Goal: Task Accomplishment & Management: Manage account settings

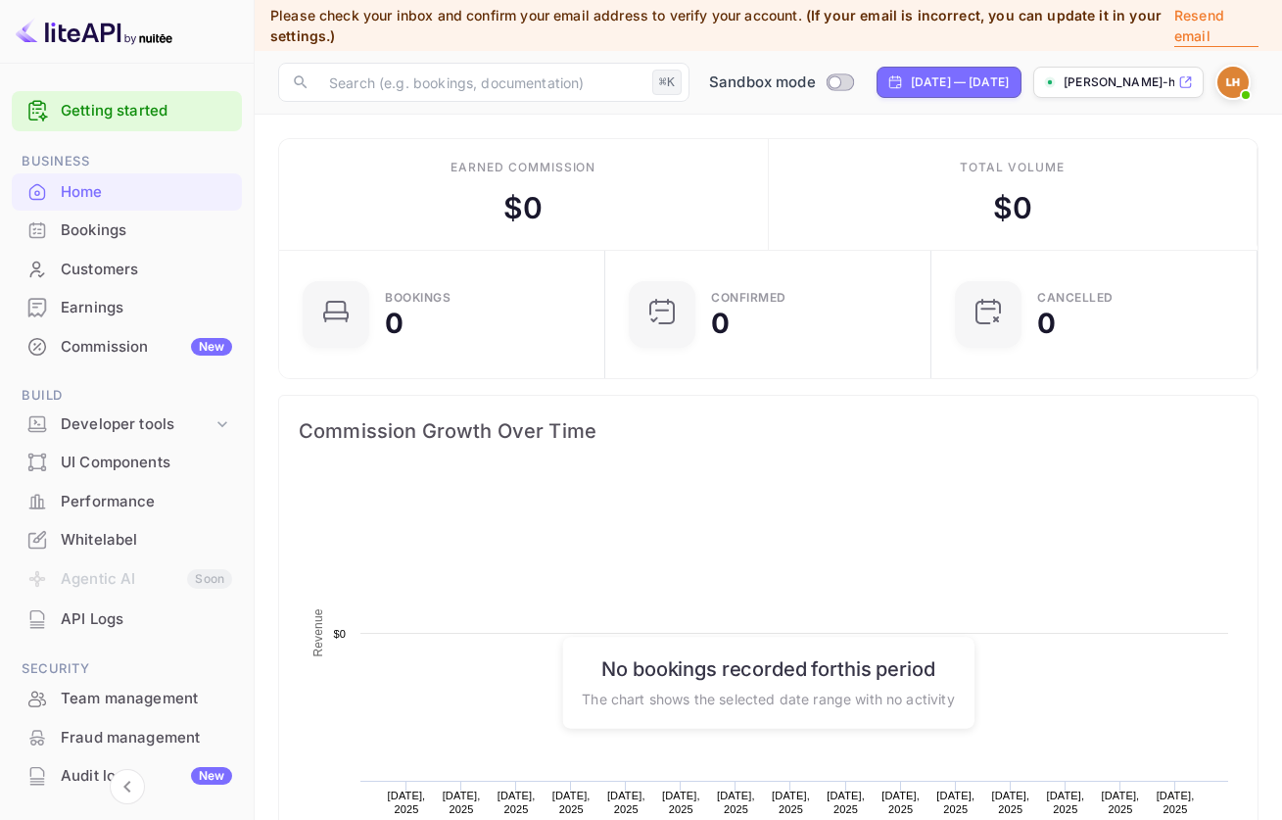
scroll to position [304, 300]
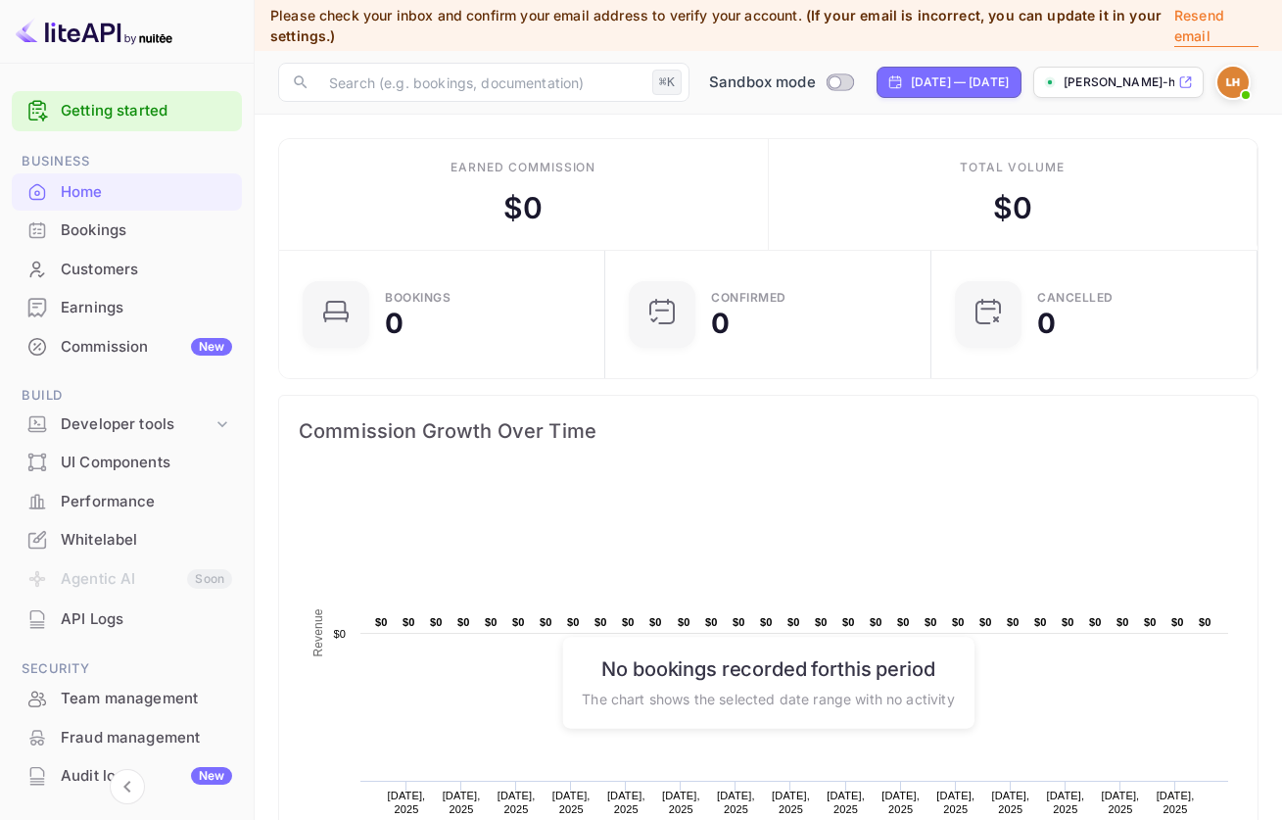
click at [118, 536] on div "Whitelabel" at bounding box center [146, 540] width 171 height 23
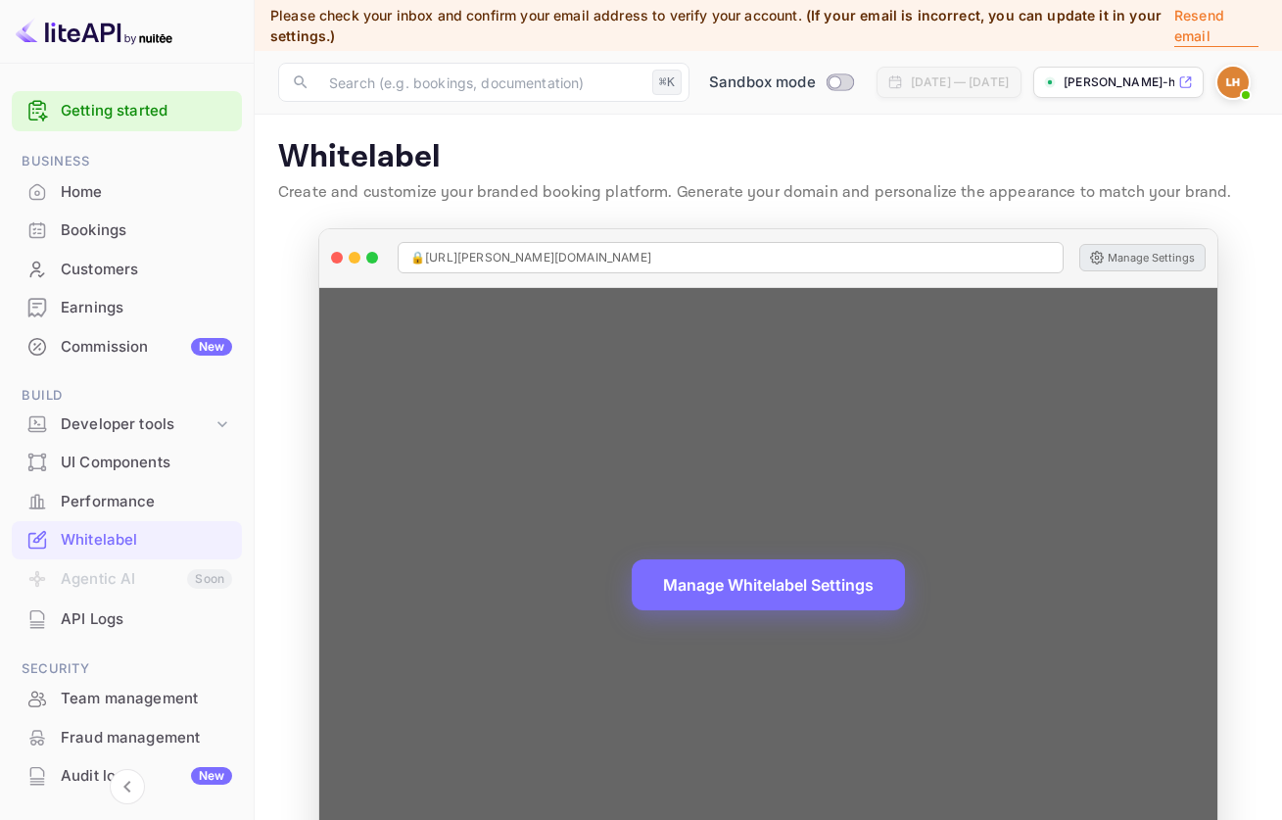
click at [1150, 261] on button "Manage Settings" at bounding box center [1143, 257] width 126 height 27
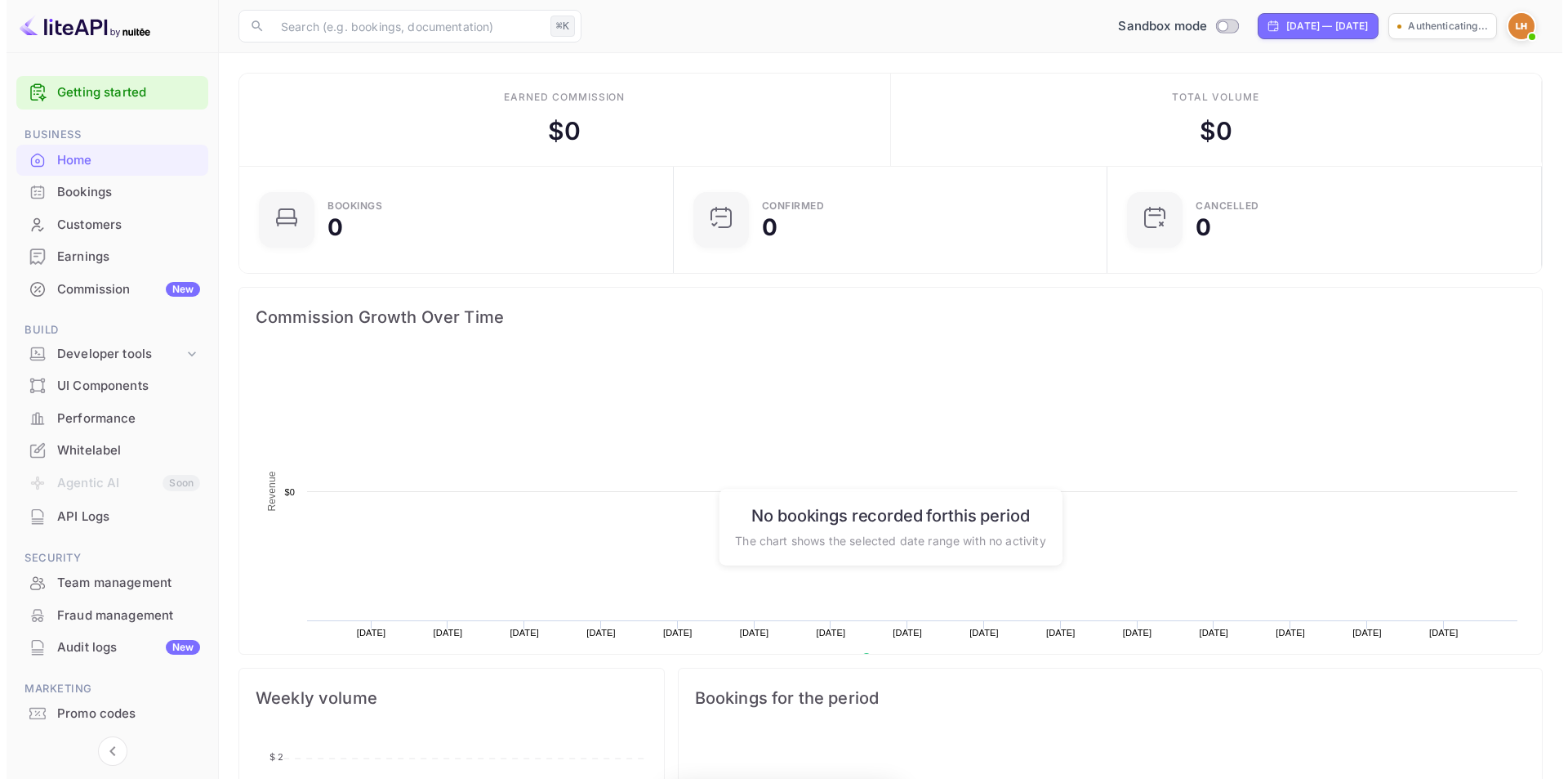
scroll to position [13, 13]
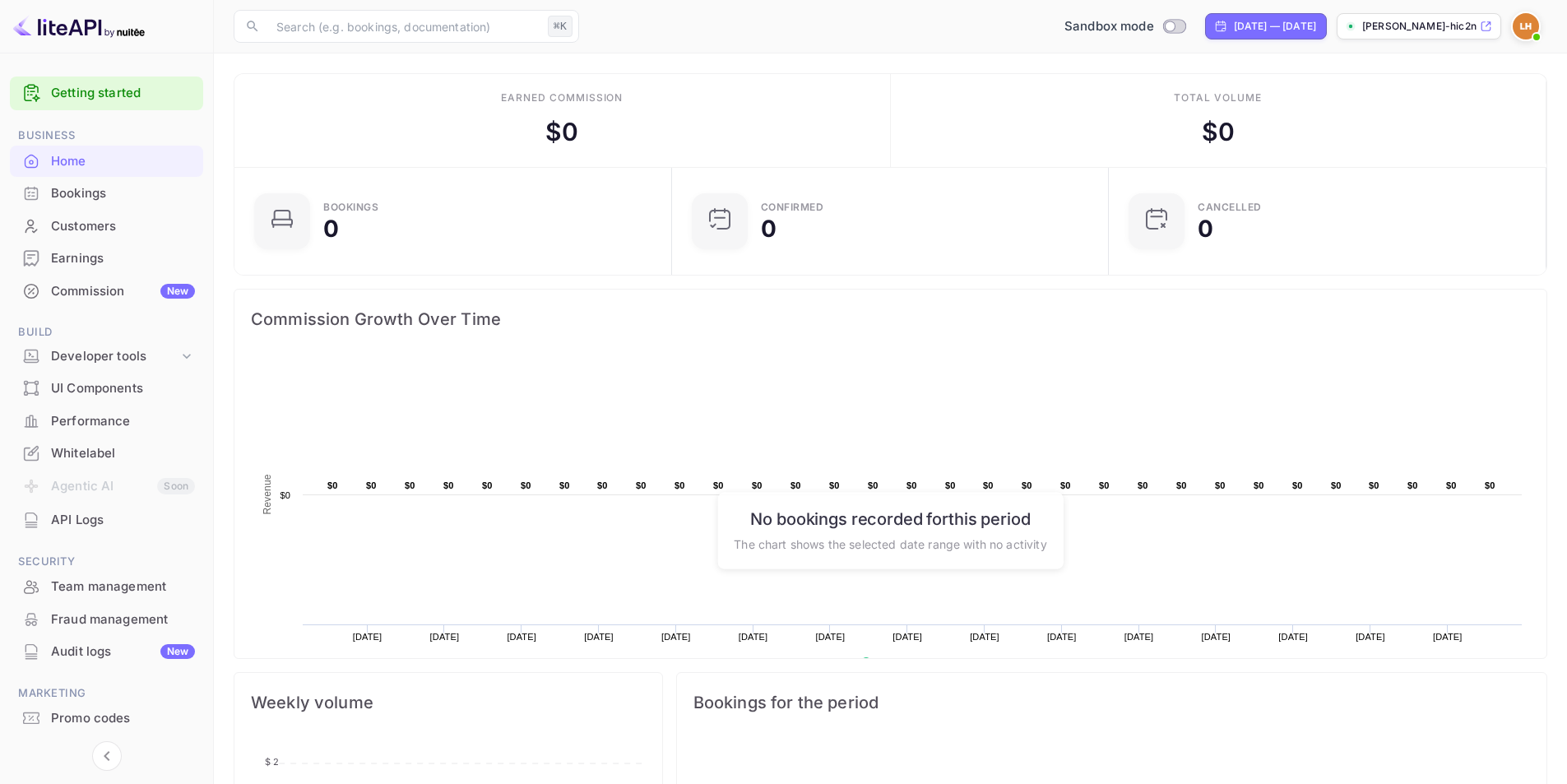
click at [97, 454] on div "Whitelabel" at bounding box center [123, 453] width 144 height 19
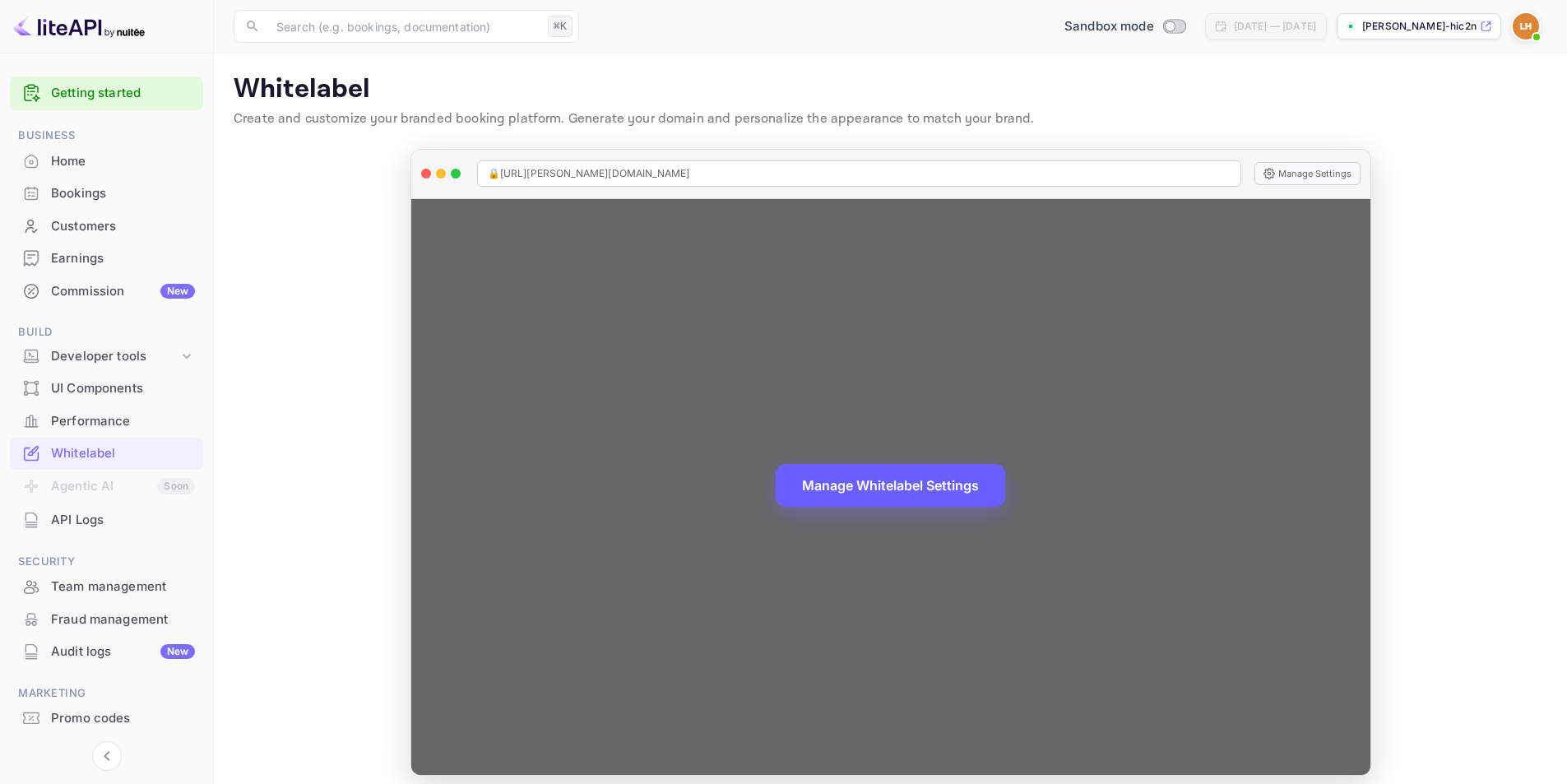
click at [920, 487] on button "Manage Whitelabel Settings" at bounding box center [890, 485] width 229 height 43
click at [1310, 176] on button "Manage Settings" at bounding box center [1308, 173] width 106 height 23
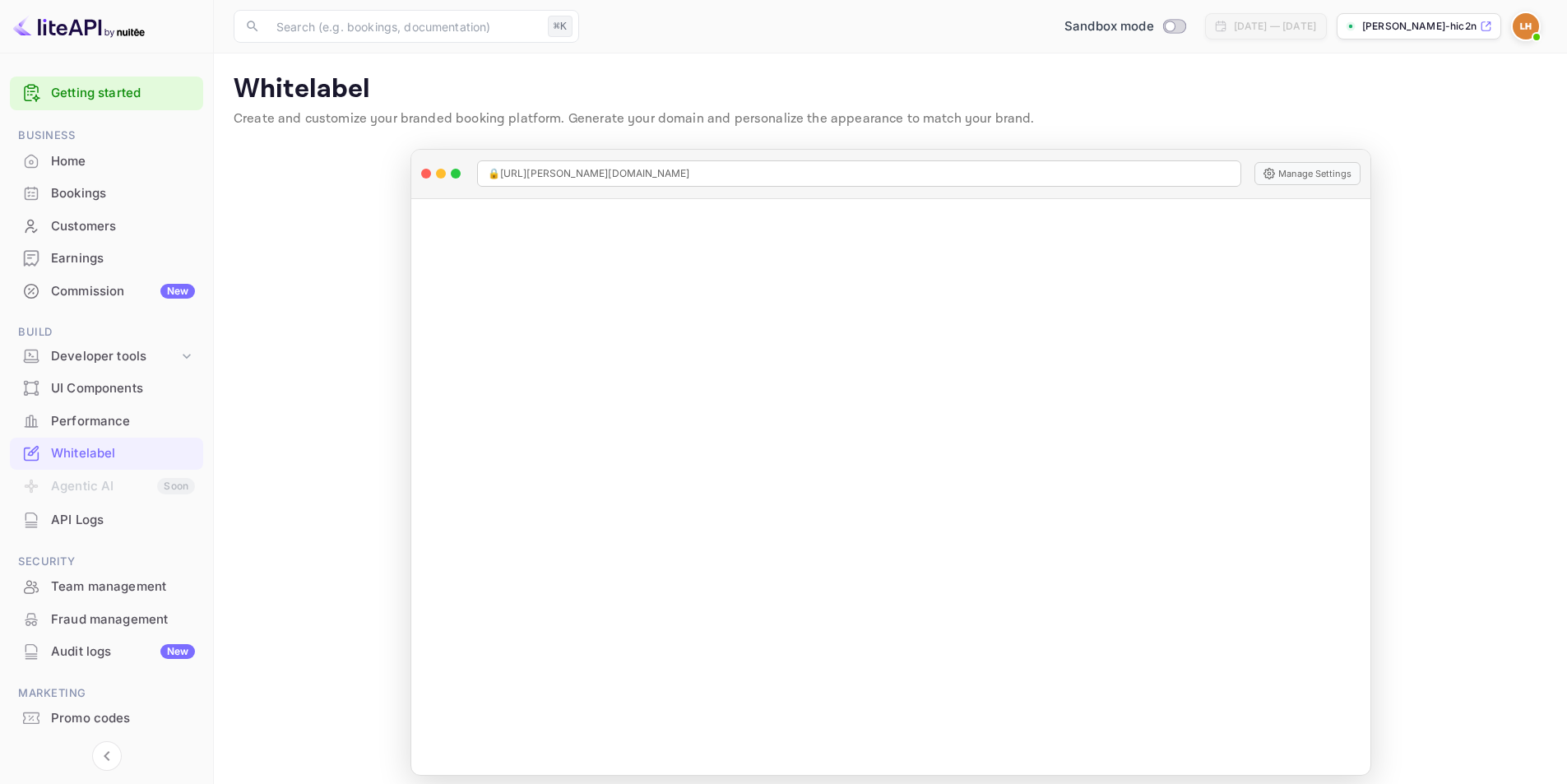
click at [1531, 32] on span at bounding box center [1537, 37] width 17 height 17
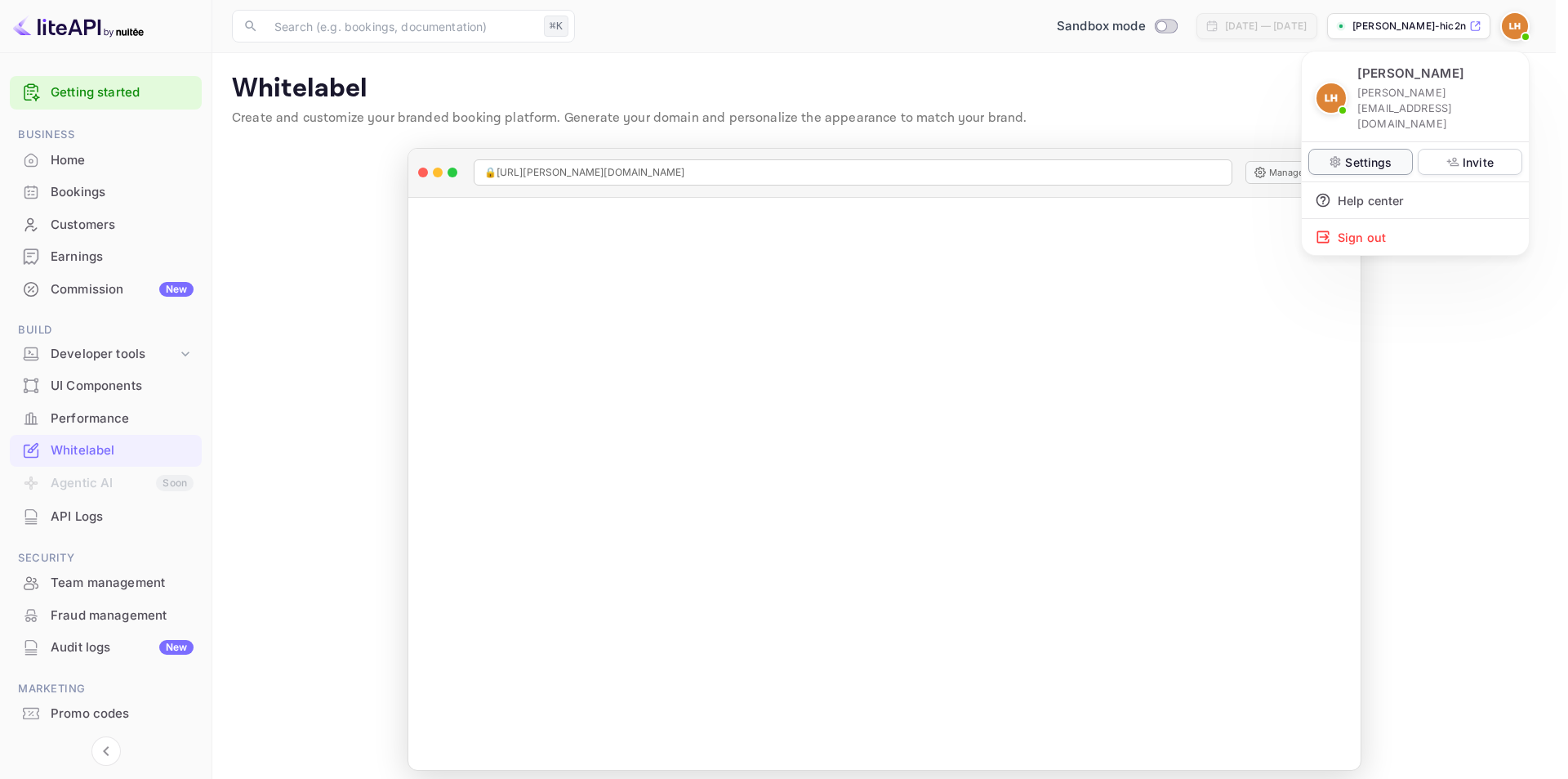
click at [1387, 153] on p "Settings" at bounding box center [1369, 162] width 47 height 18
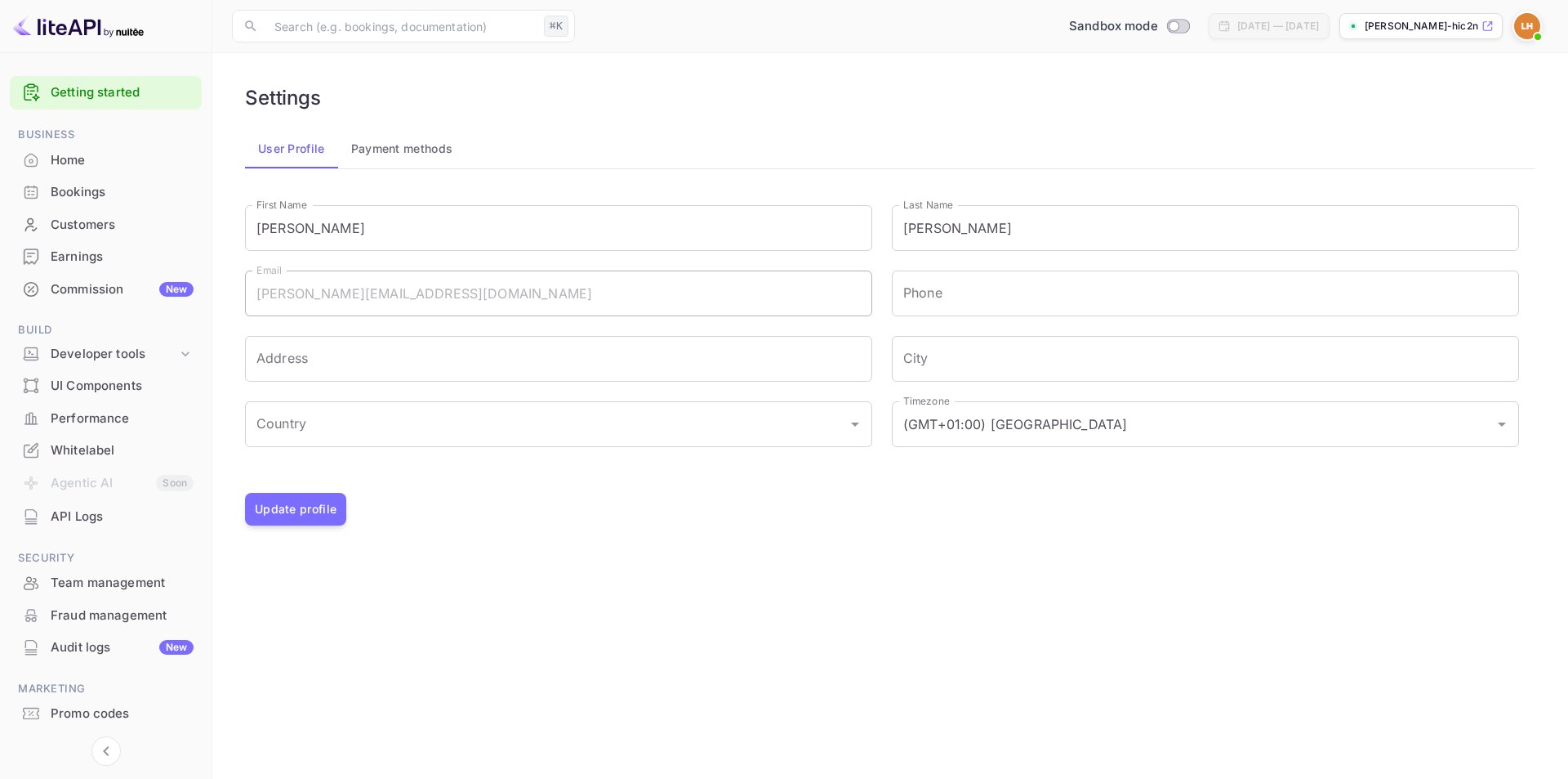
click at [387, 150] on div "Luis Hidalgo l.hidalgo@nuitee.com Settings Invite Help center Sign out" at bounding box center [784, 390] width 1568 height 779
click at [398, 149] on div "Luis Hidalgo l.hidalgo@nuitee.com Settings Invite Help center Sign out" at bounding box center [784, 390] width 1568 height 779
click at [422, 155] on div "Luis Hidalgo l.hidalgo@nuitee.com Settings Invite Help center Sign out" at bounding box center [784, 390] width 1568 height 779
click at [412, 149] on div "Luis Hidalgo l.hidalgo@nuitee.com Settings Invite Help center Sign out" at bounding box center [784, 390] width 1568 height 779
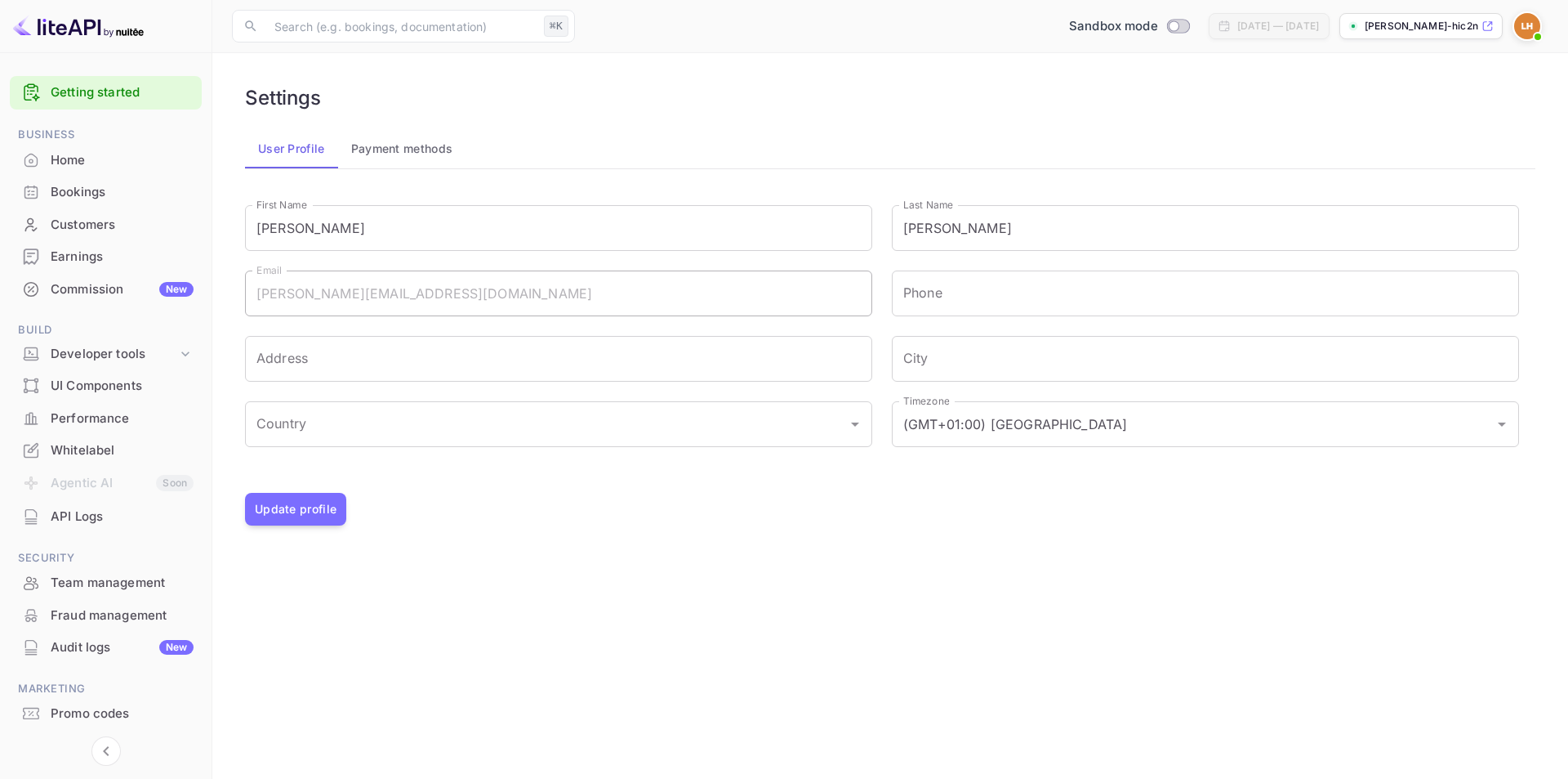
click at [396, 154] on div "Luis Hidalgo l.hidalgo@nuitee.com Settings Invite Help center Sign out" at bounding box center [784, 390] width 1568 height 779
click at [395, 153] on div "Luis Hidalgo l.hidalgo@nuitee.com Settings Invite Help center Sign out" at bounding box center [784, 390] width 1568 height 779
click at [303, 506] on div "Luis Hidalgo l.hidalgo@nuitee.com Settings Invite Help center Sign out" at bounding box center [784, 390] width 1568 height 779
click at [318, 519] on div "Luis Hidalgo l.hidalgo@nuitee.com Settings Invite Help center Sign out" at bounding box center [784, 390] width 1568 height 779
click at [94, 366] on div "Luis Hidalgo l.hidalgo@nuitee.com Settings Invite Help center Sign out" at bounding box center [784, 390] width 1568 height 779
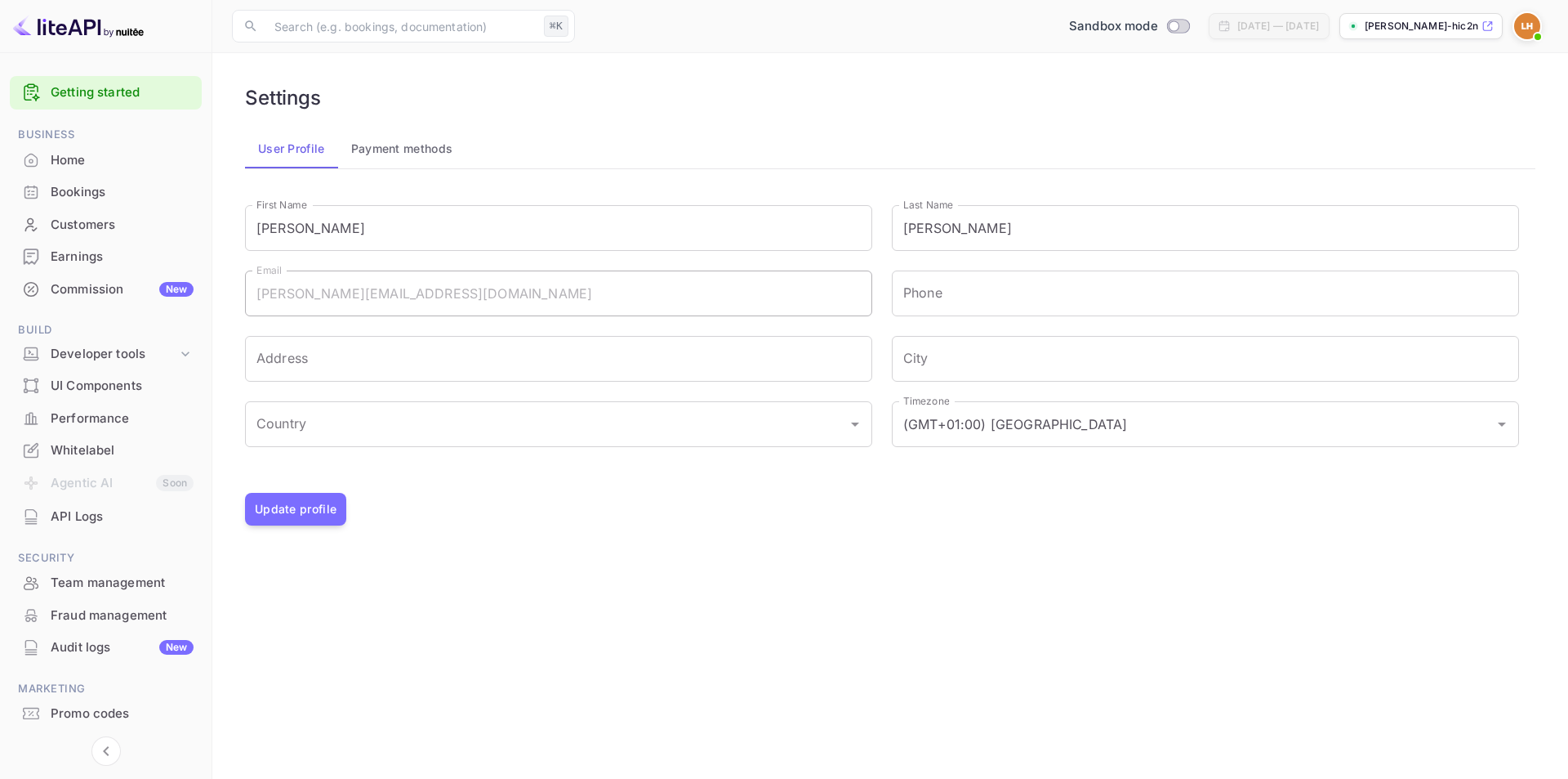
click at [117, 348] on div "Luis Hidalgo l.hidalgo@nuitee.com Settings Invite Help center Sign out" at bounding box center [784, 390] width 1568 height 779
click at [403, 141] on button "Payment methods" at bounding box center [403, 148] width 128 height 39
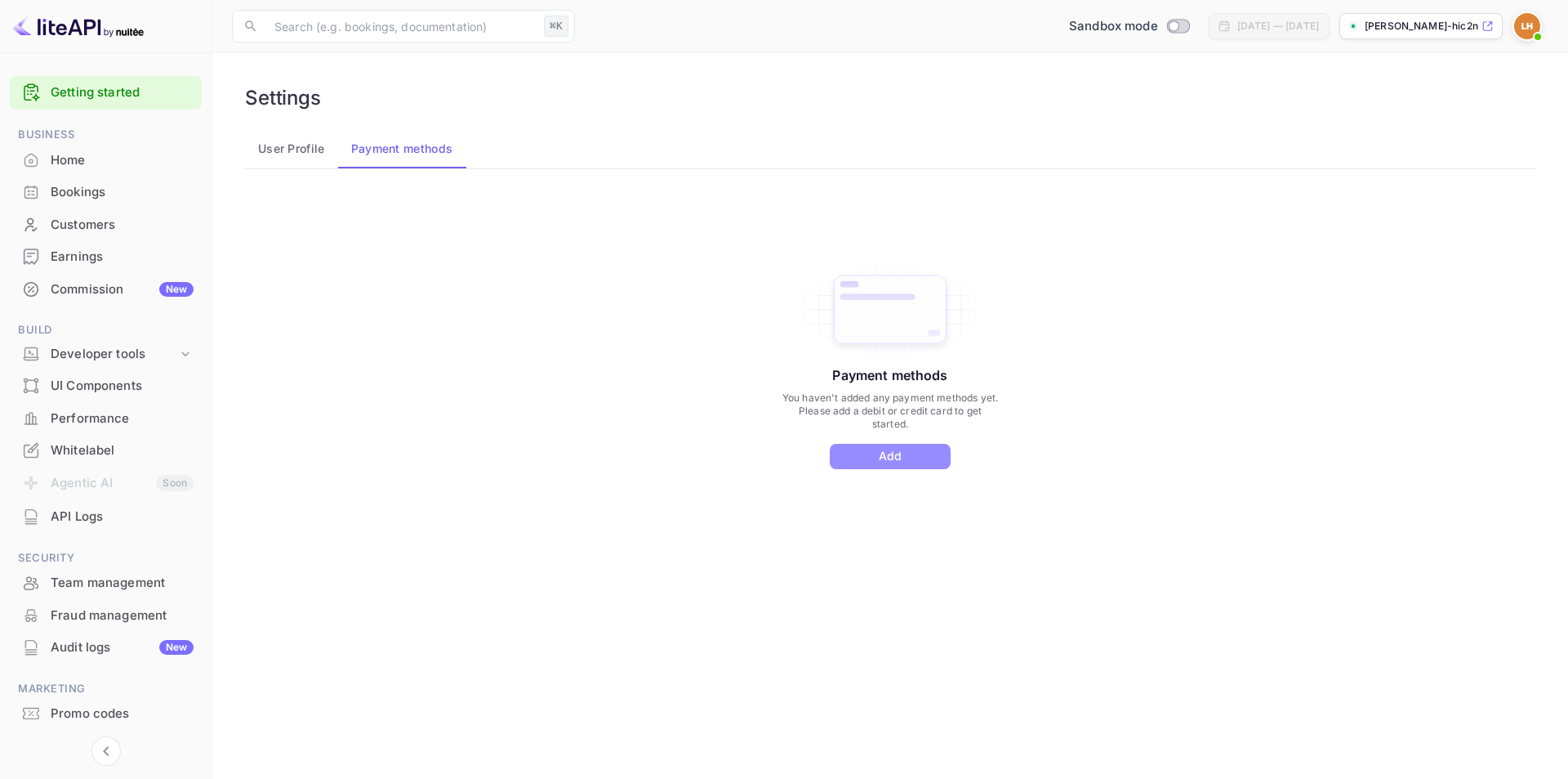
click at [916, 456] on button "Add" at bounding box center [889, 456] width 121 height 25
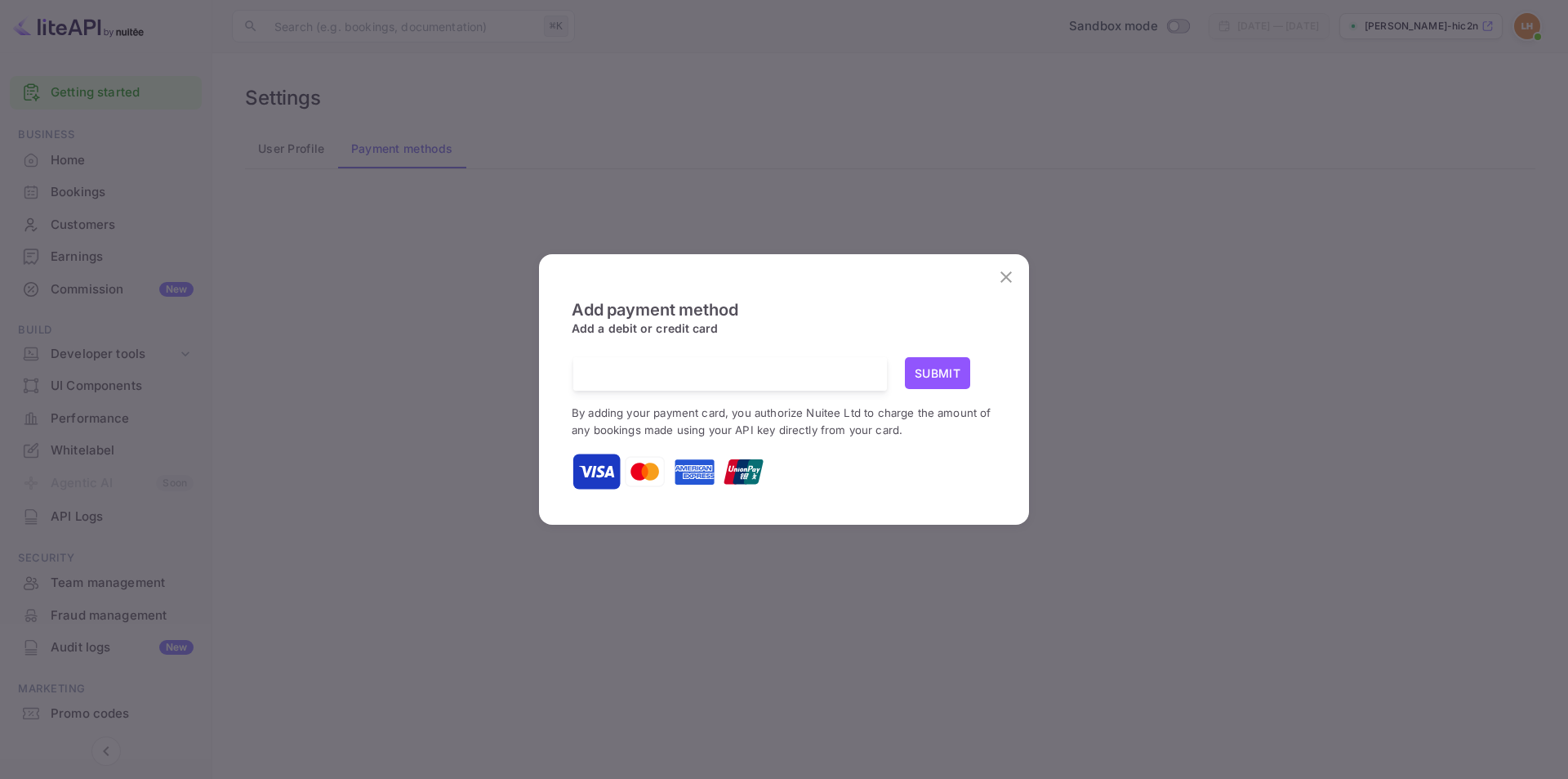
click at [940, 368] on button "Submit" at bounding box center [938, 373] width 65 height 32
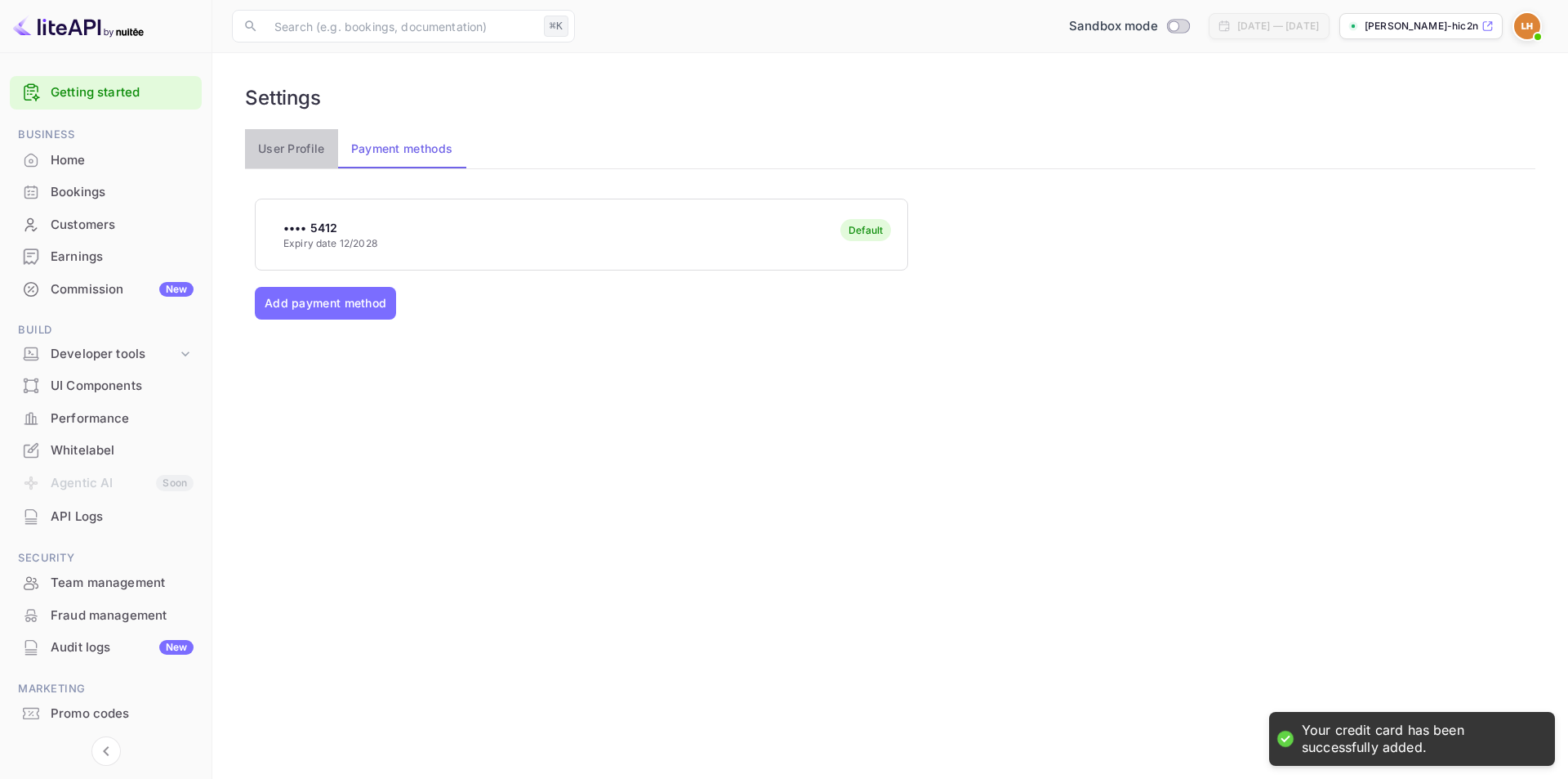
click at [281, 144] on button "User Profile" at bounding box center [292, 148] width 93 height 39
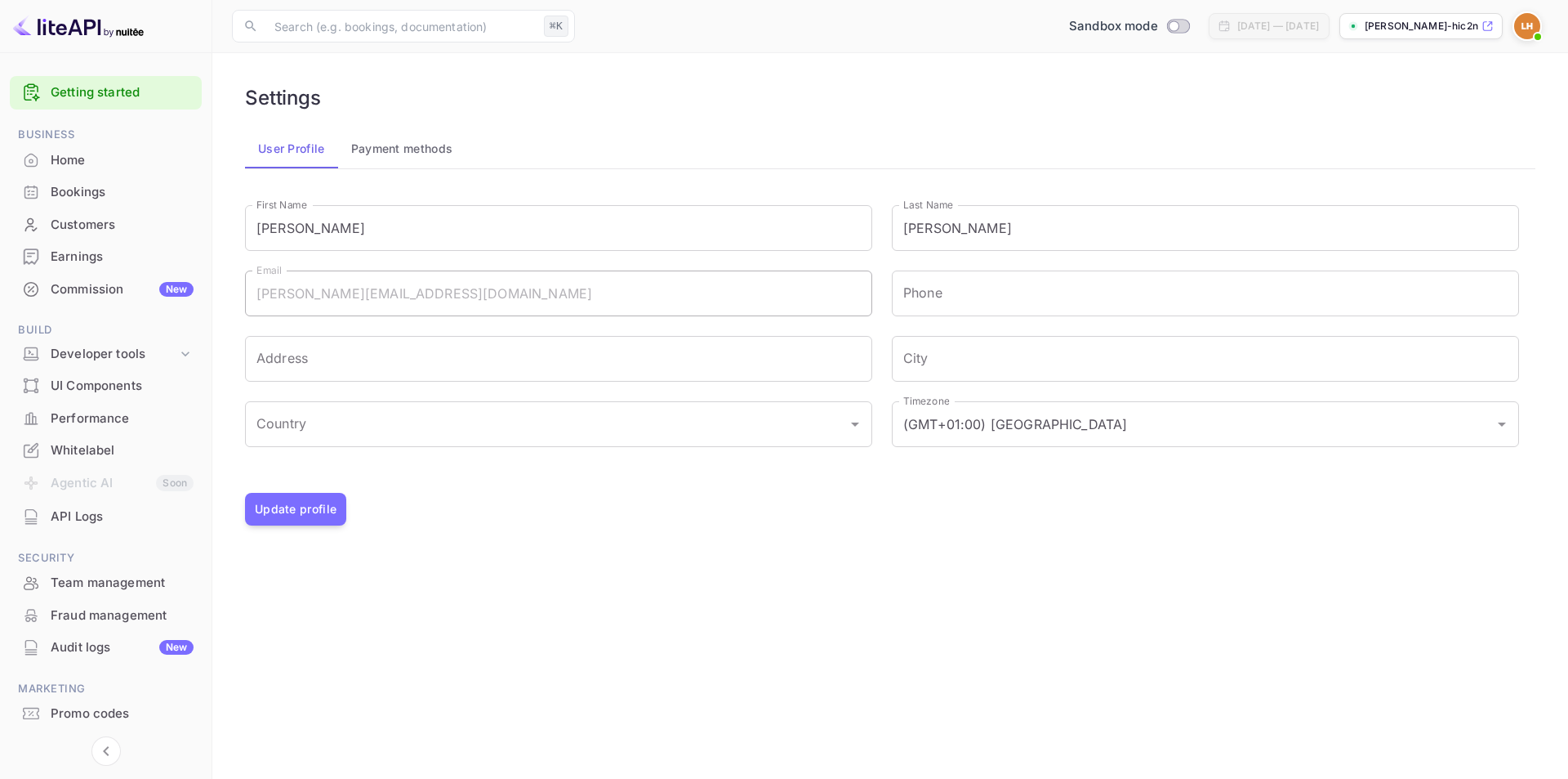
click at [394, 153] on button "Payment methods" at bounding box center [403, 148] width 128 height 39
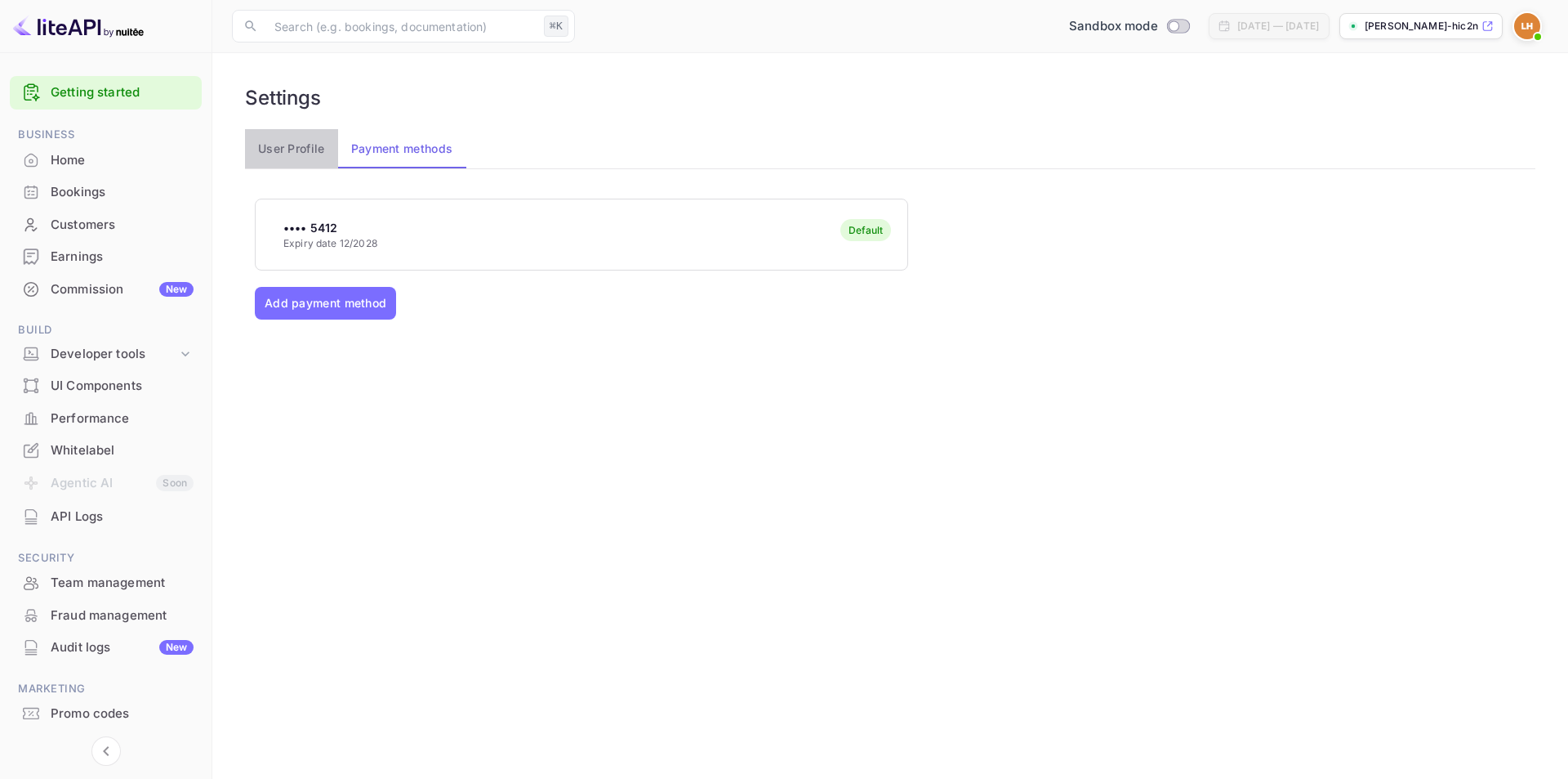
click at [298, 148] on button "User Profile" at bounding box center [292, 148] width 93 height 39
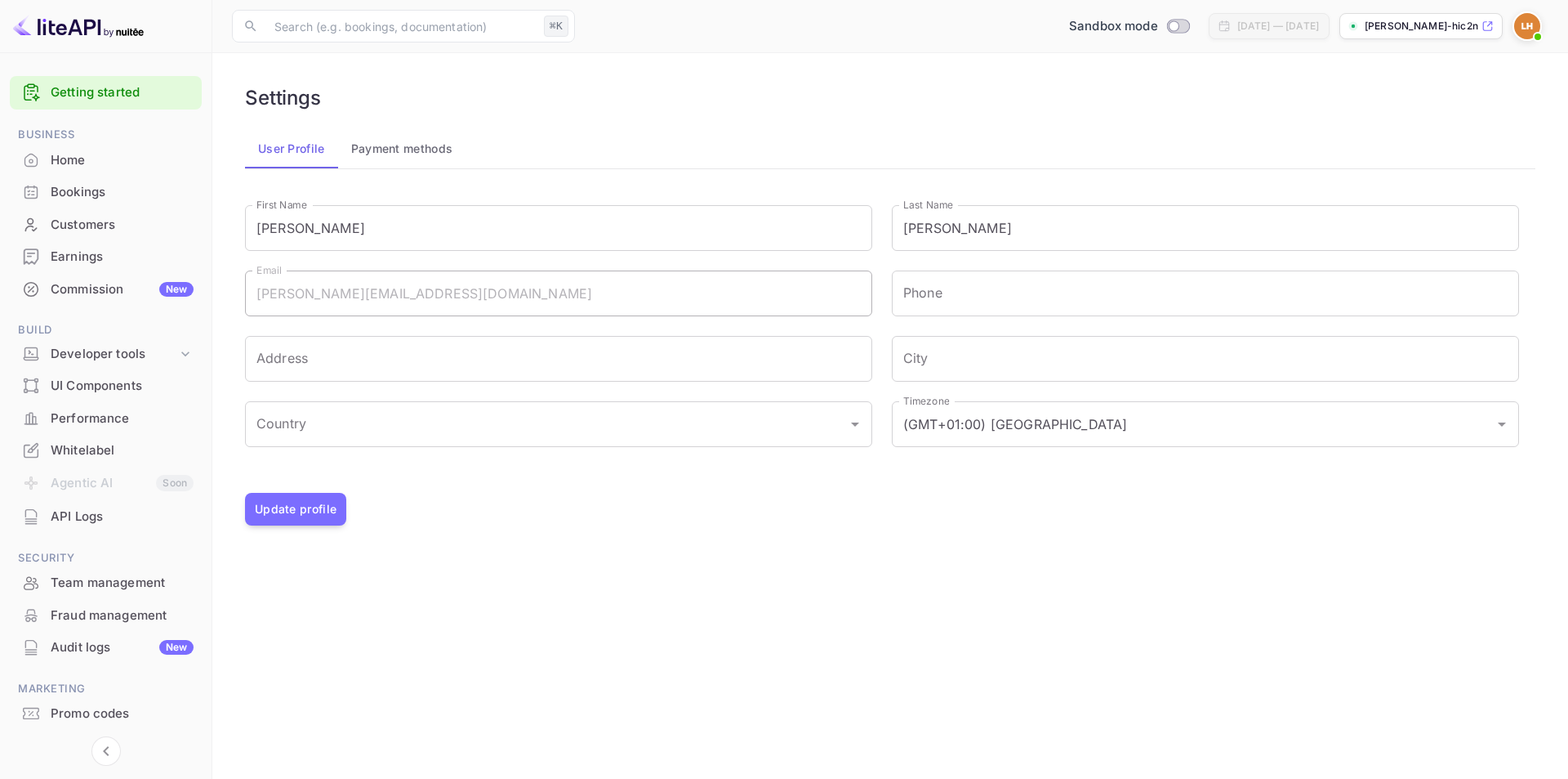
click at [88, 444] on div "Whitelabel" at bounding box center [122, 450] width 143 height 19
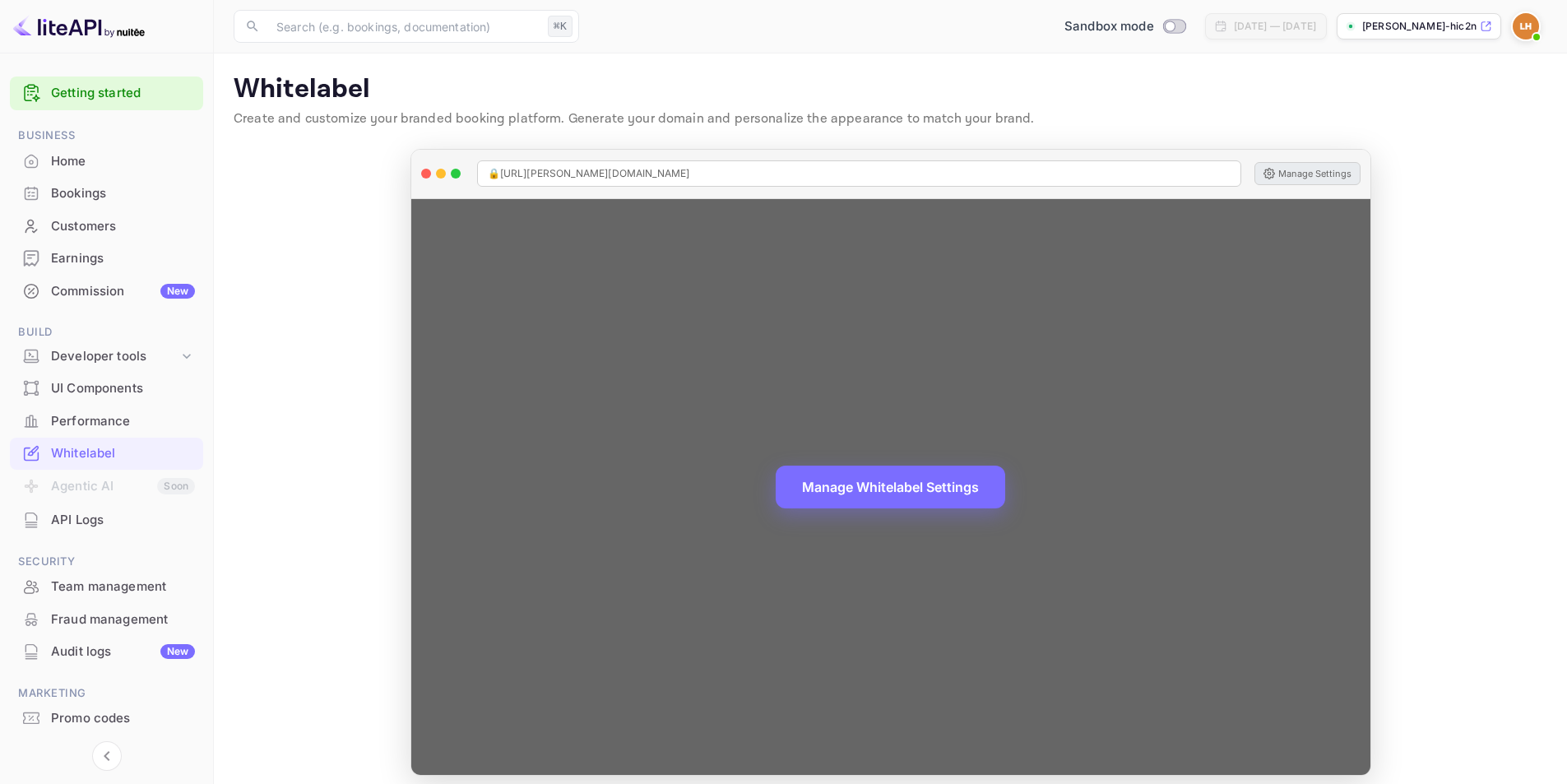
click at [1295, 170] on button "Manage Settings" at bounding box center [1308, 173] width 106 height 23
click at [946, 483] on button "Manage Whitelabel Settings" at bounding box center [890, 485] width 229 height 43
click at [895, 486] on button "Manage Whitelabel Settings" at bounding box center [890, 485] width 229 height 43
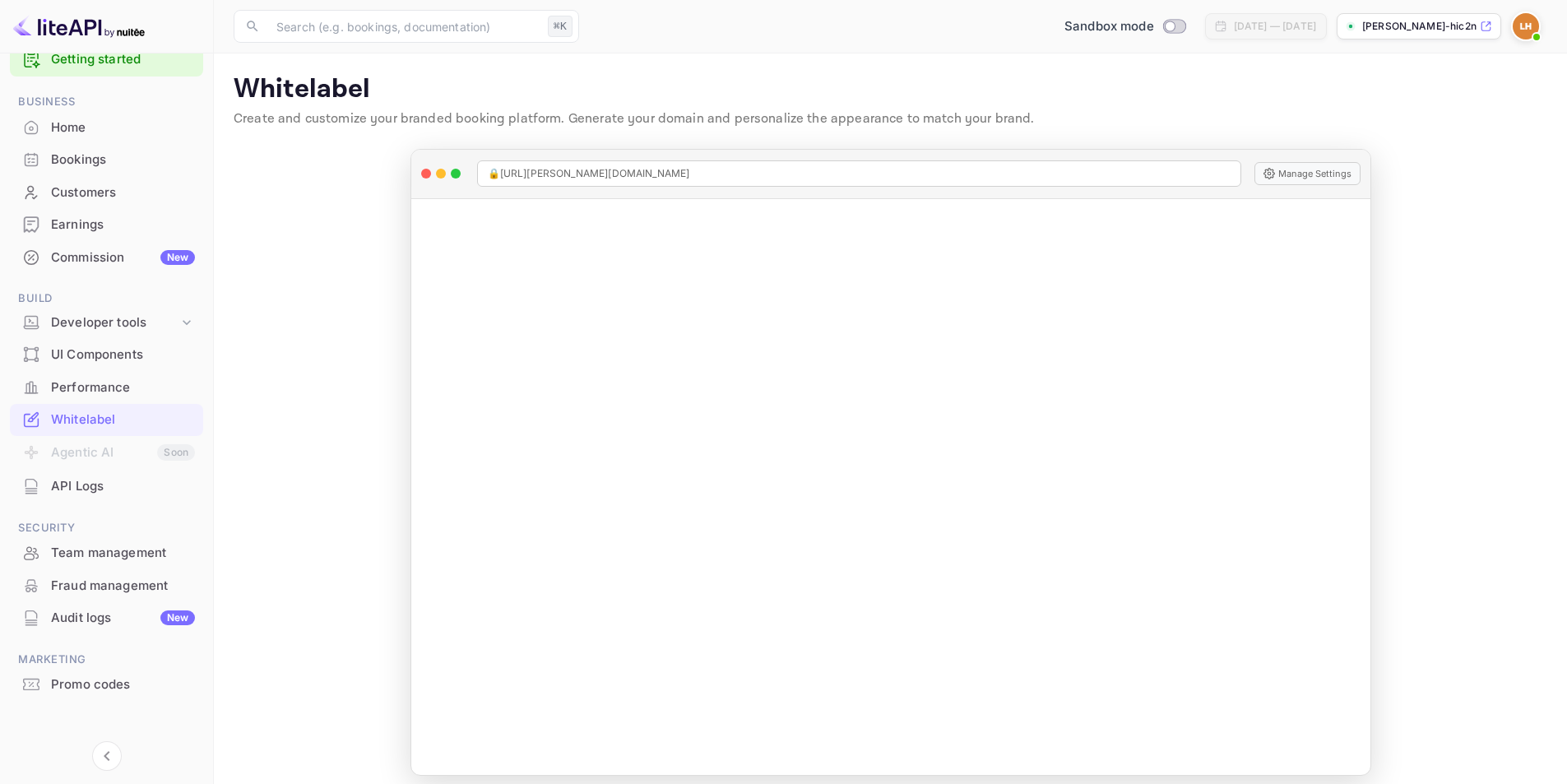
scroll to position [11, 0]
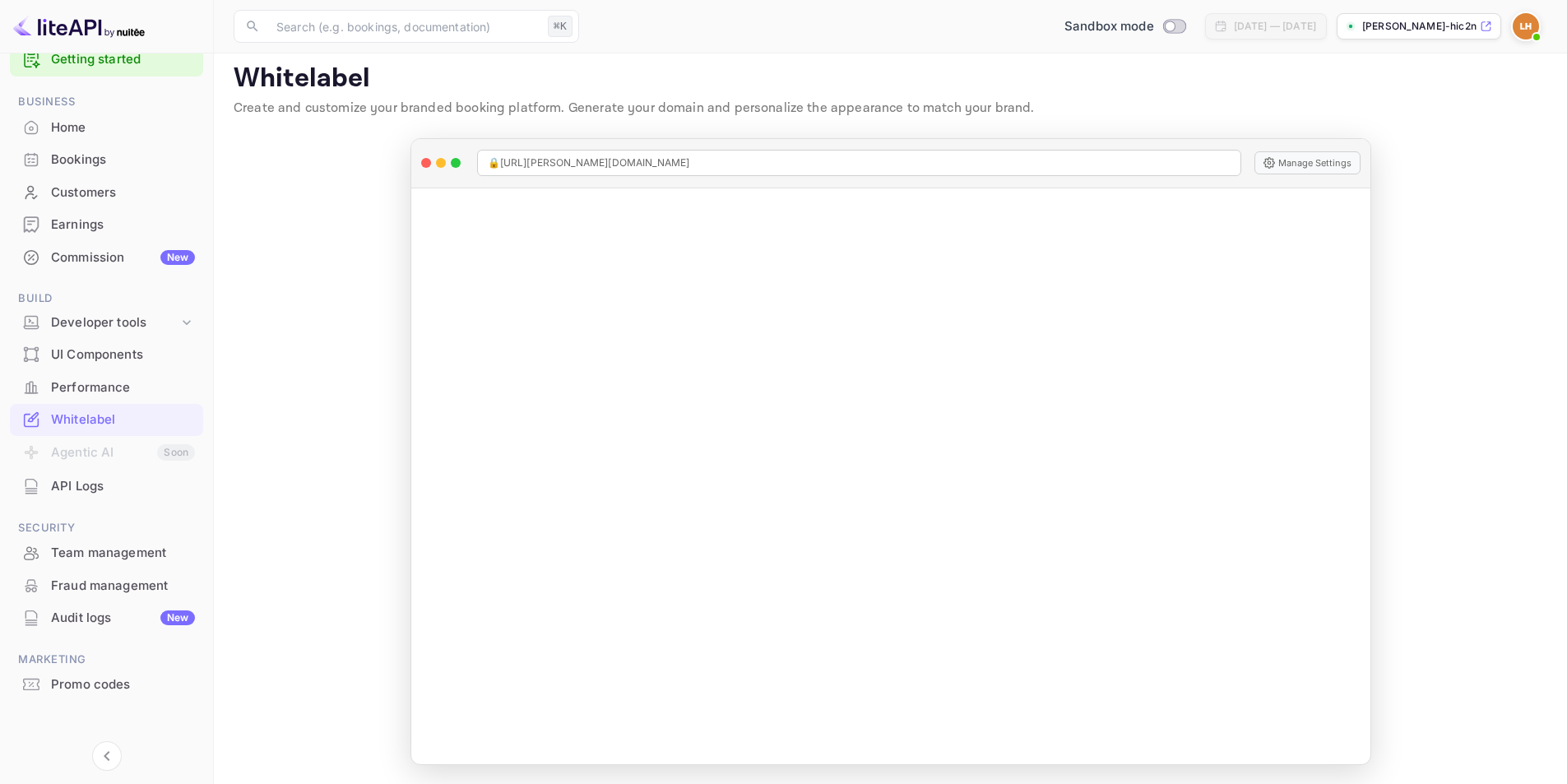
click at [97, 130] on div "Home" at bounding box center [123, 128] width 144 height 19
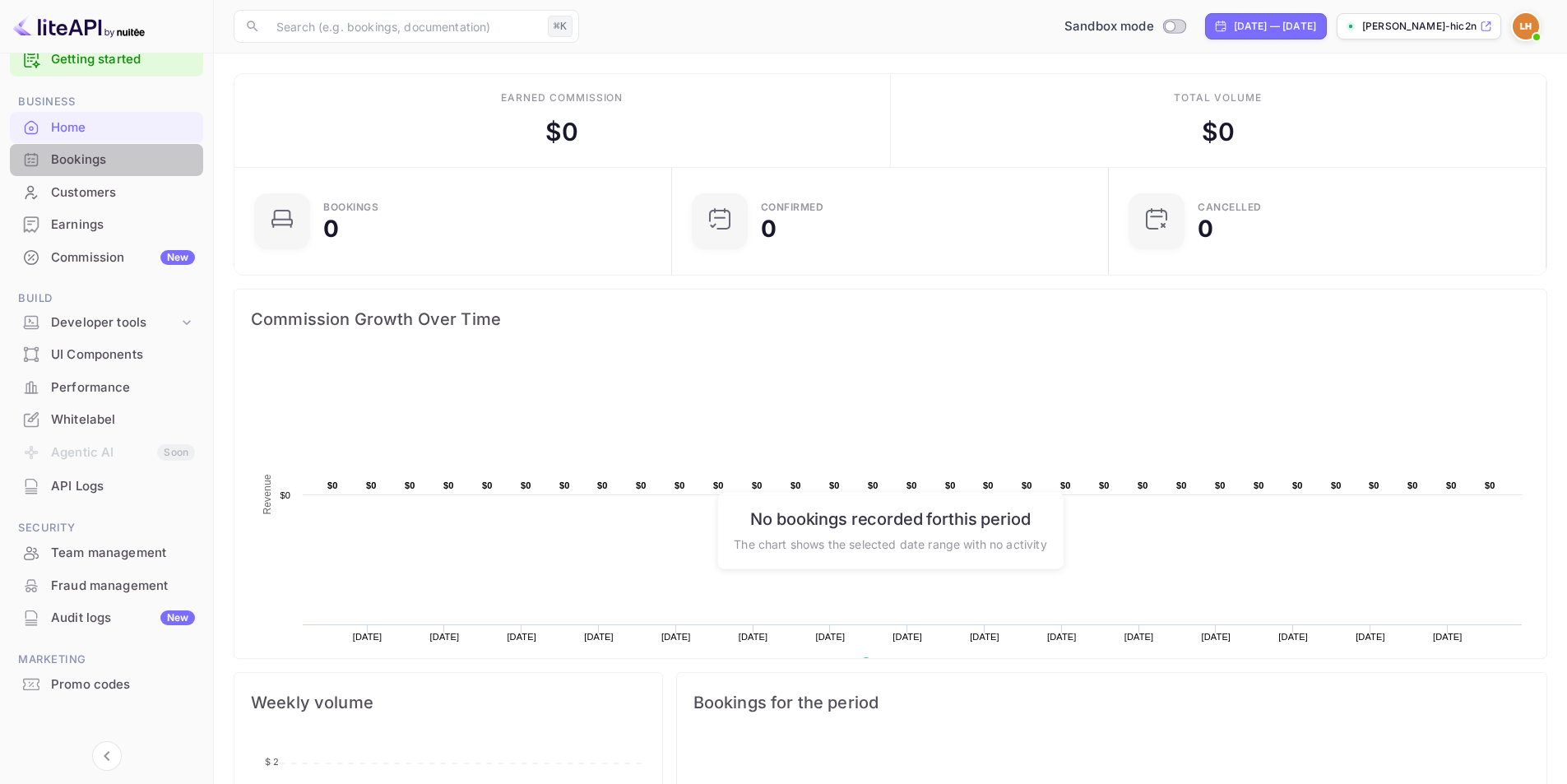
click at [93, 163] on div "Bookings" at bounding box center [123, 159] width 144 height 19
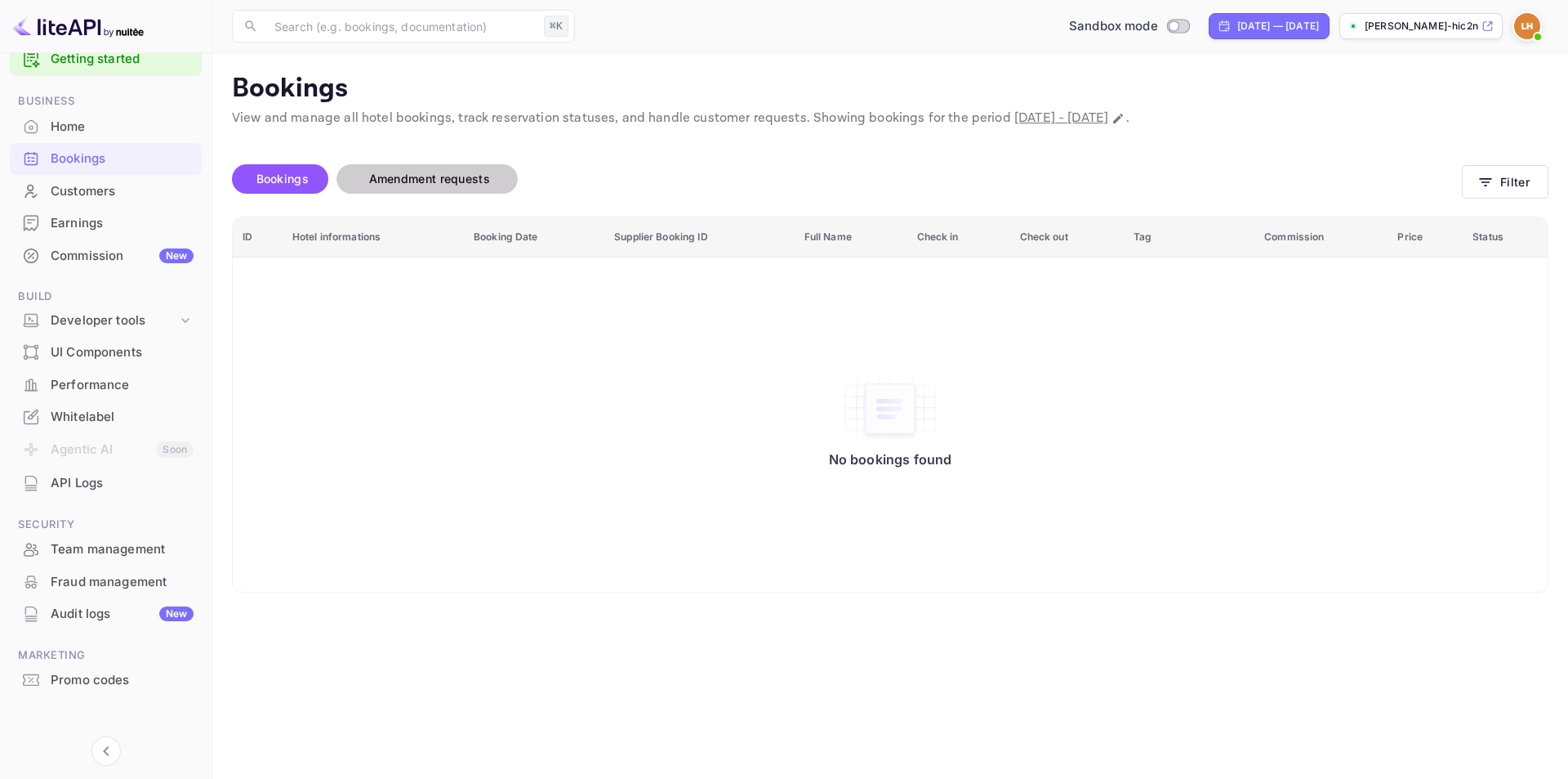
click at [410, 185] on span "Amendment requests" at bounding box center [429, 179] width 153 height 20
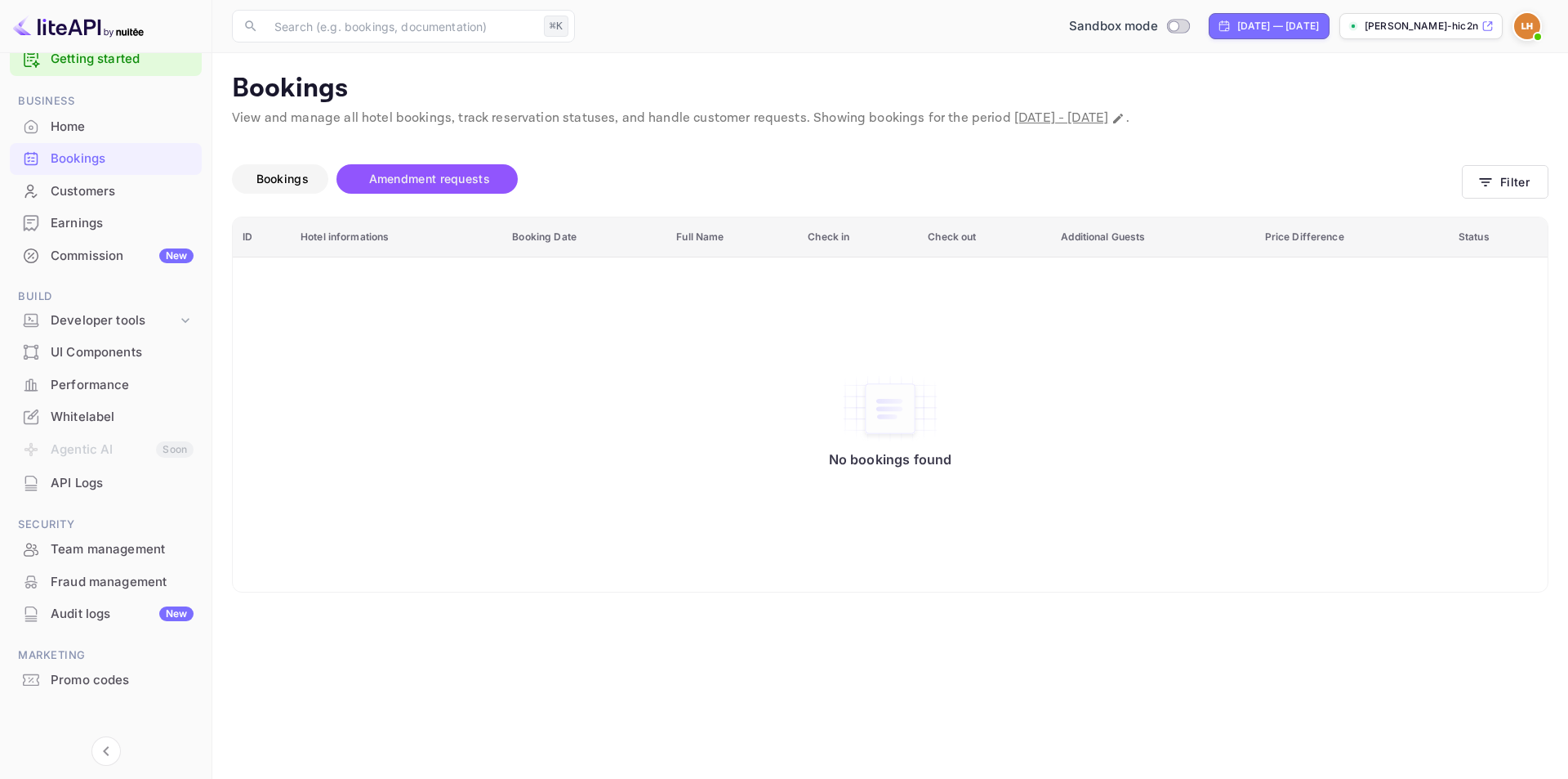
click at [280, 184] on span "Bookings" at bounding box center [283, 178] width 53 height 14
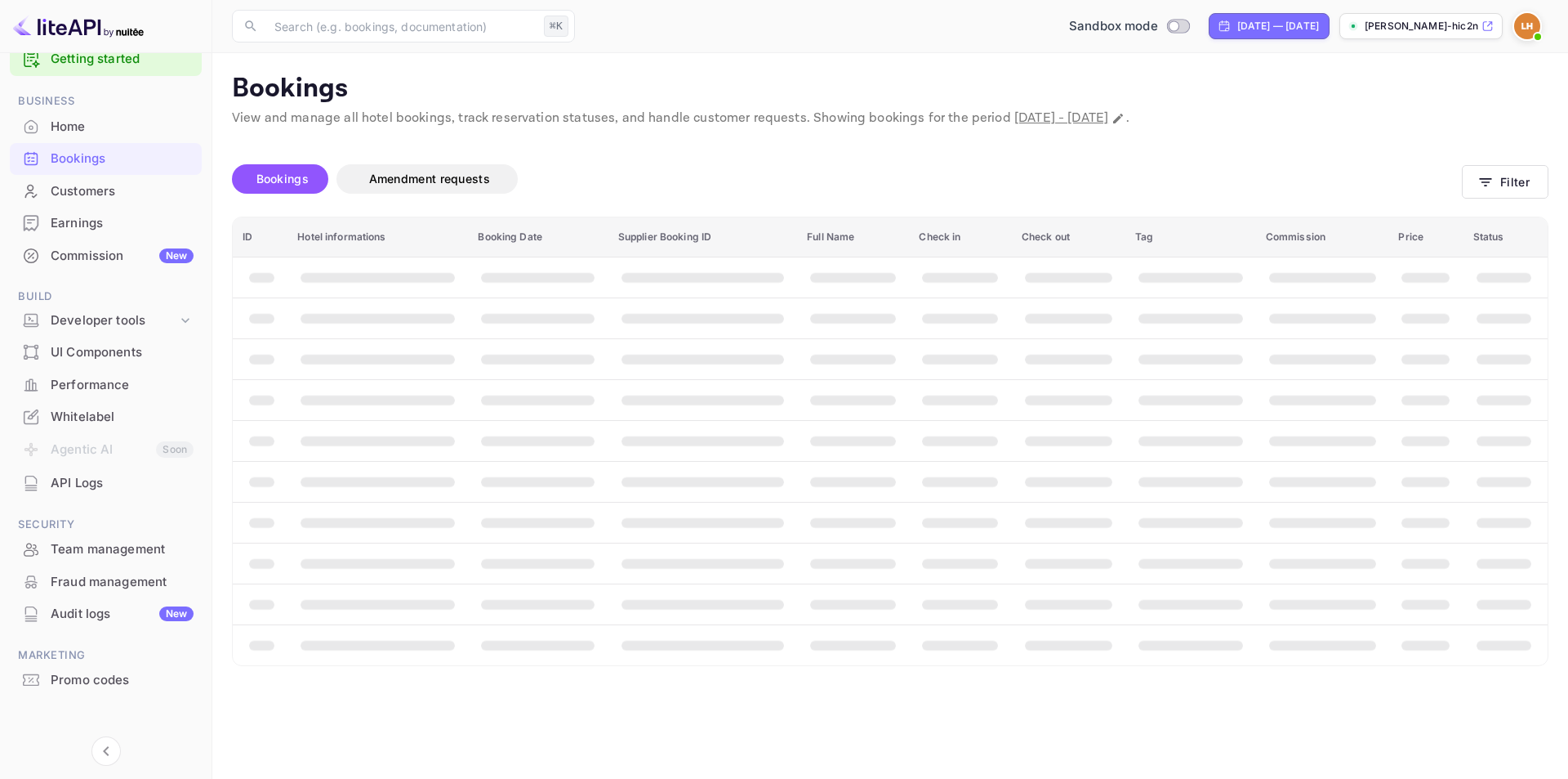
click at [154, 196] on div "Customers" at bounding box center [122, 191] width 143 height 19
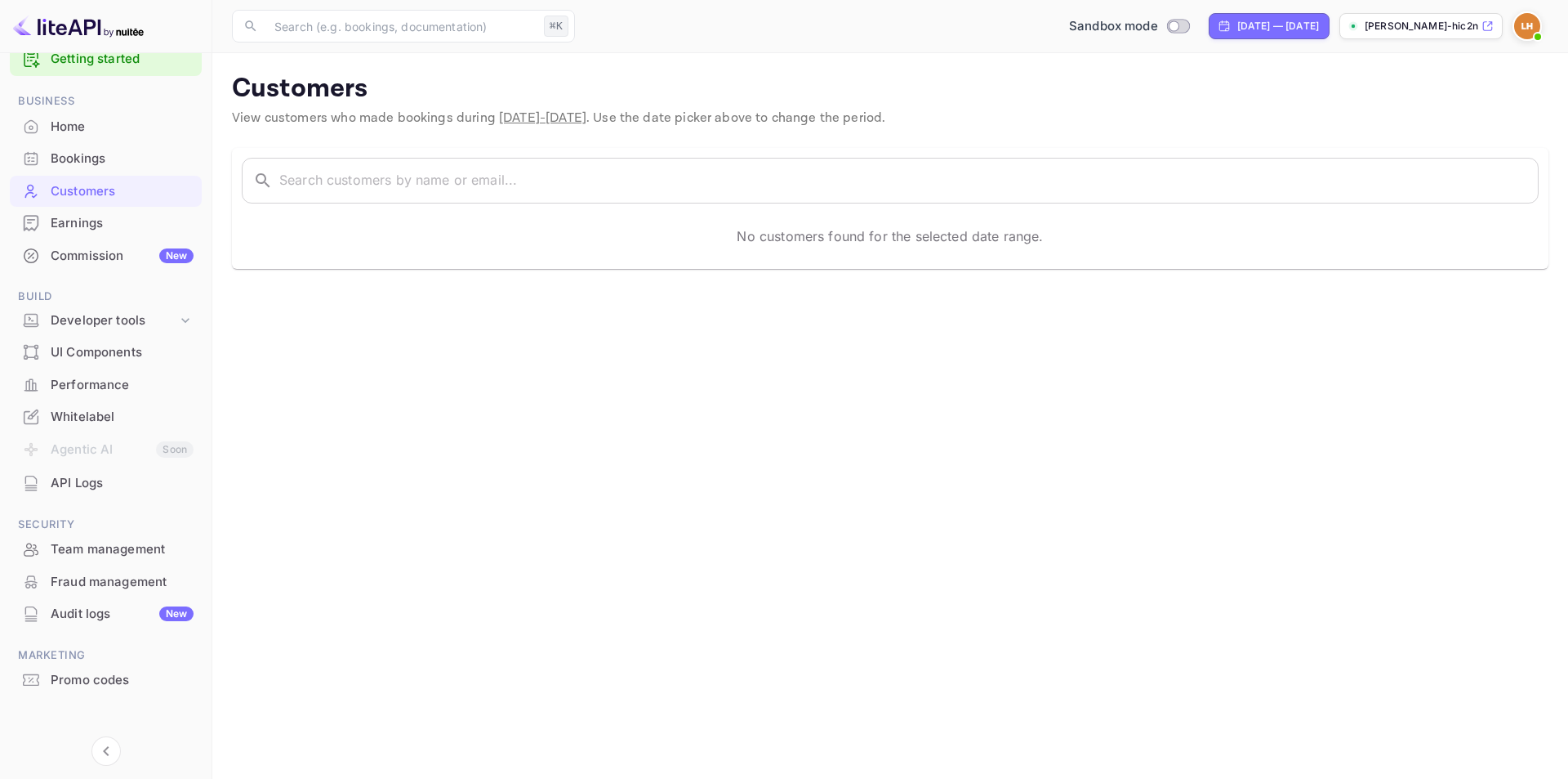
click at [132, 221] on div "Earnings" at bounding box center [122, 224] width 143 height 19
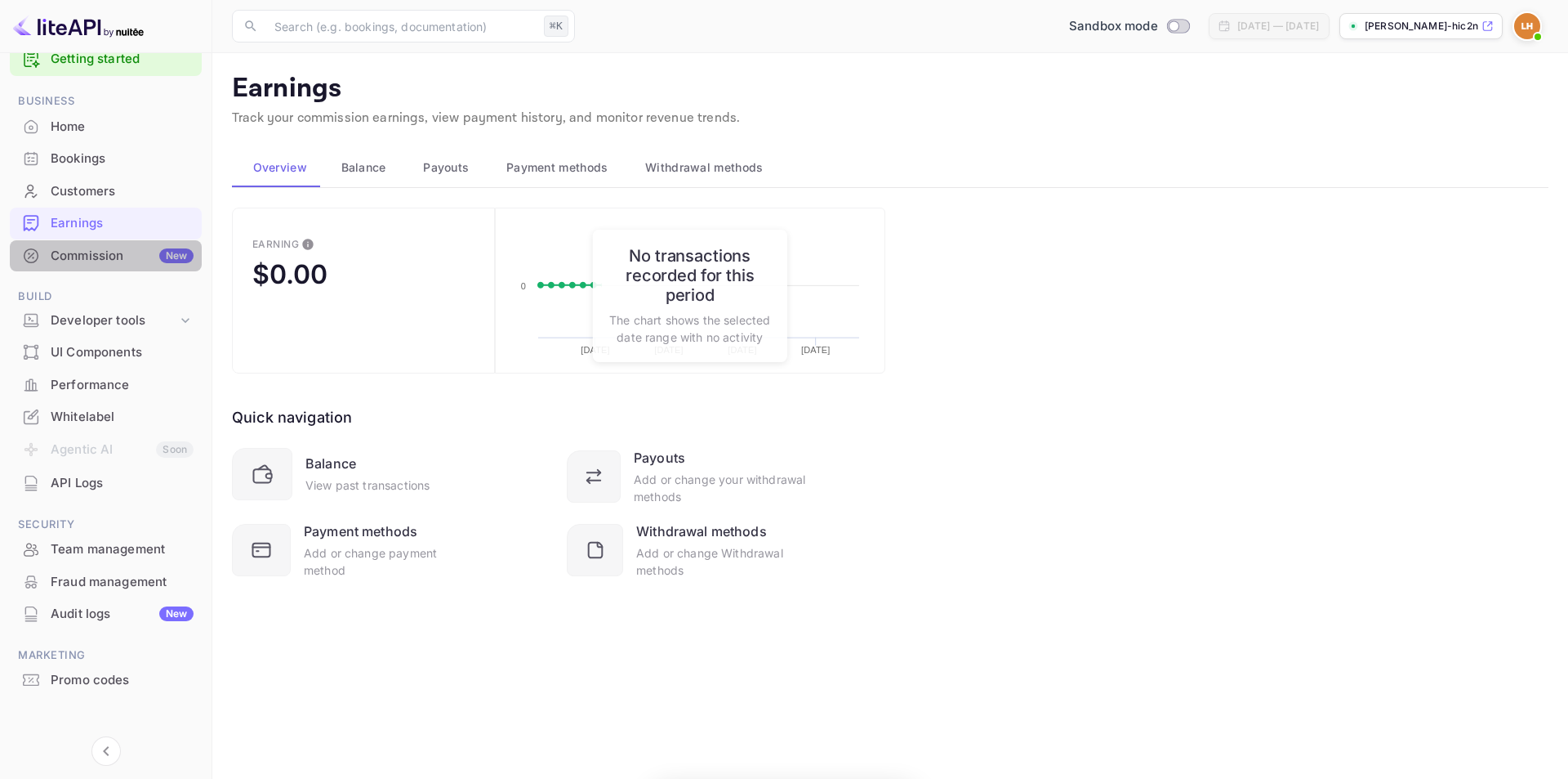
click at [118, 251] on div "Commission New" at bounding box center [122, 256] width 143 height 19
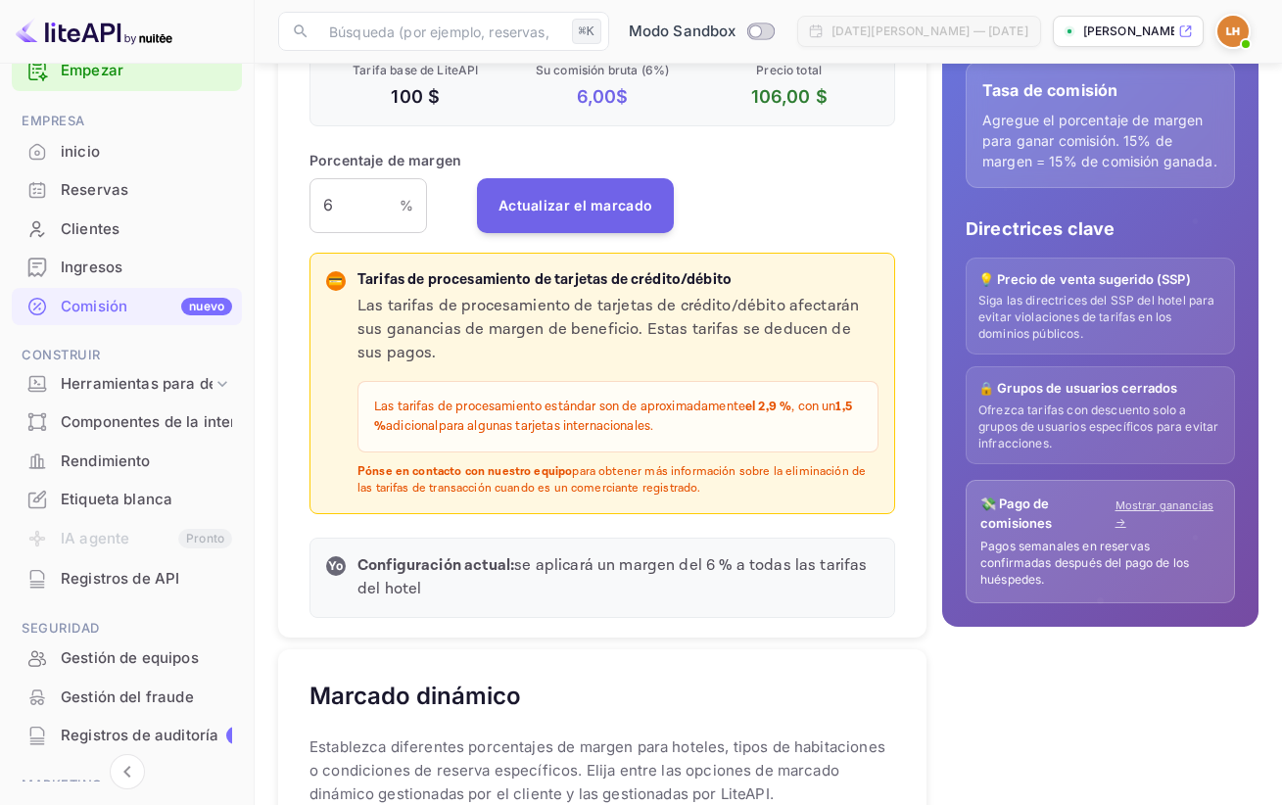
scroll to position [418, 0]
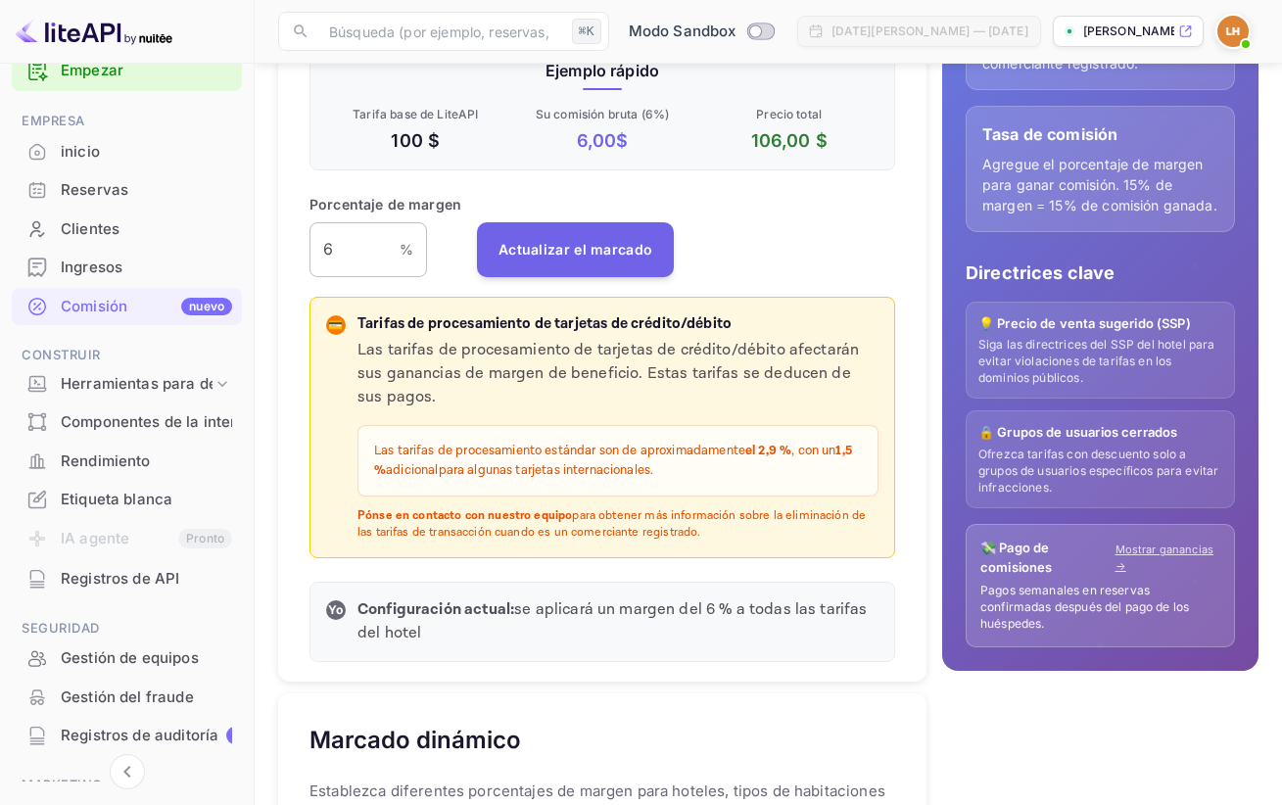
click at [367, 236] on input "6" at bounding box center [355, 249] width 90 height 55
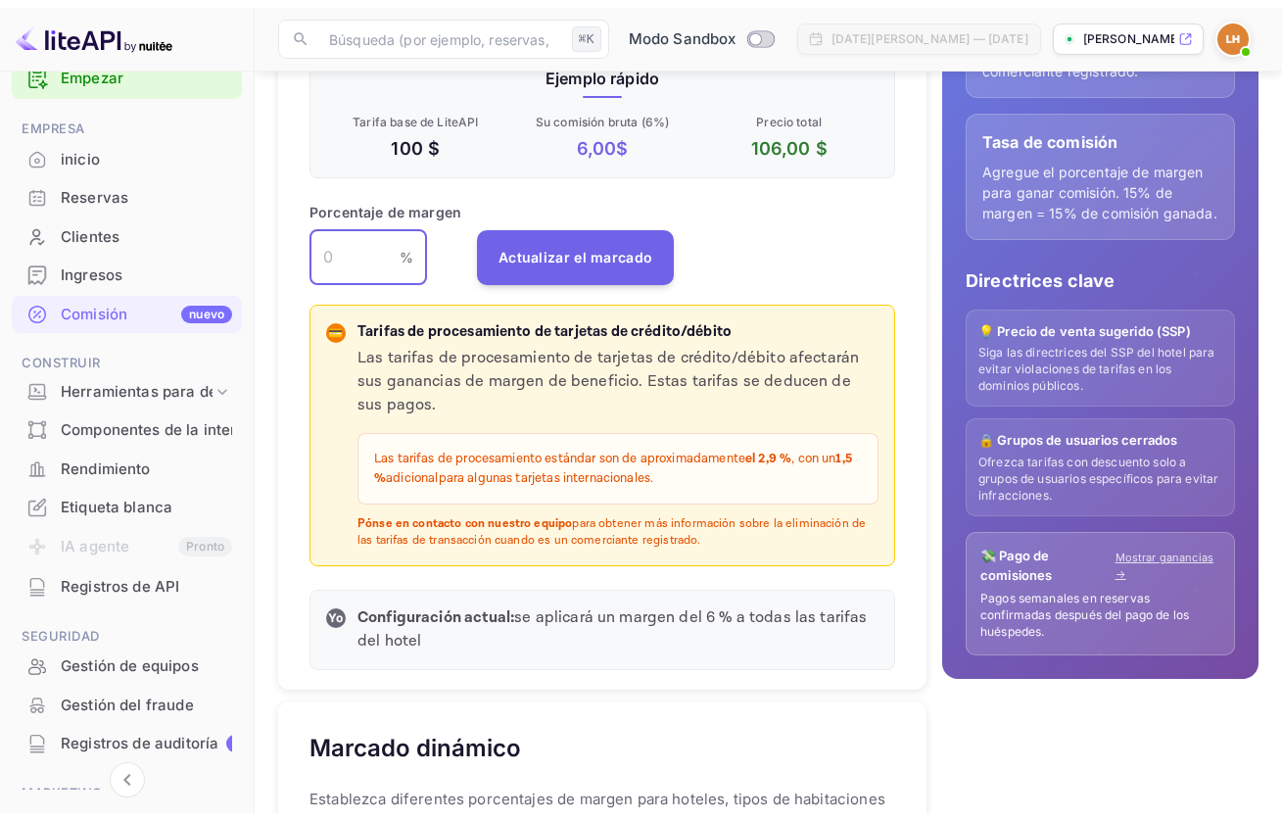
scroll to position [0, 0]
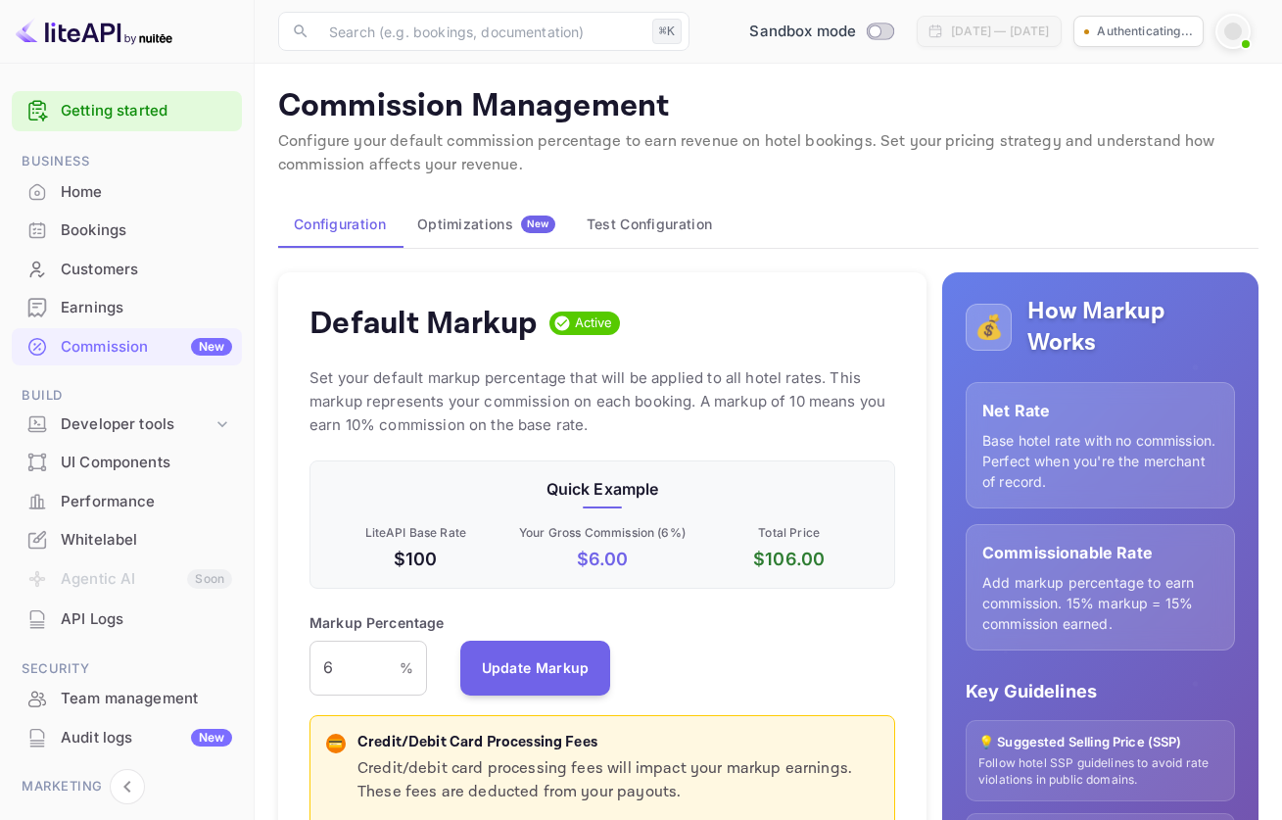
scroll to position [333, 571]
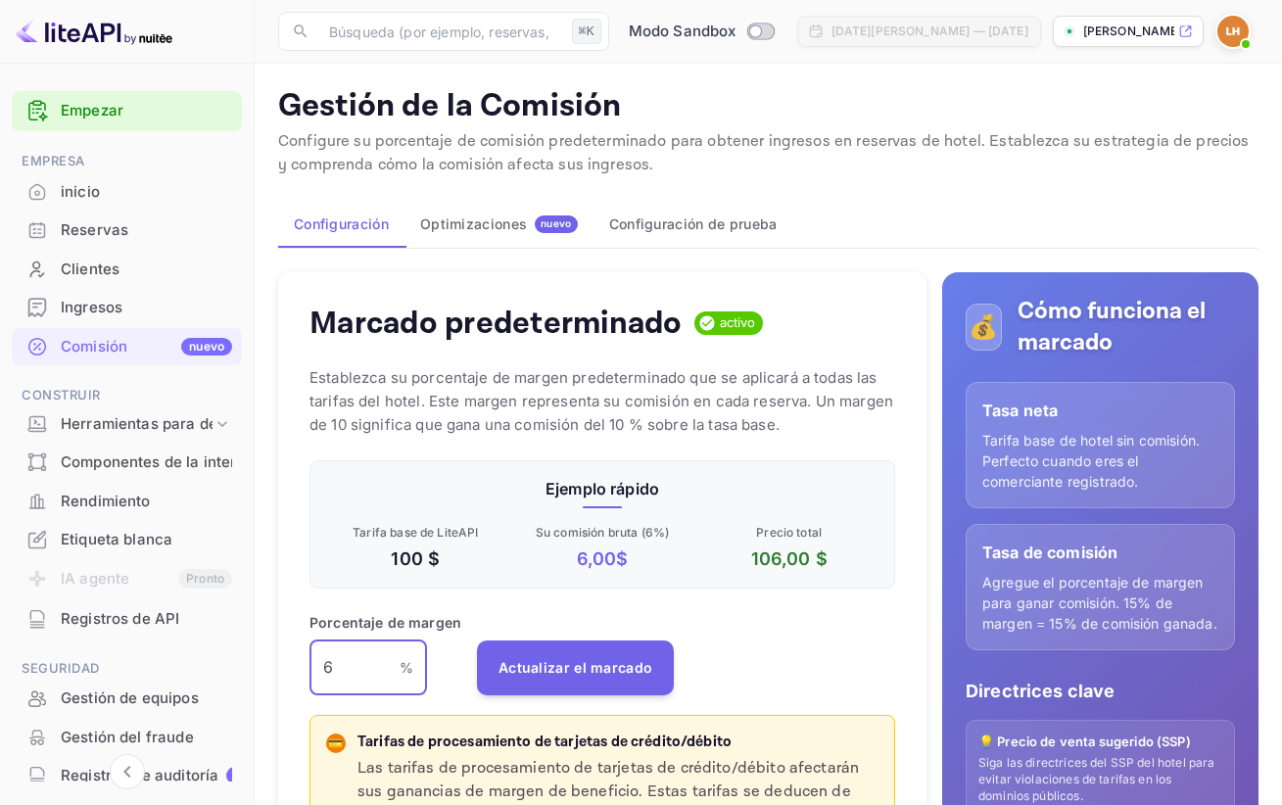
click at [342, 672] on input "6" at bounding box center [355, 668] width 90 height 55
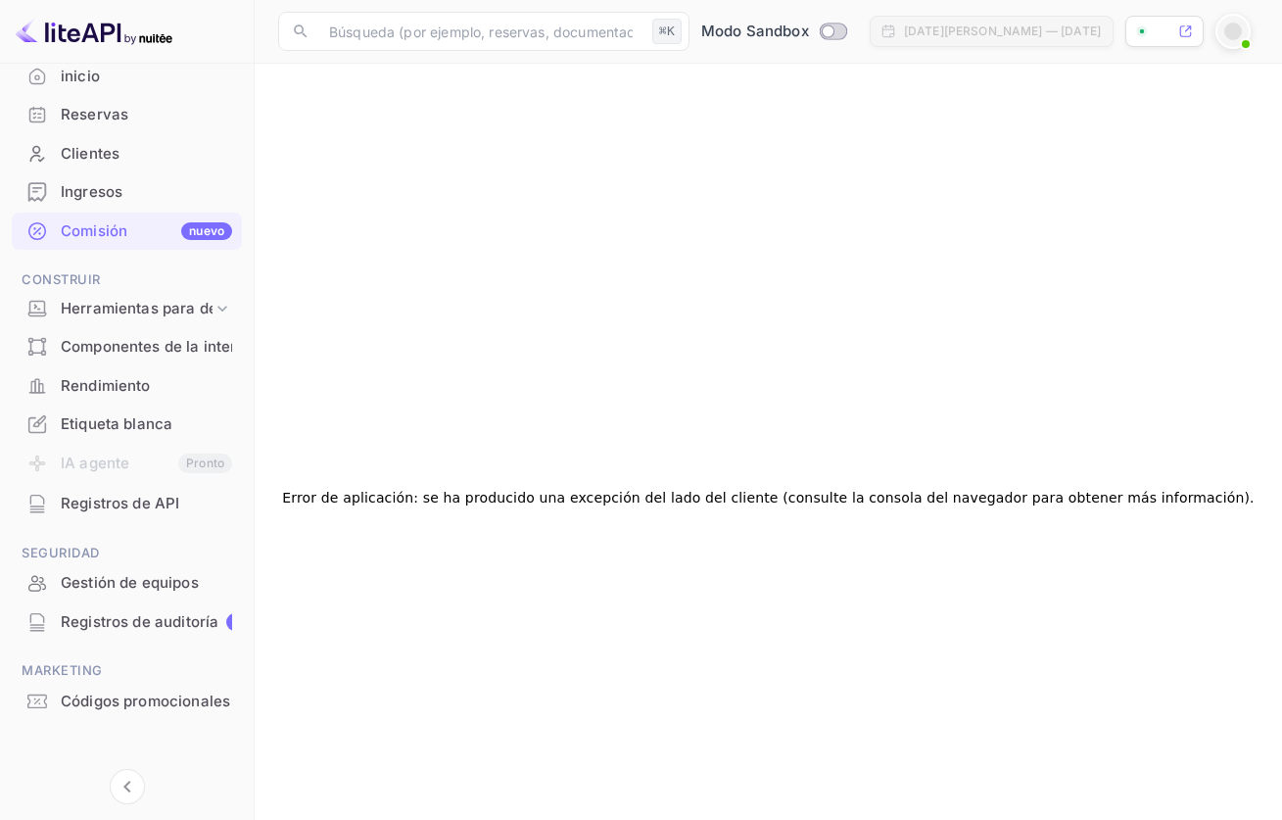
scroll to position [0, 0]
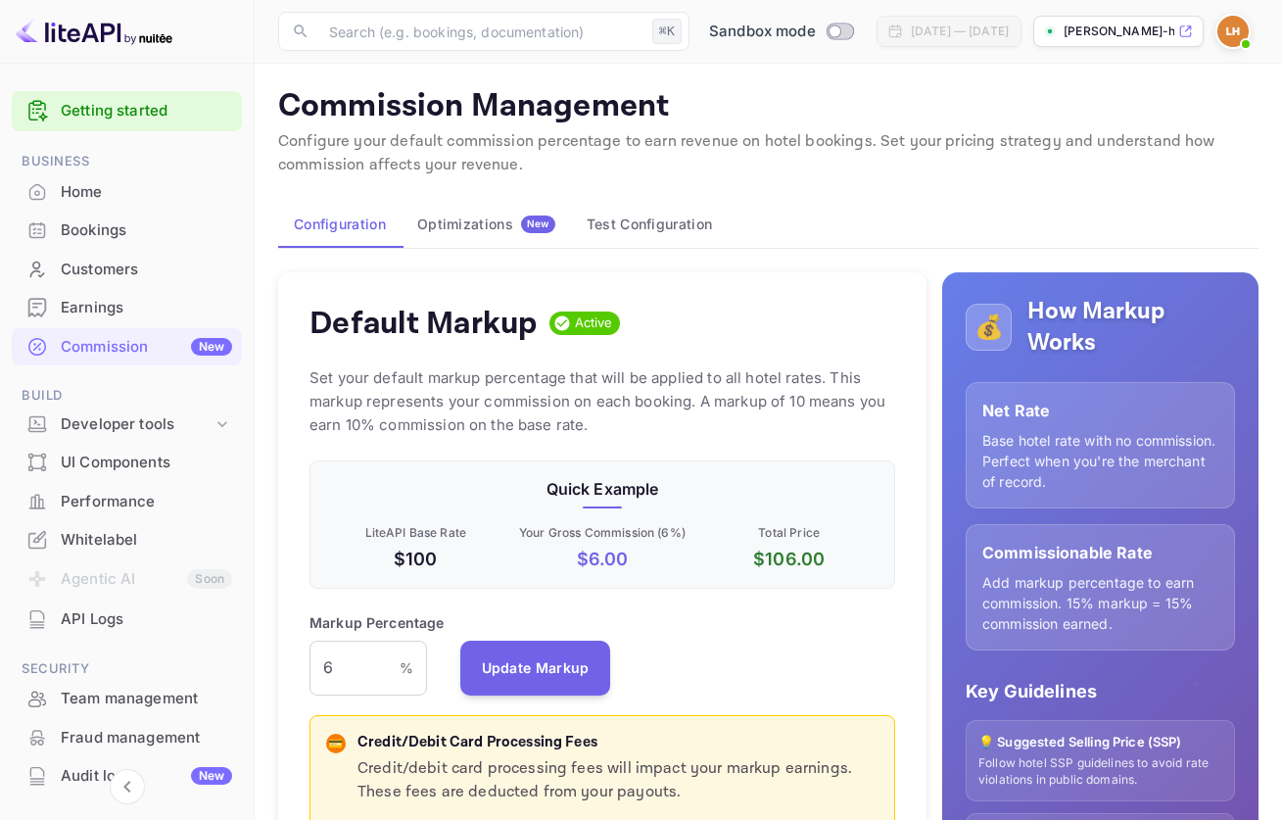
scroll to position [38, 0]
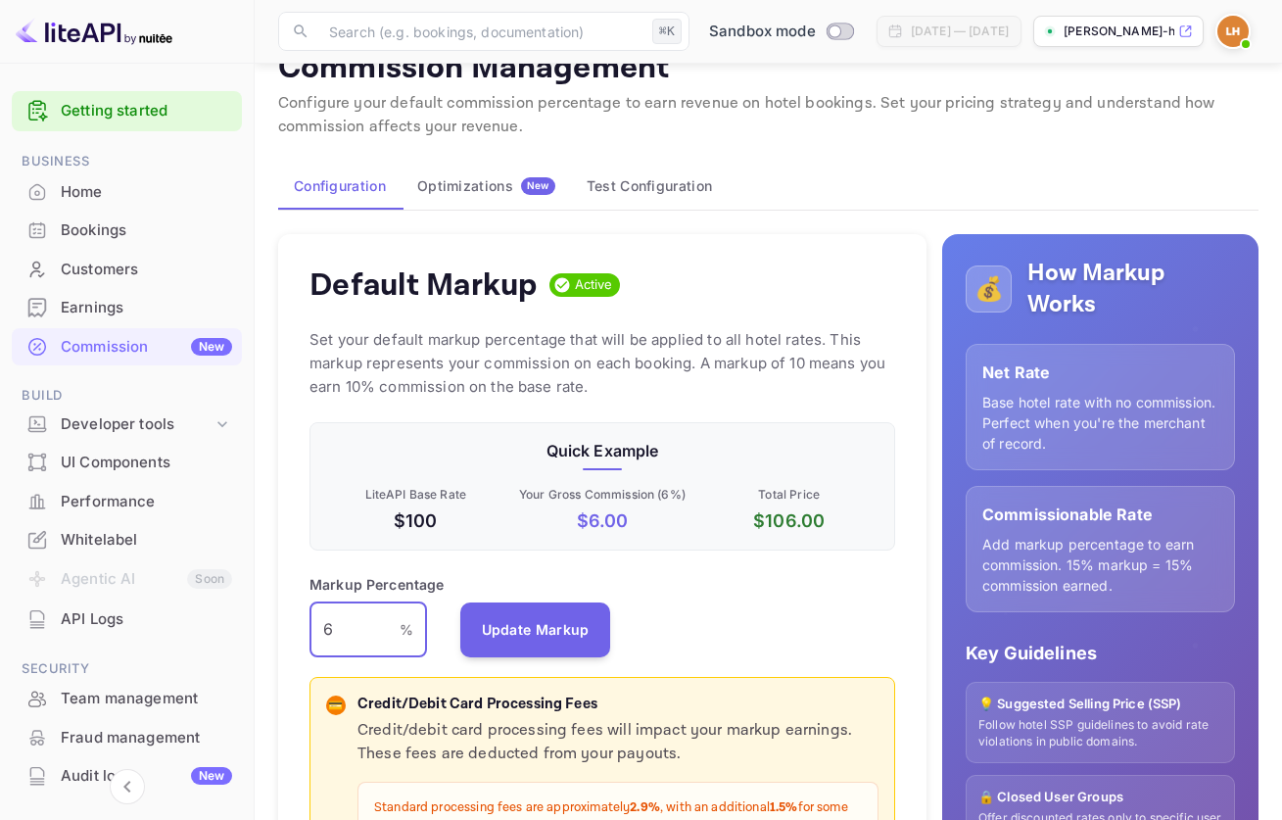
click at [375, 635] on input "6" at bounding box center [355, 630] width 90 height 55
type input "6"
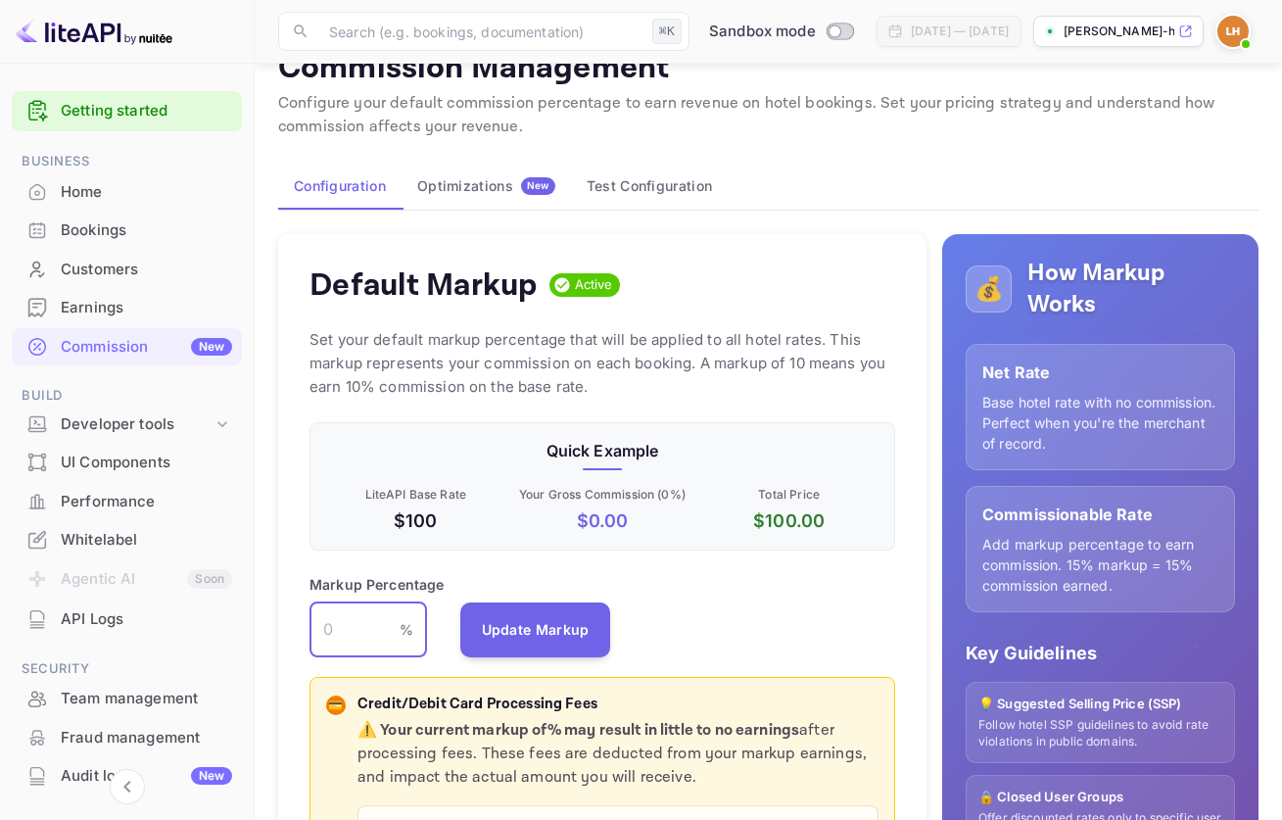
type input "8"
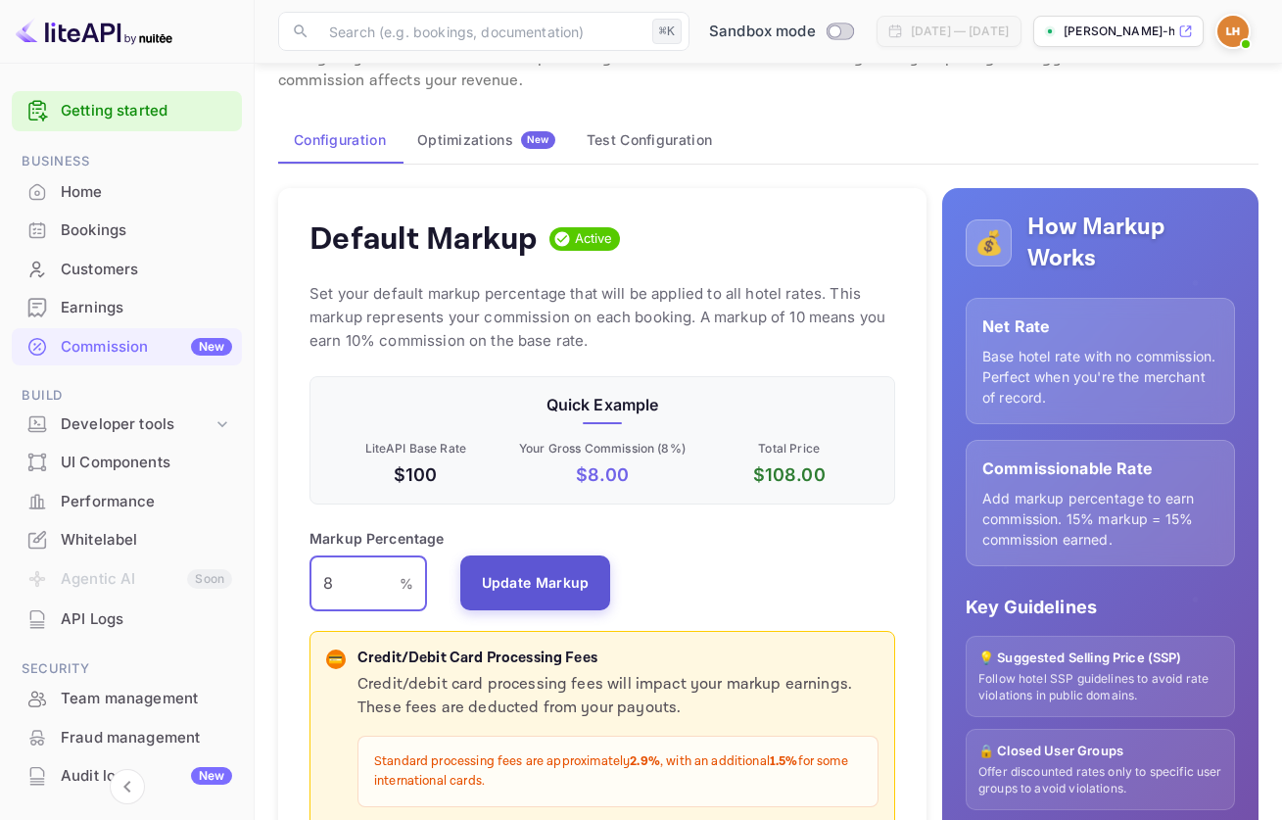
scroll to position [213, 0]
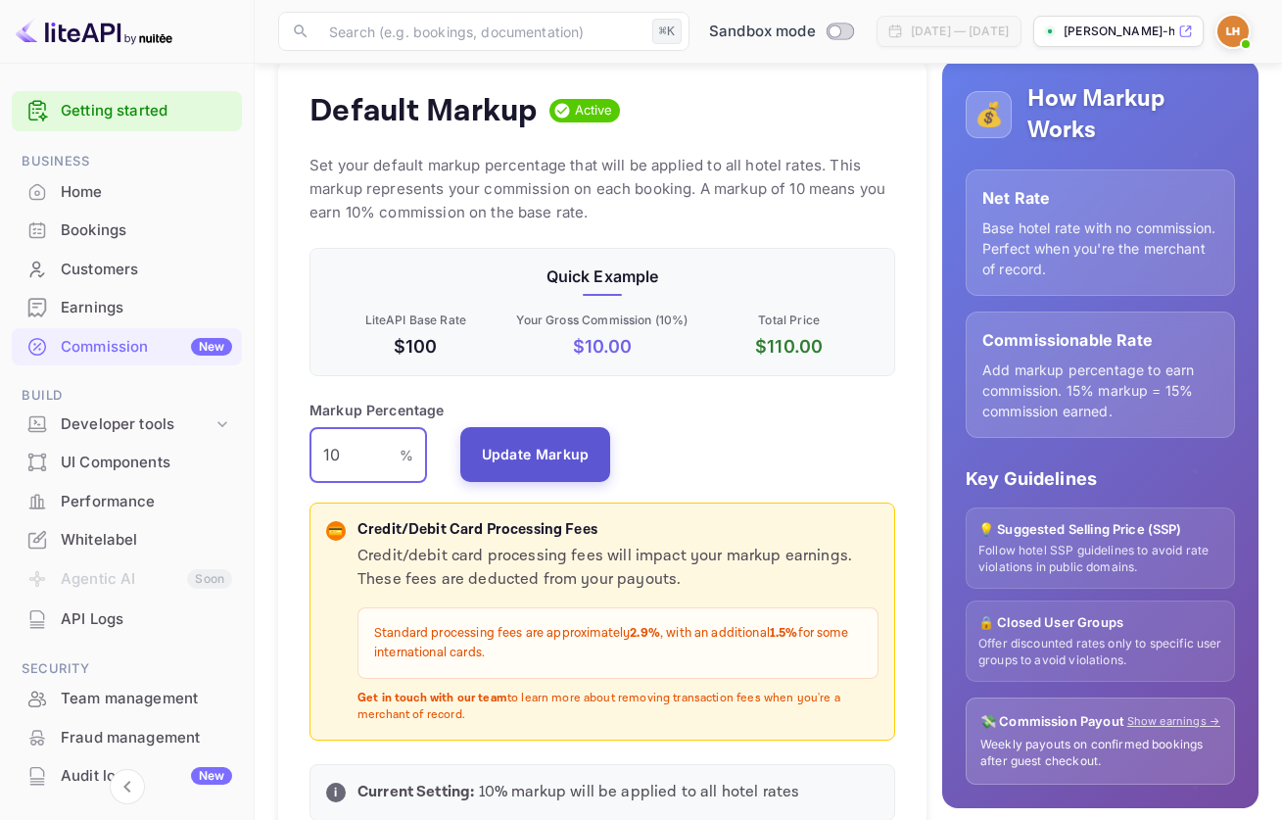
type input "10"
click at [534, 458] on button "Update Markup" at bounding box center [535, 454] width 151 height 55
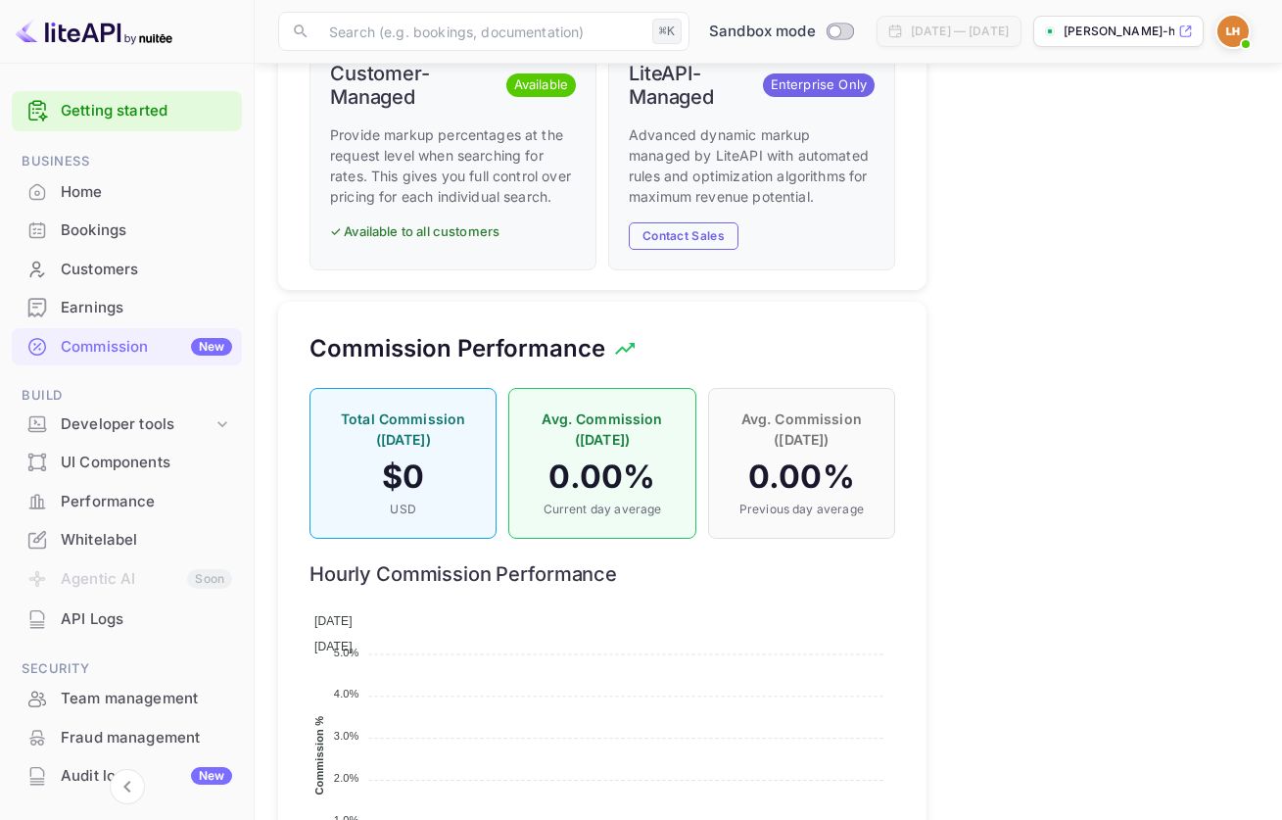
scroll to position [1341, 0]
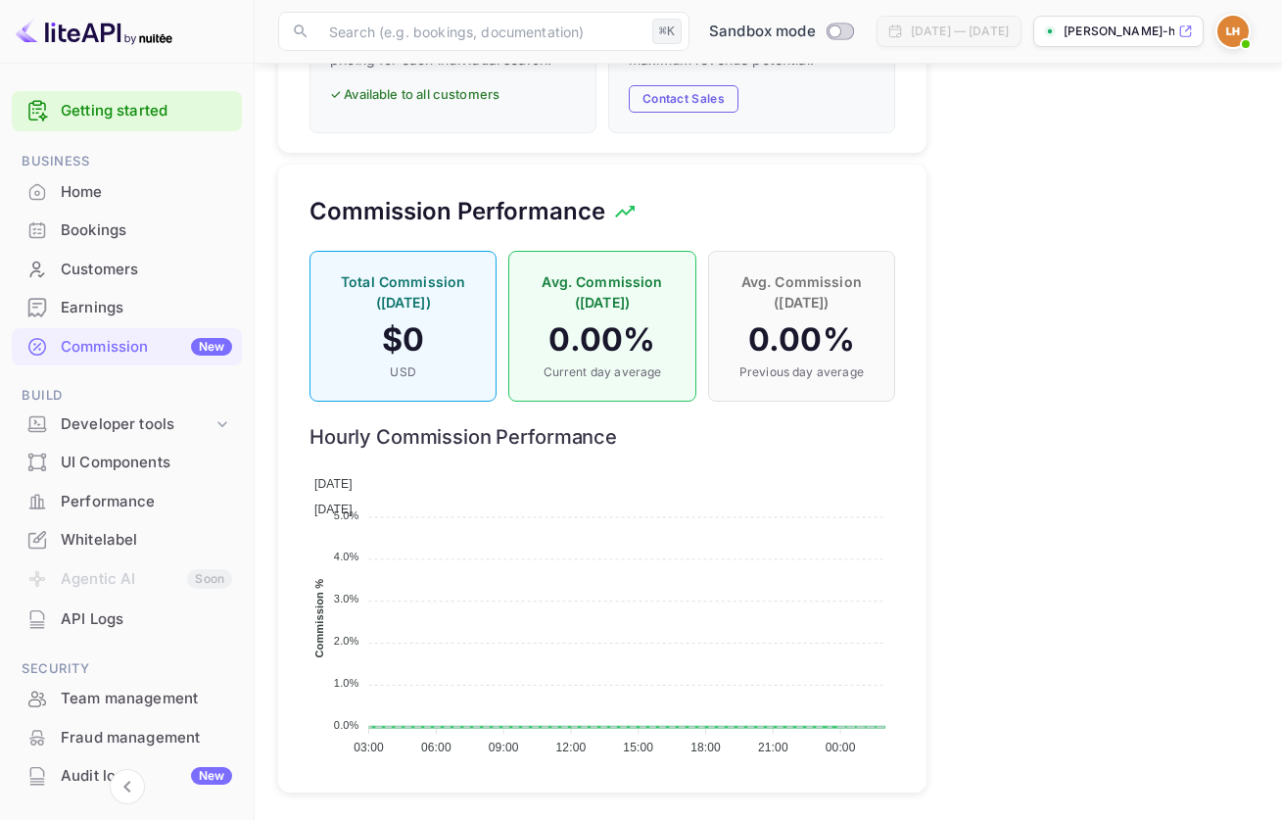
click at [151, 542] on div "Whitelabel" at bounding box center [146, 540] width 171 height 23
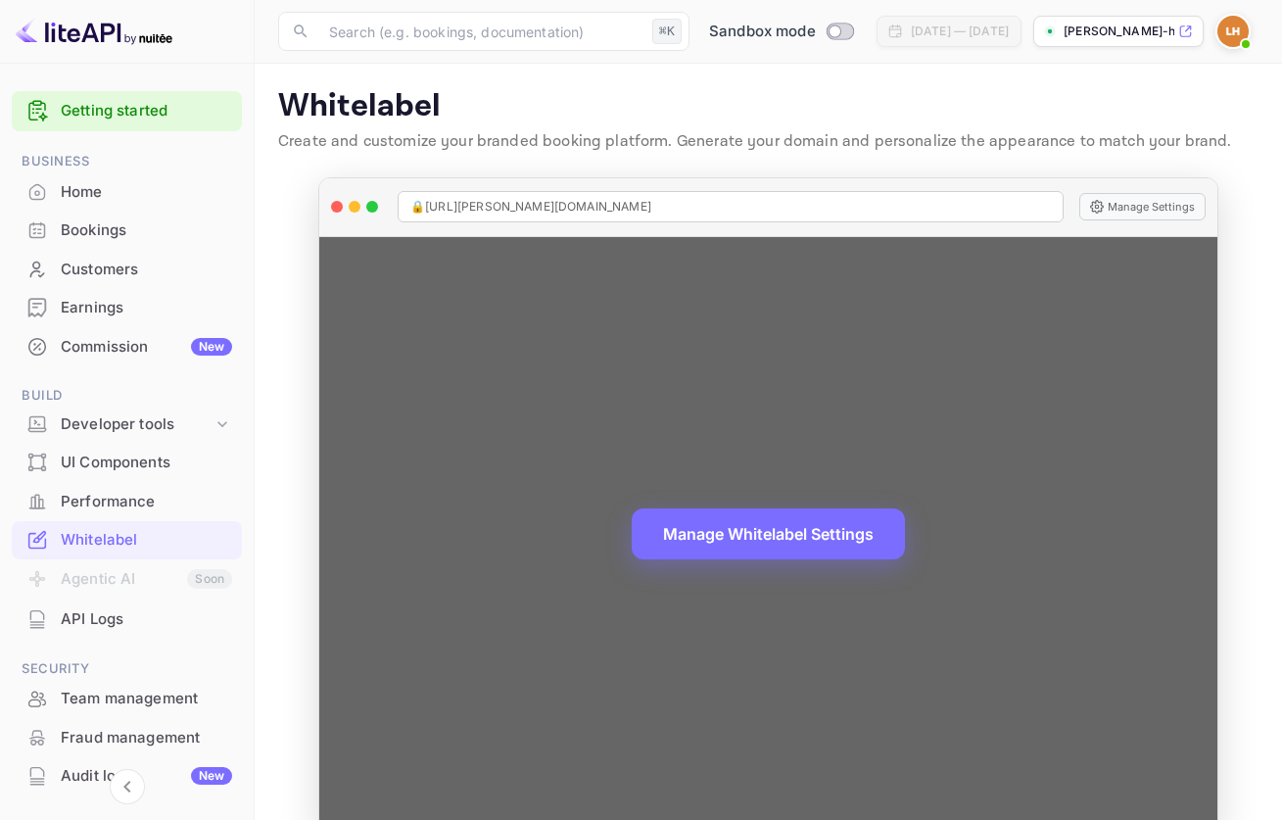
scroll to position [36, 0]
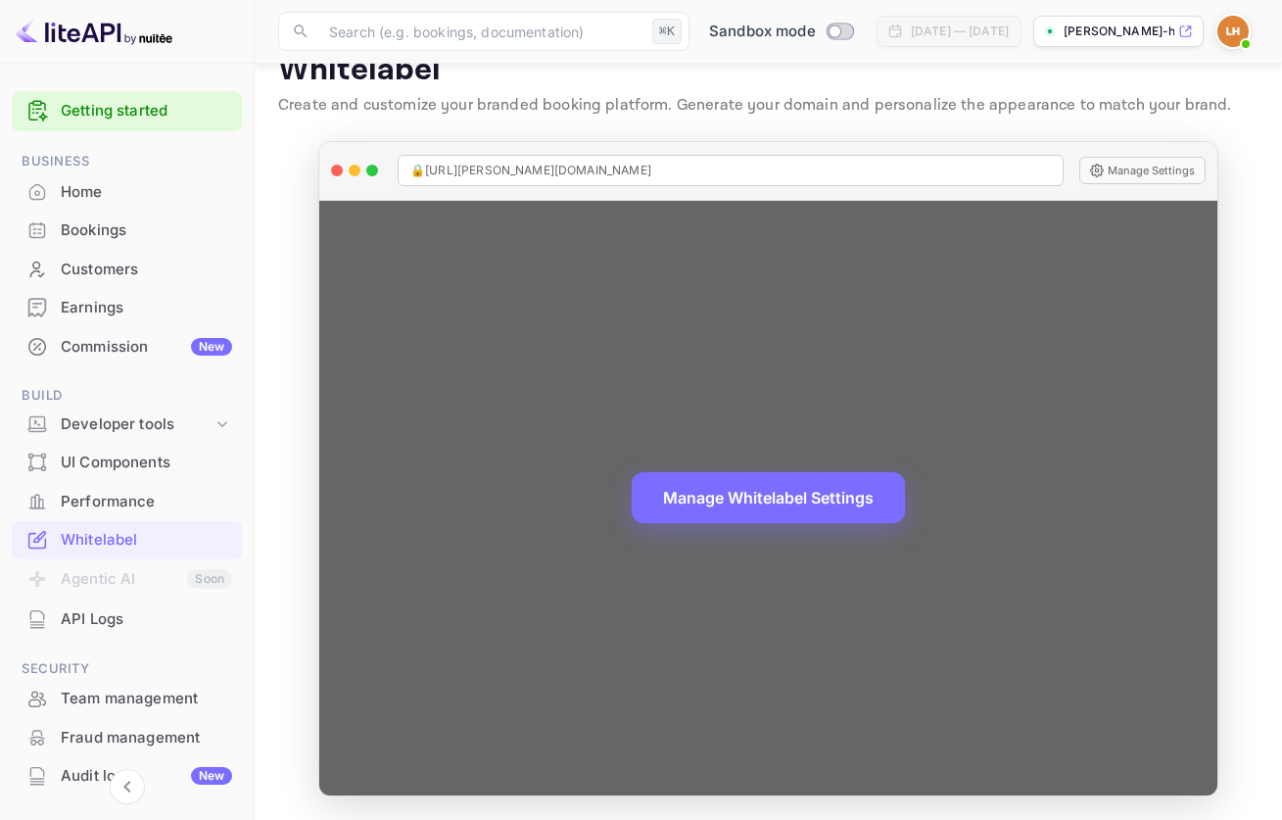
click at [584, 164] on span "🔒 https://luis-hidalgo-hic2n.nuitee.link" at bounding box center [531, 171] width 241 height 18
click at [574, 165] on span "🔒 https://luis-hidalgo-hic2n.nuitee.link" at bounding box center [531, 171] width 241 height 18
click at [656, 169] on div "🔒 https://luis-hidalgo-hic2n.nuitee.link" at bounding box center [731, 170] width 666 height 31
click at [1148, 169] on button "Manage Settings" at bounding box center [1143, 170] width 126 height 27
click at [1167, 168] on button "Manage Settings" at bounding box center [1143, 170] width 126 height 27
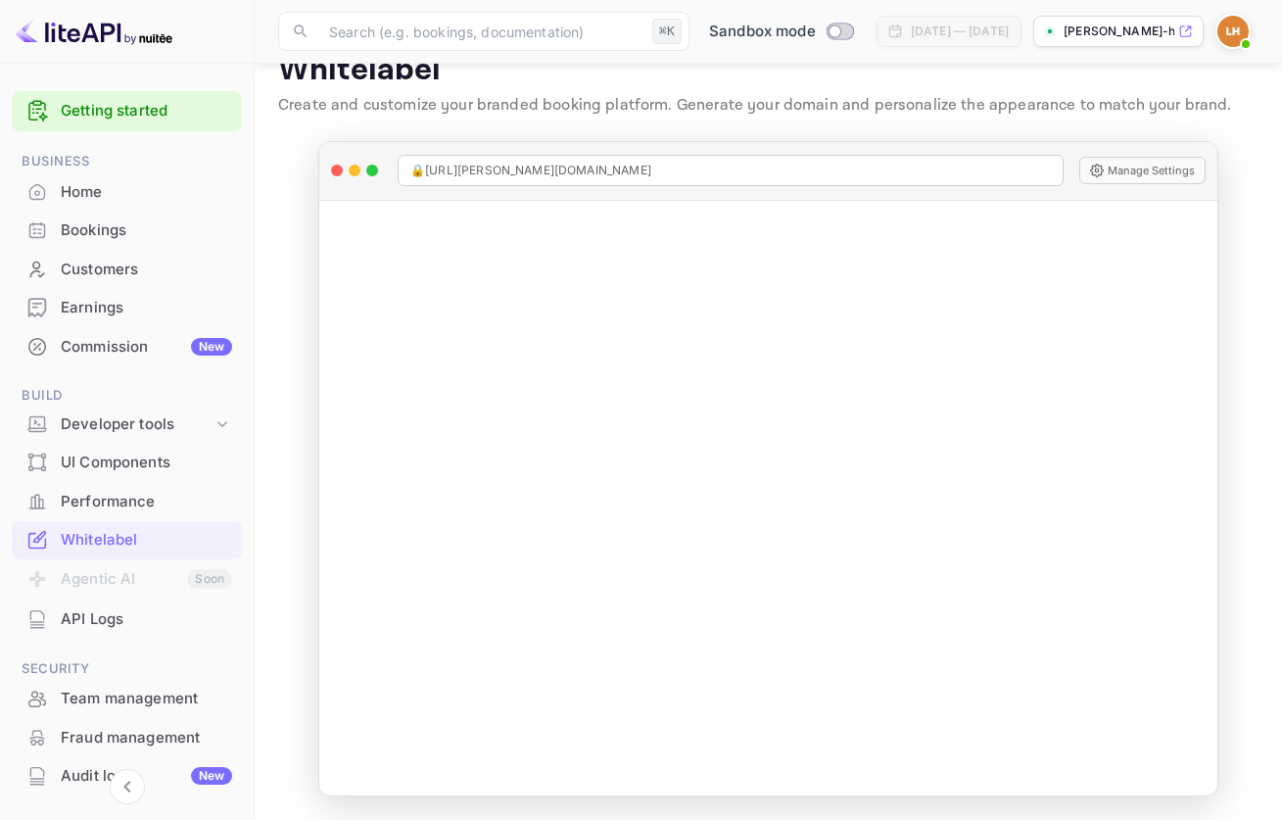
click at [118, 104] on link "Getting started" at bounding box center [146, 111] width 171 height 23
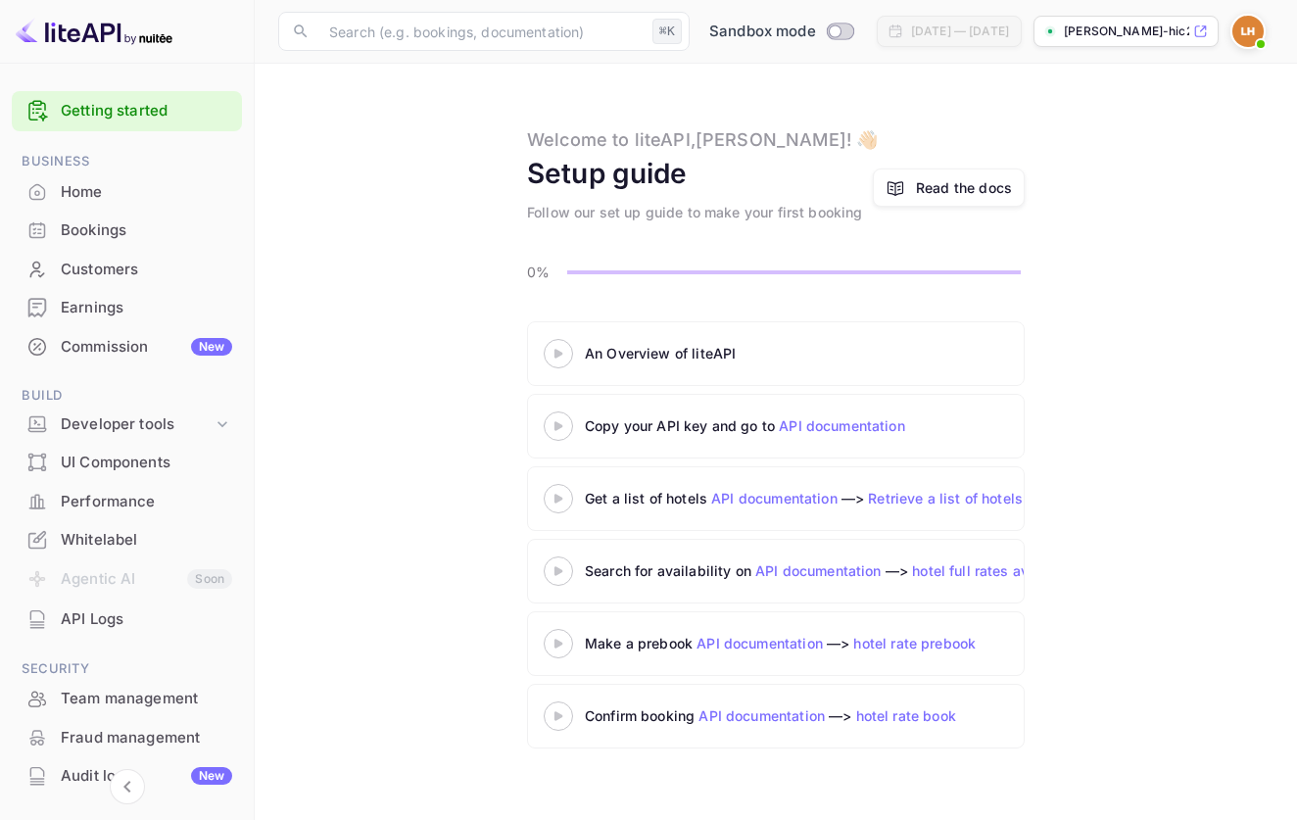
click at [159, 192] on div "Home" at bounding box center [146, 192] width 171 height 23
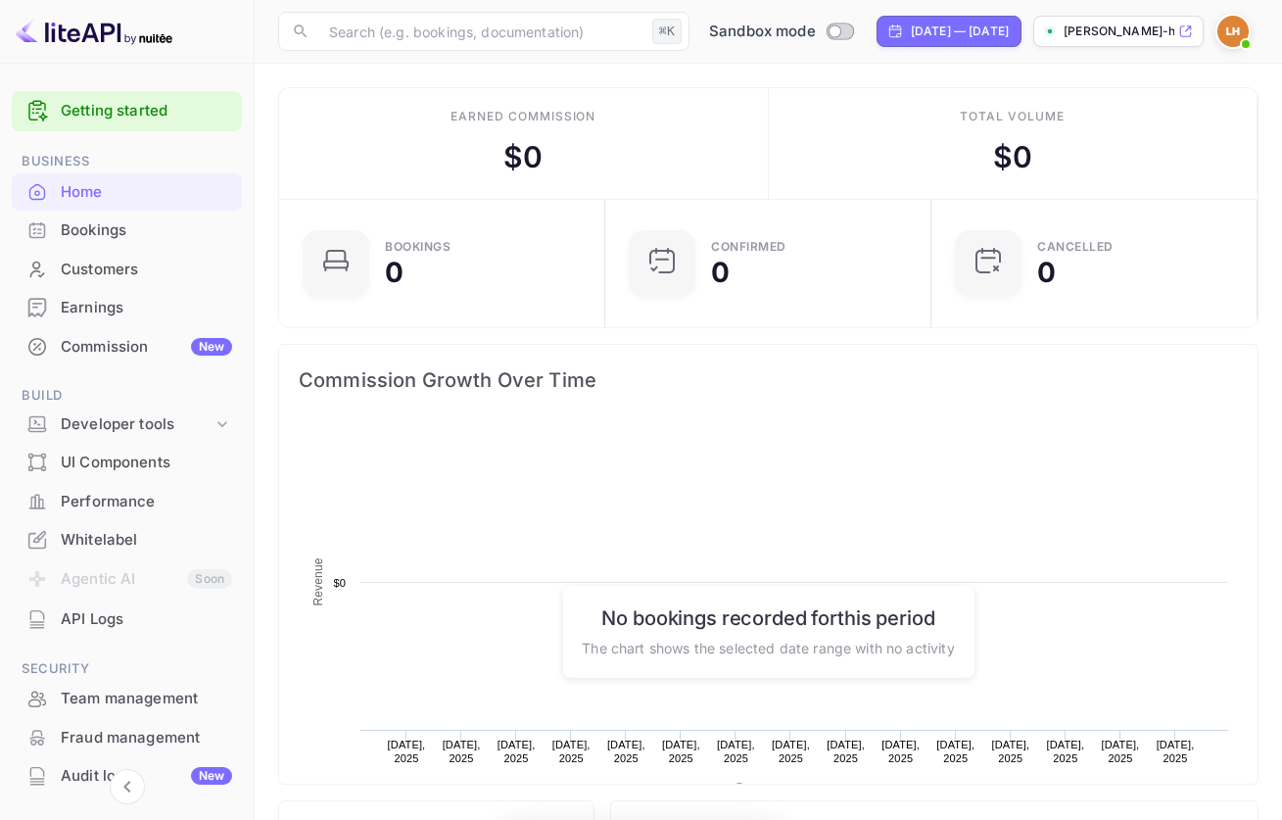
scroll to position [304, 300]
click at [101, 24] on img at bounding box center [94, 31] width 157 height 31
click at [129, 235] on div "Bookings" at bounding box center [146, 230] width 171 height 23
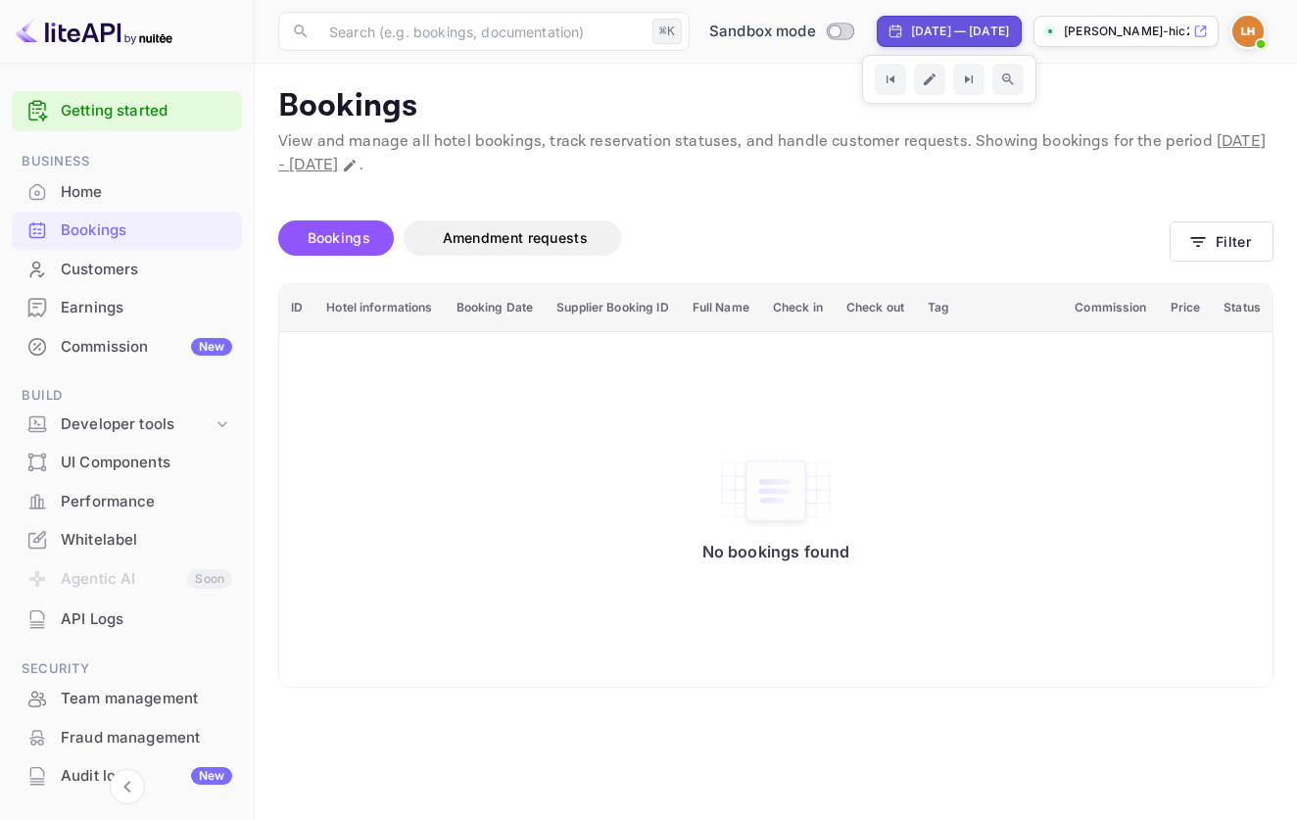
click at [911, 35] on div "[DATE] — [DATE]" at bounding box center [960, 32] width 98 height 18
select select "7"
select select "2025"
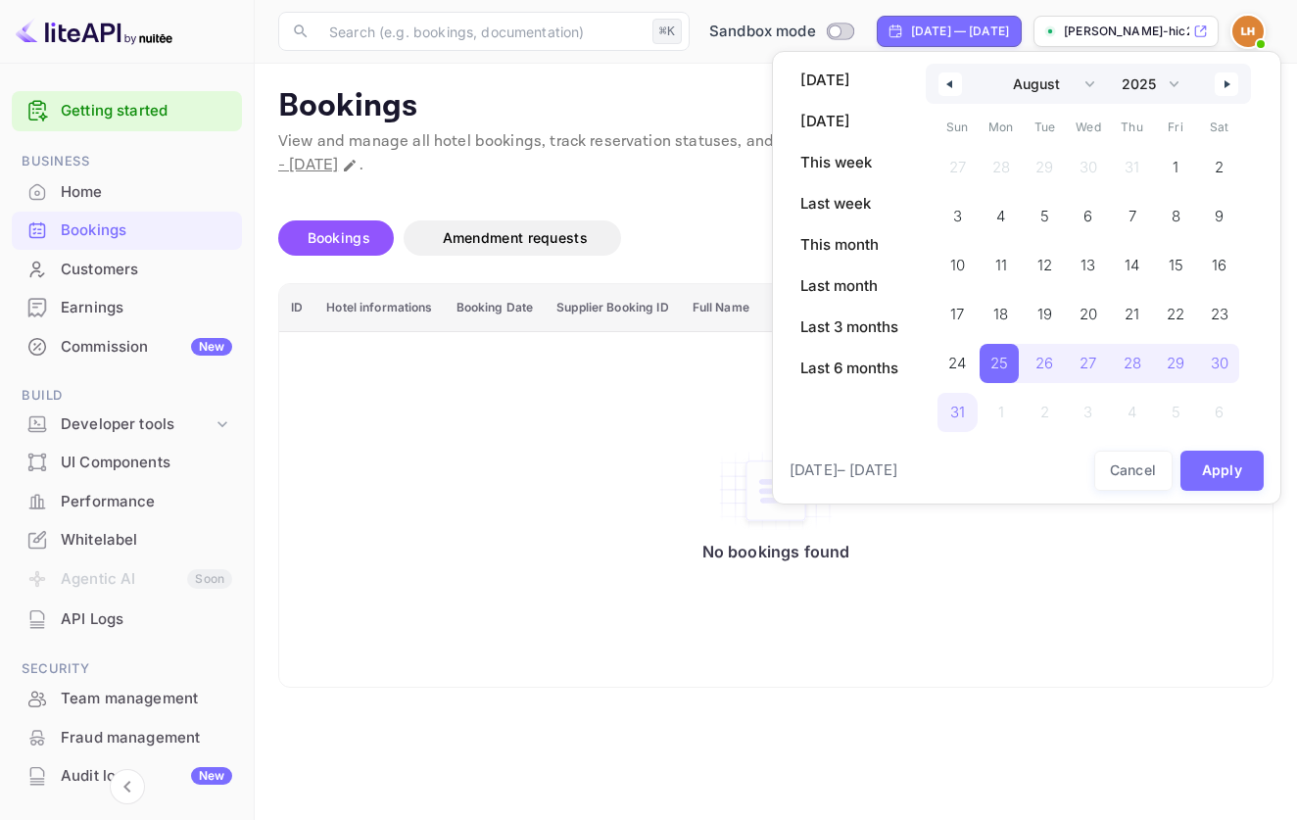
click at [679, 83] on div at bounding box center [648, 410] width 1297 height 820
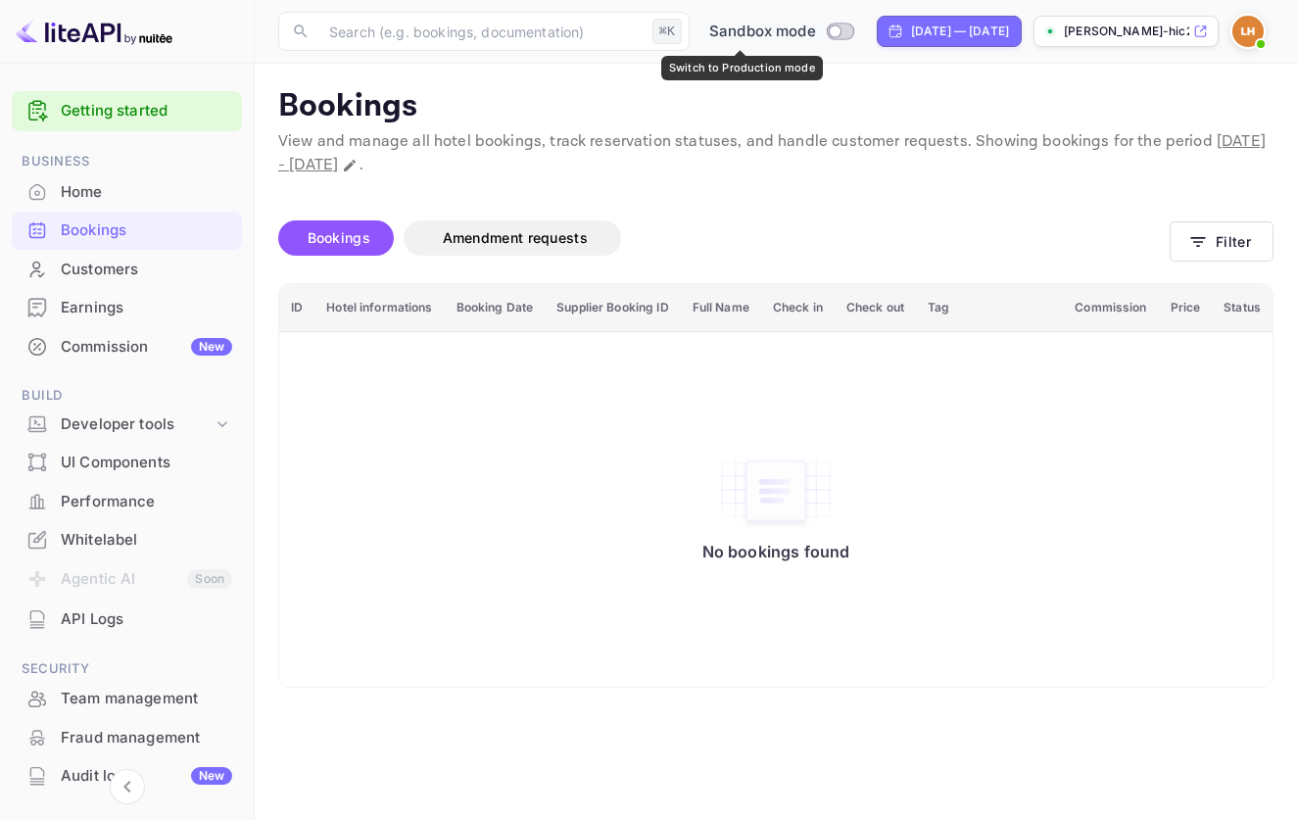
click at [816, 34] on input "Switch to Production mode" at bounding box center [835, 30] width 39 height 13
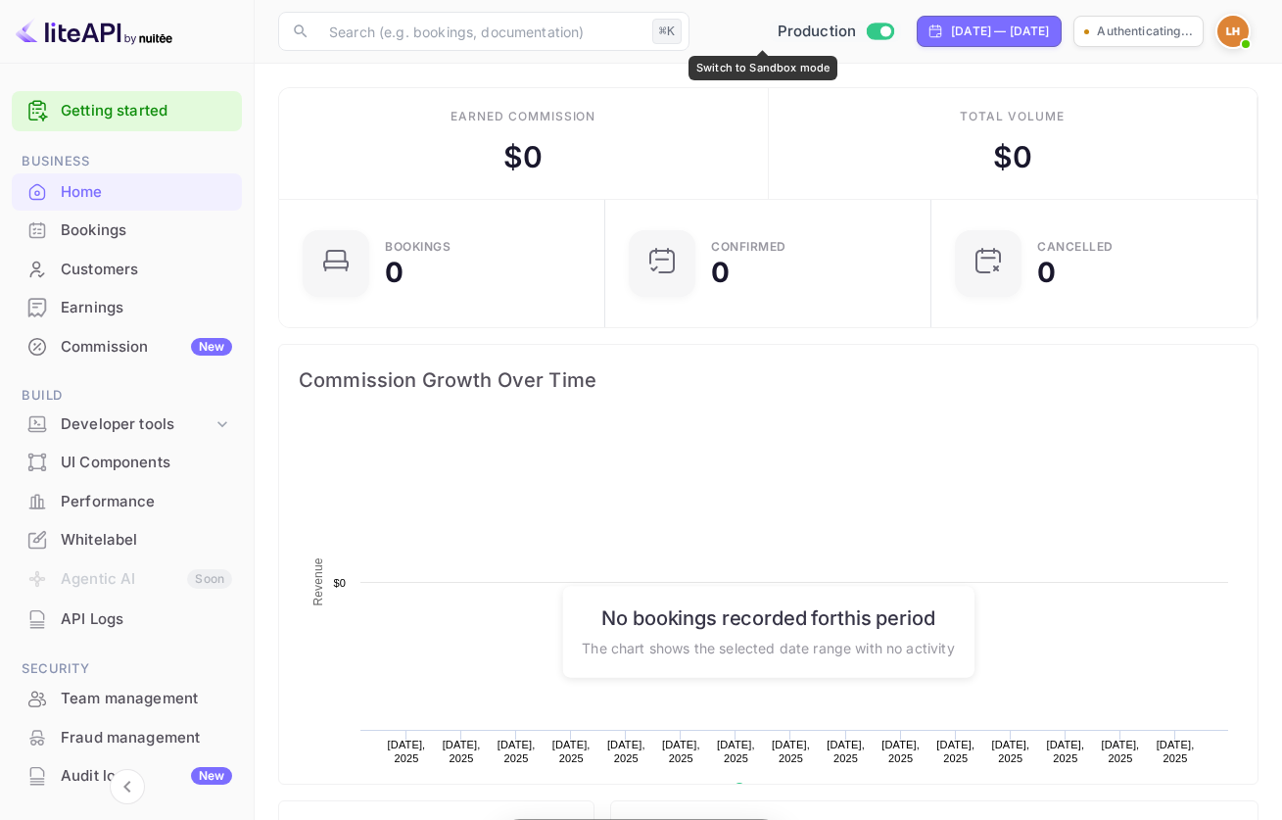
scroll to position [304, 300]
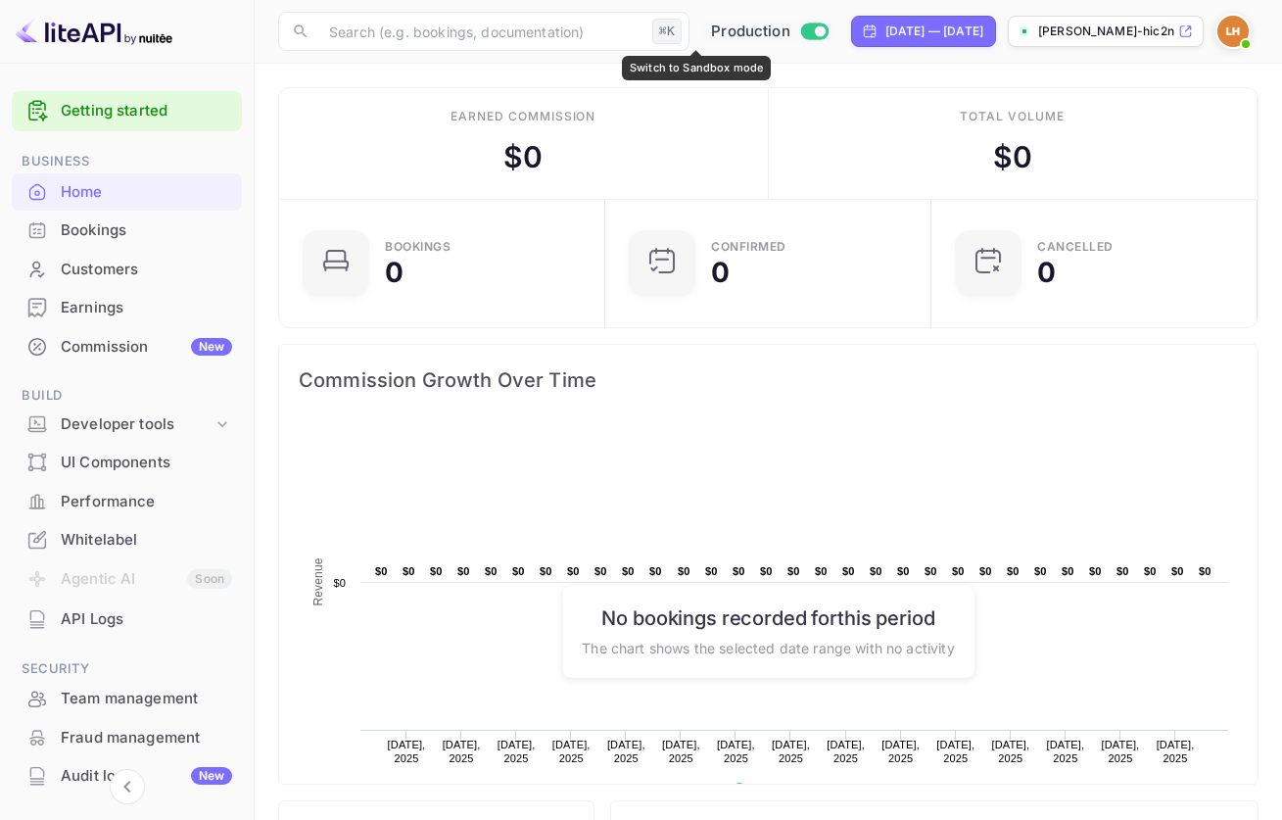
click at [96, 537] on div "Whitelabel" at bounding box center [146, 540] width 171 height 23
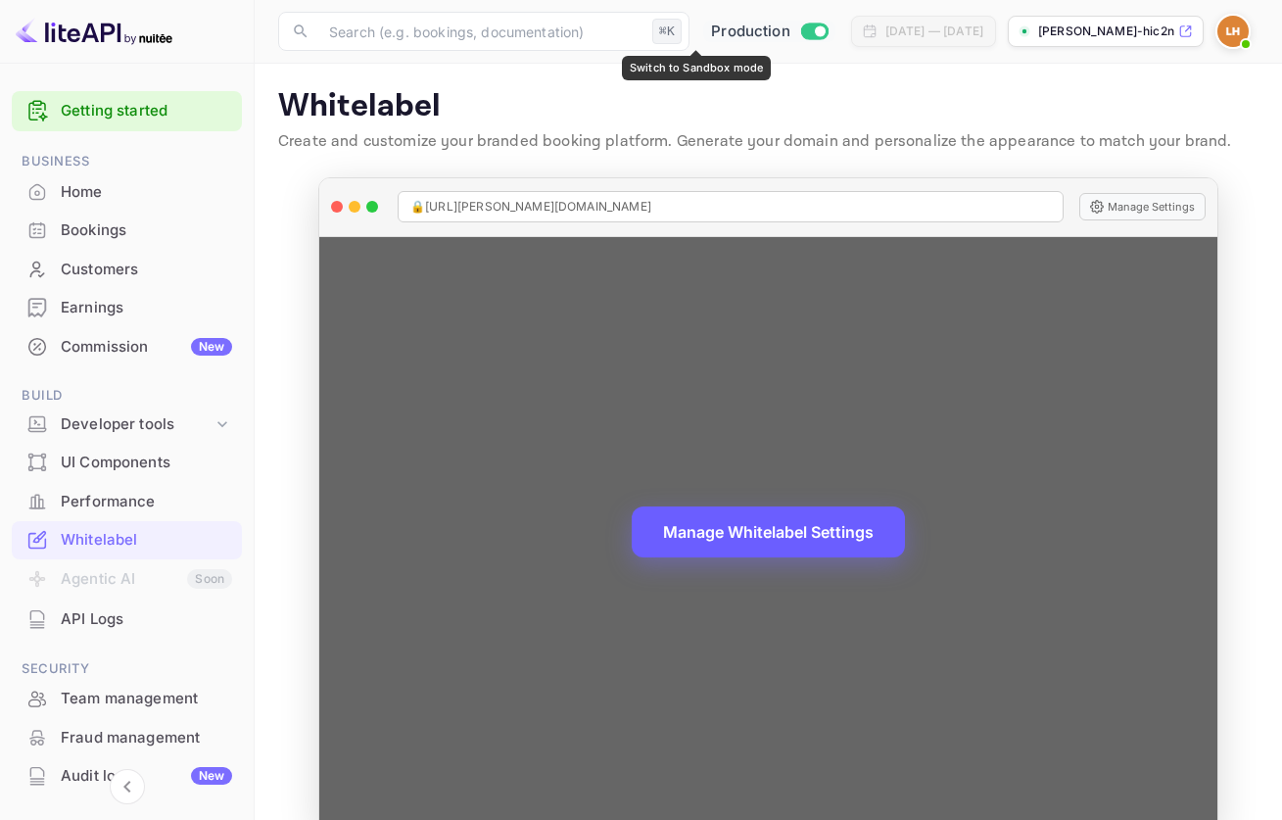
click at [804, 547] on button "Manage Whitelabel Settings" at bounding box center [768, 532] width 273 height 51
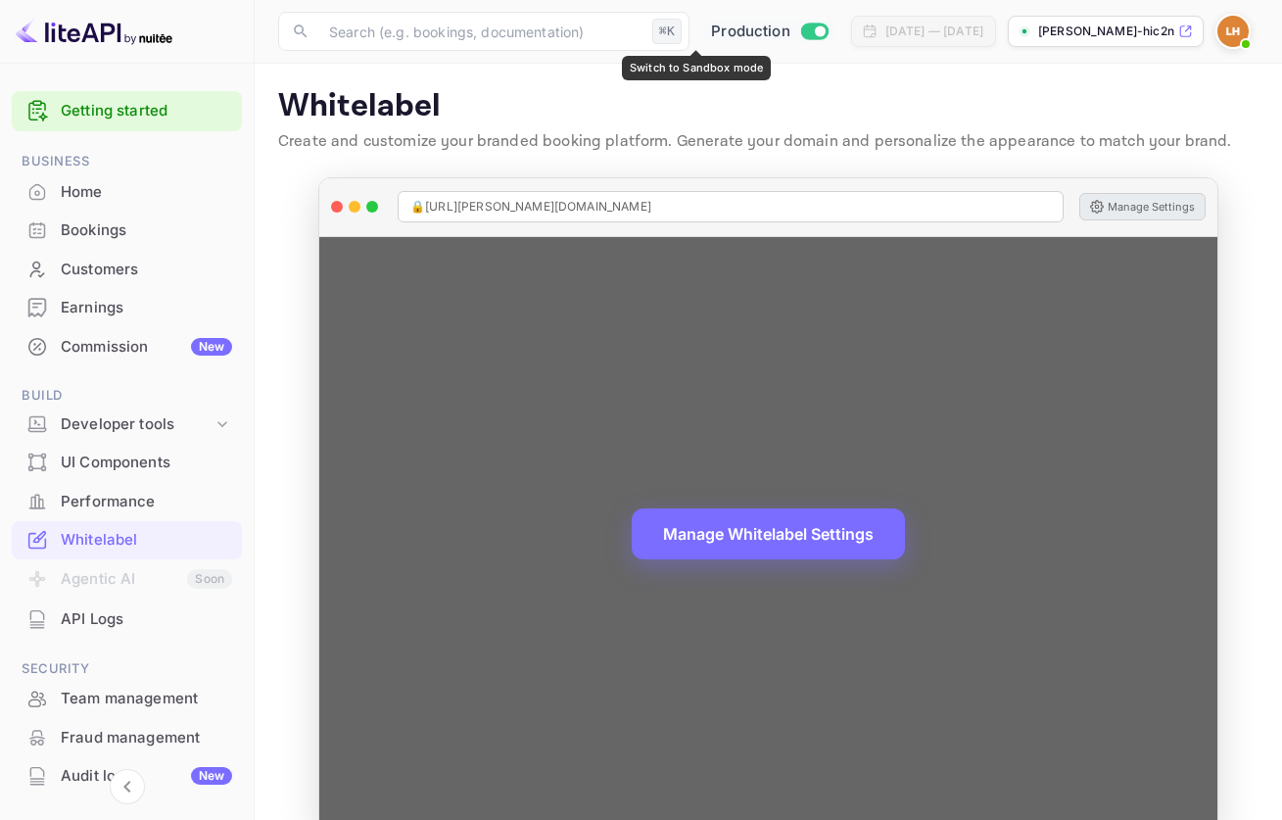
click at [1128, 210] on button "Manage Settings" at bounding box center [1143, 206] width 126 height 27
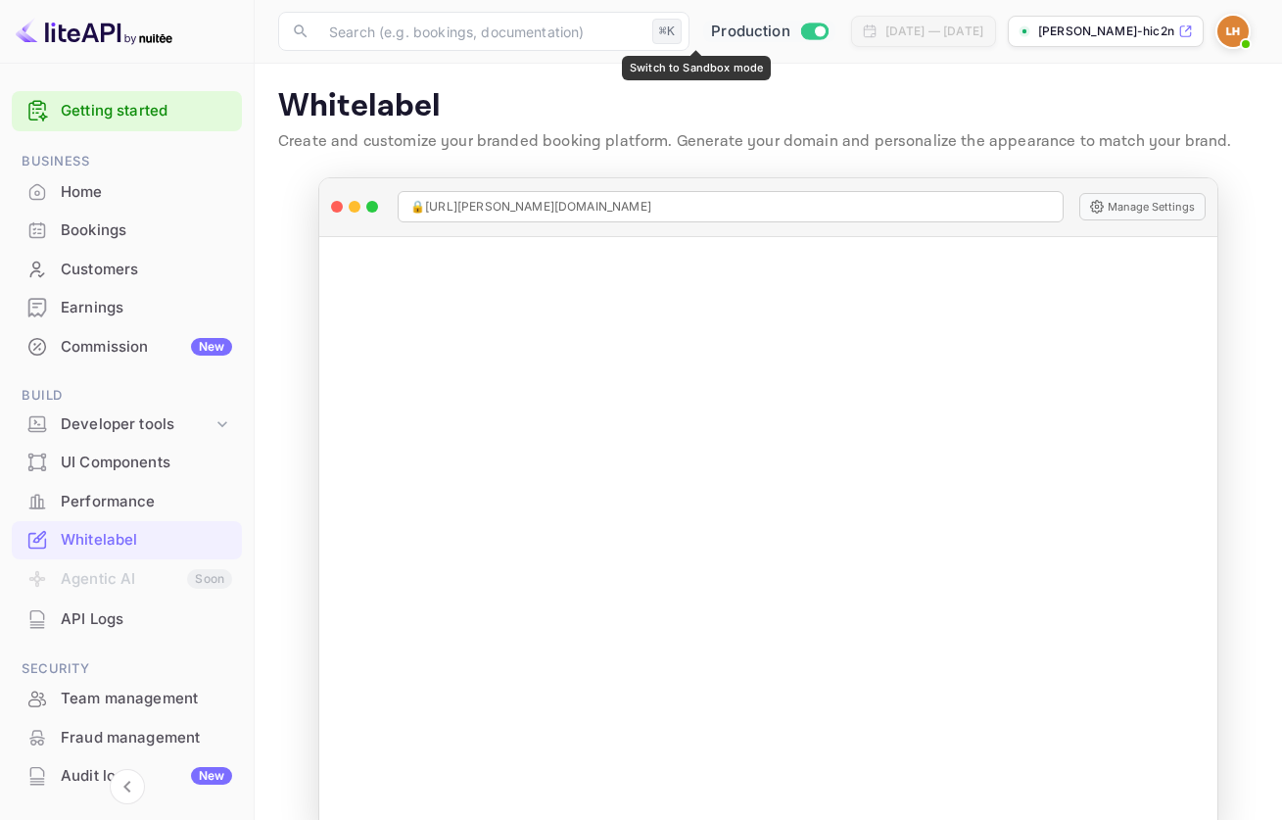
click at [1118, 35] on p "[PERSON_NAME]-hic2n.nui..." at bounding box center [1107, 32] width 136 height 18
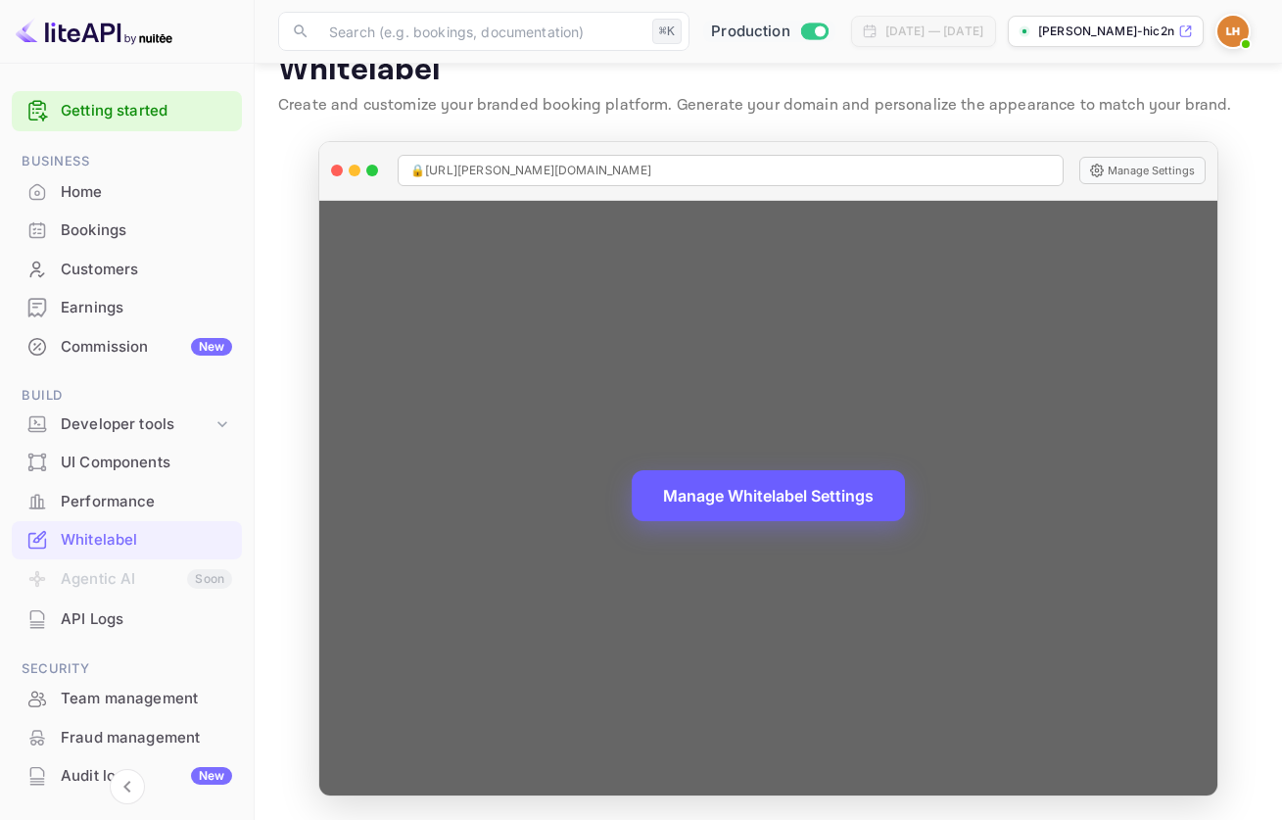
click at [800, 499] on button "Manage Whitelabel Settings" at bounding box center [768, 495] width 273 height 51
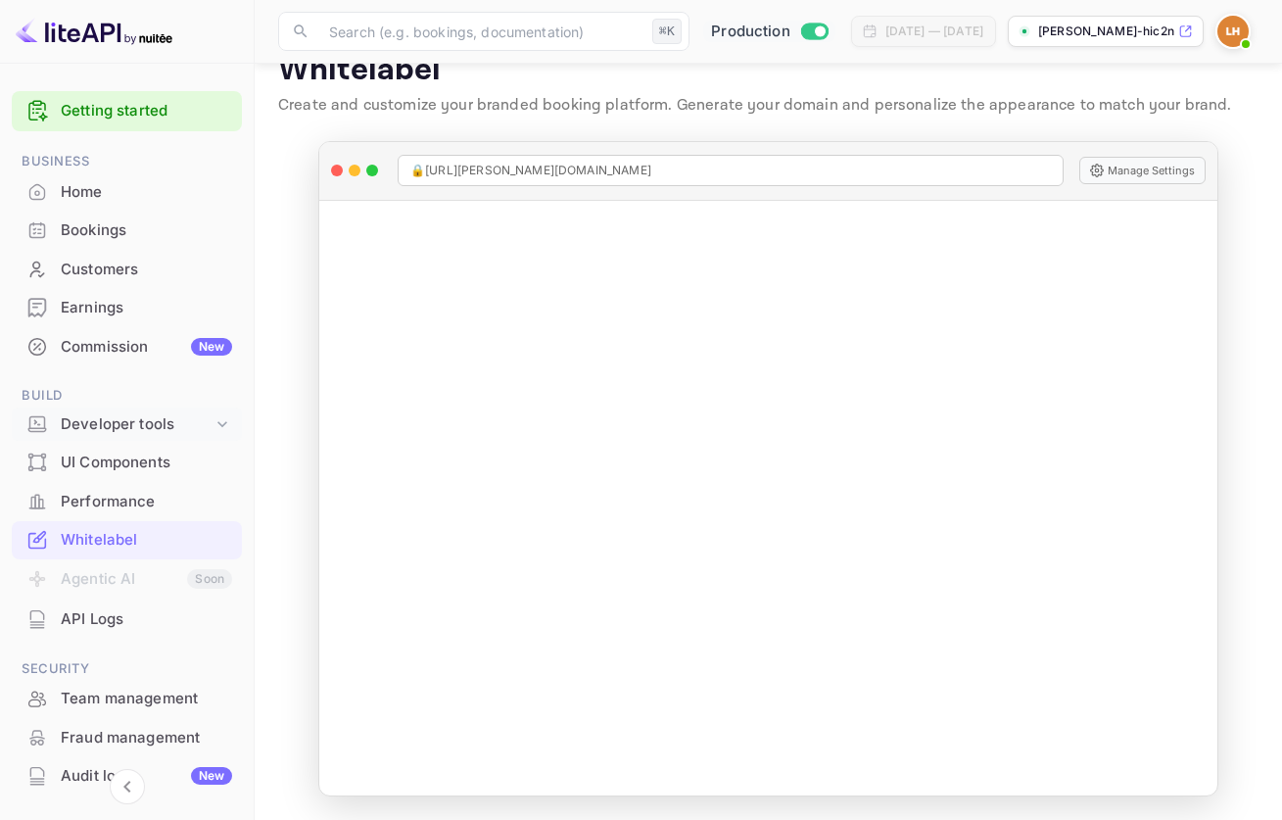
click at [166, 413] on div "Developer tools" at bounding box center [137, 424] width 152 height 23
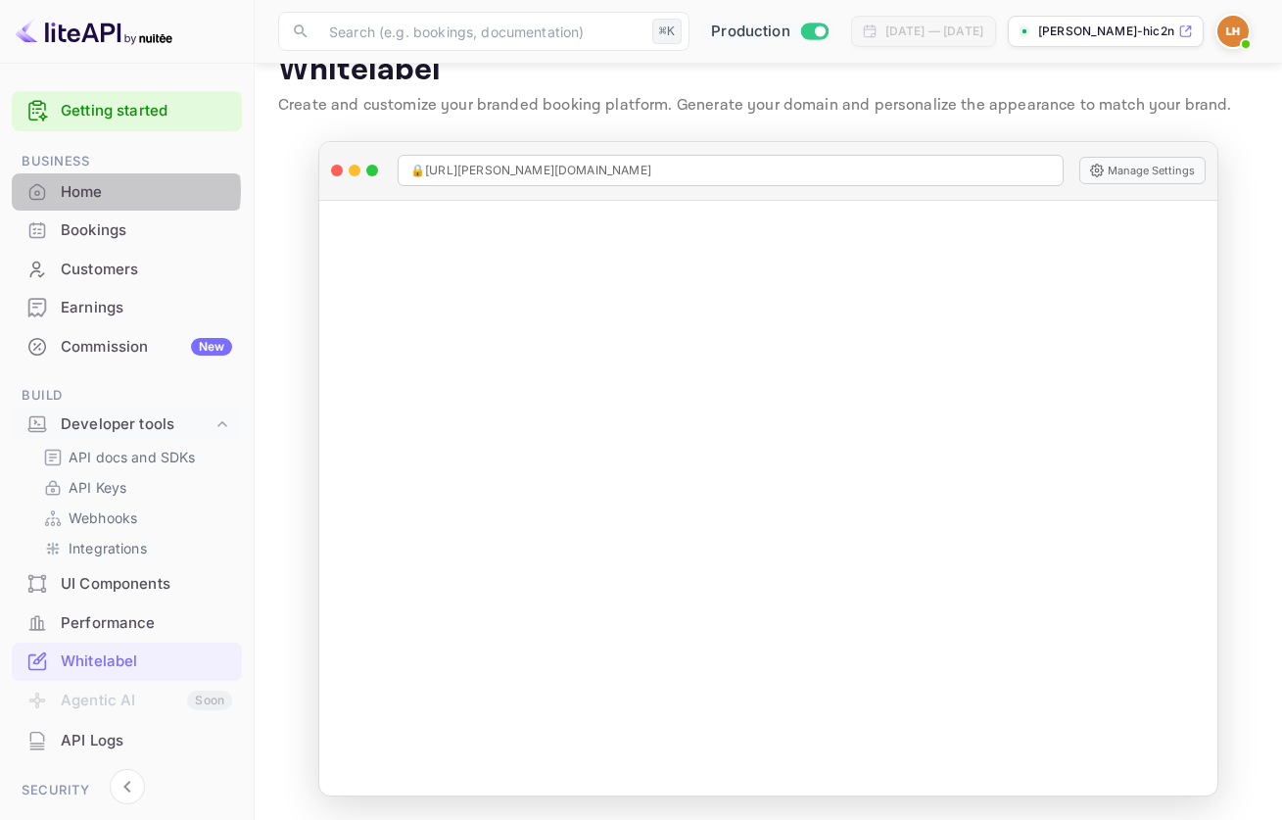
click at [121, 190] on div "Home" at bounding box center [146, 192] width 171 height 23
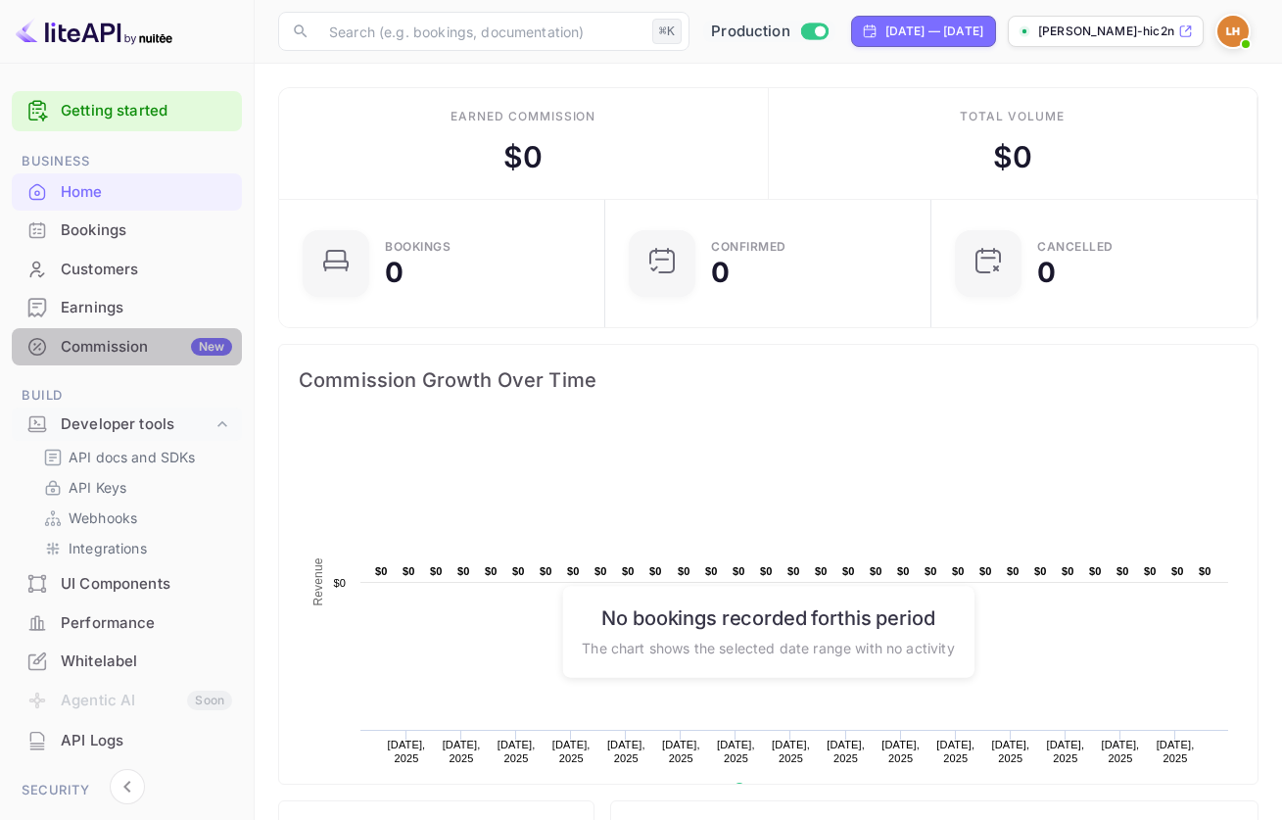
click at [134, 344] on div "Commission New" at bounding box center [146, 347] width 171 height 23
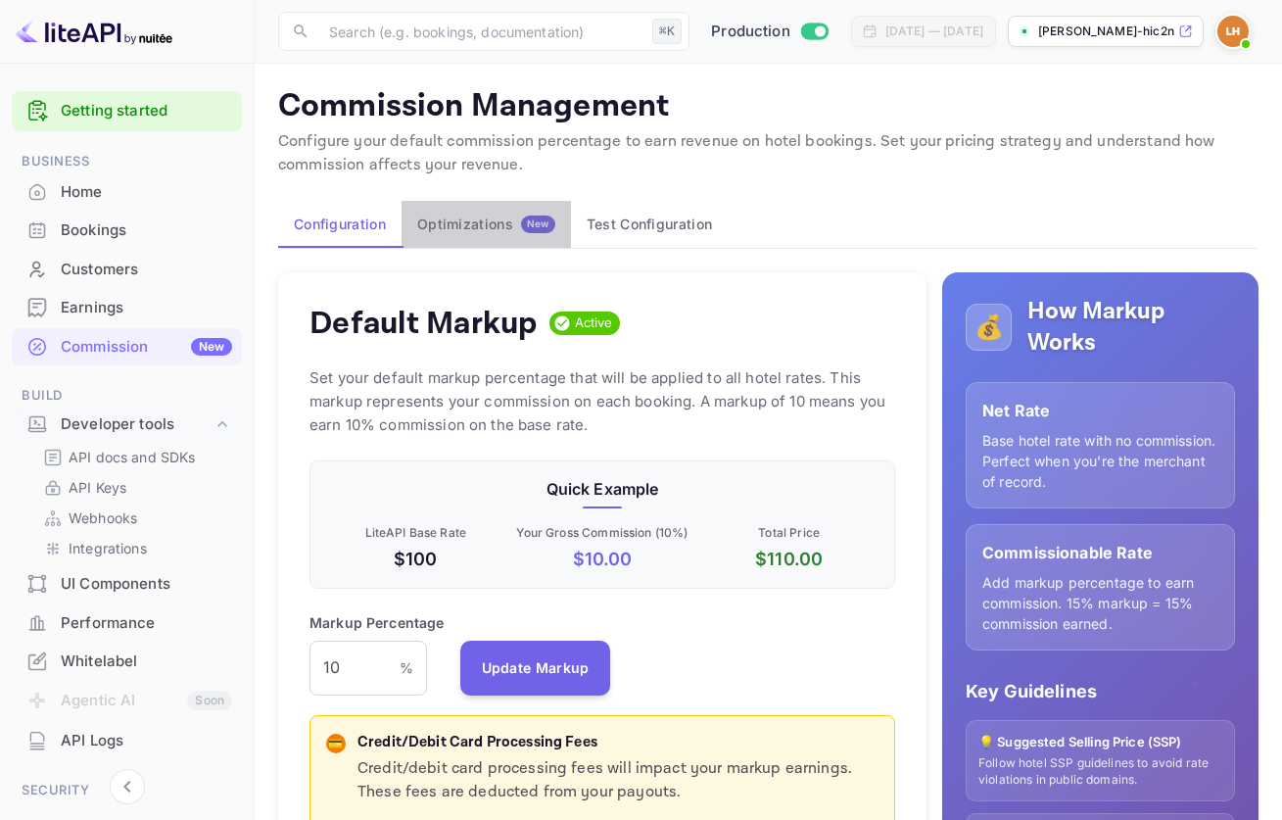
click at [482, 224] on div "Optimizations New" at bounding box center [486, 225] width 138 height 18
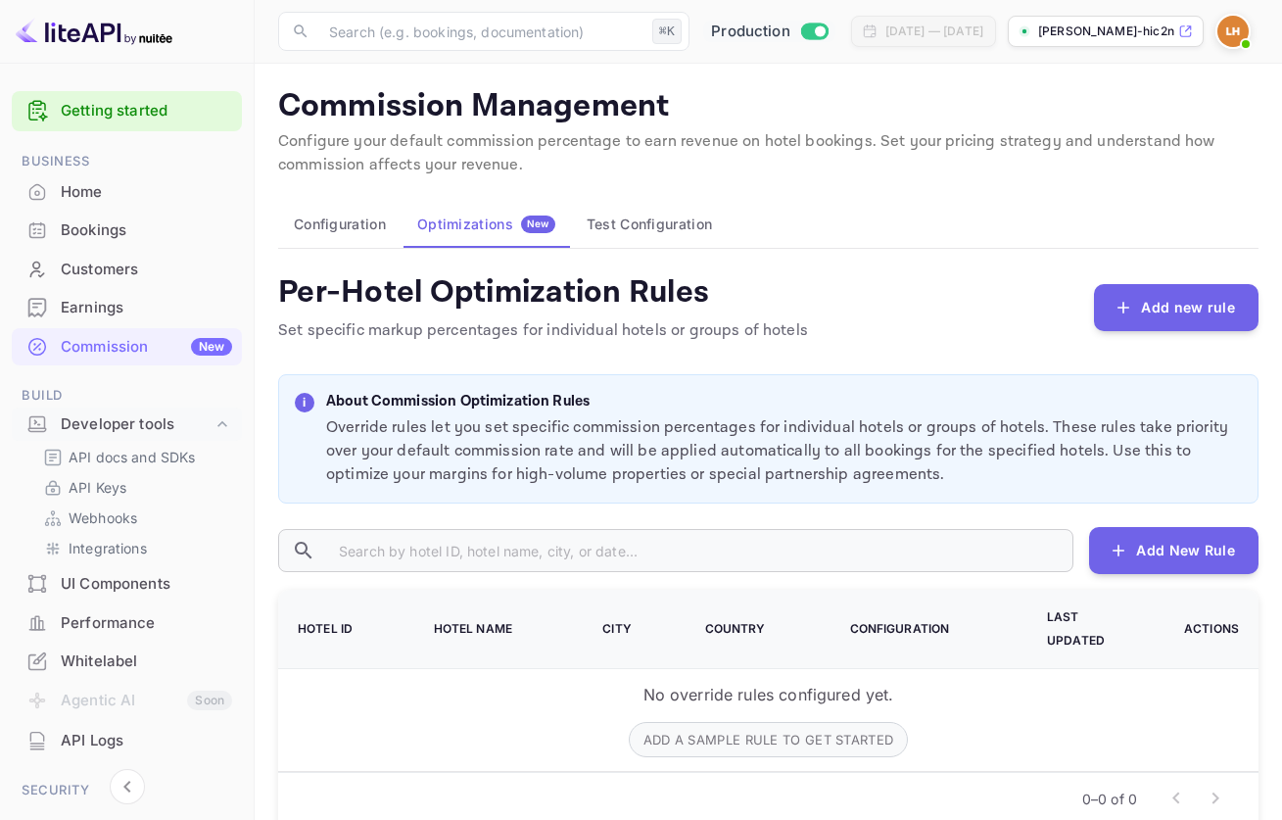
click at [665, 226] on button "Test Configuration" at bounding box center [649, 224] width 157 height 47
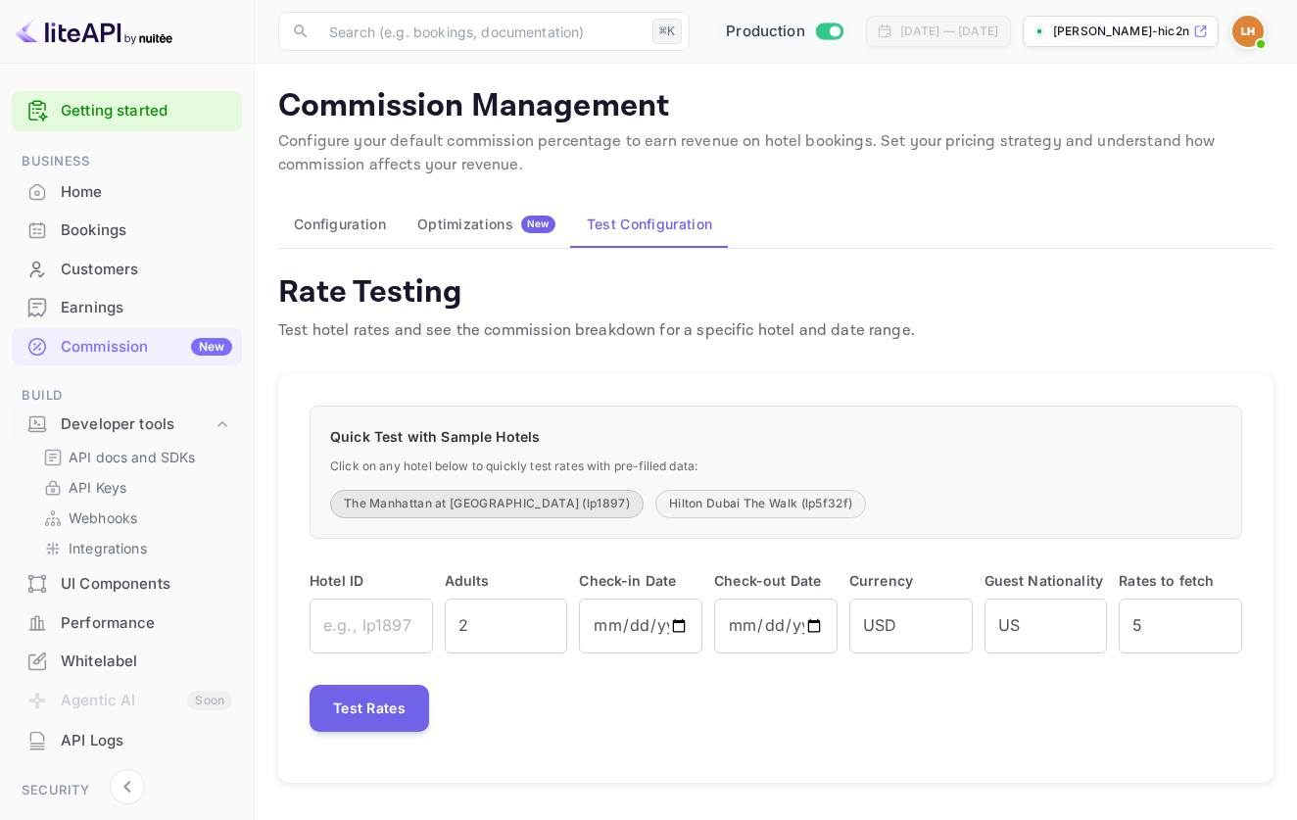
click at [469, 503] on button "The Manhattan at Times Square (lp1897)" at bounding box center [487, 504] width 314 height 28
type input "lp1897"
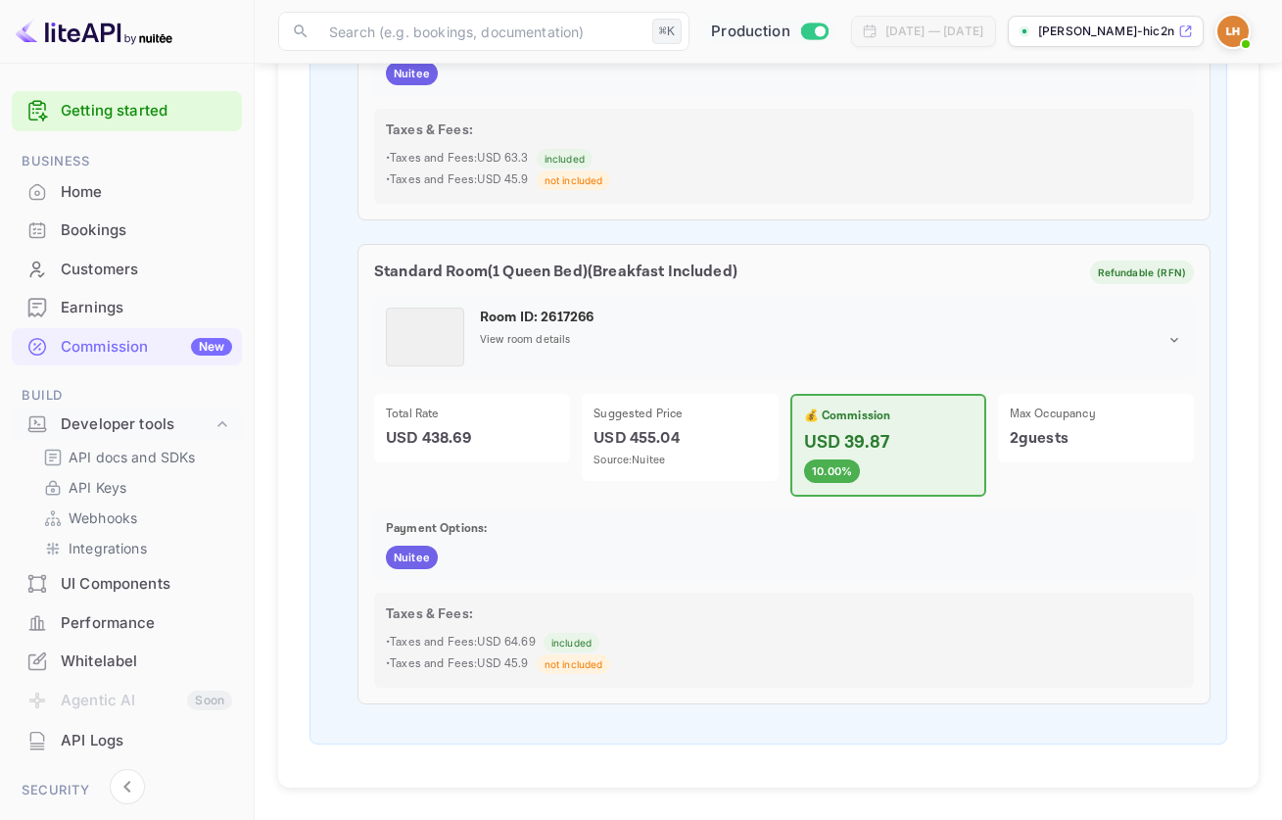
scroll to position [1497, 0]
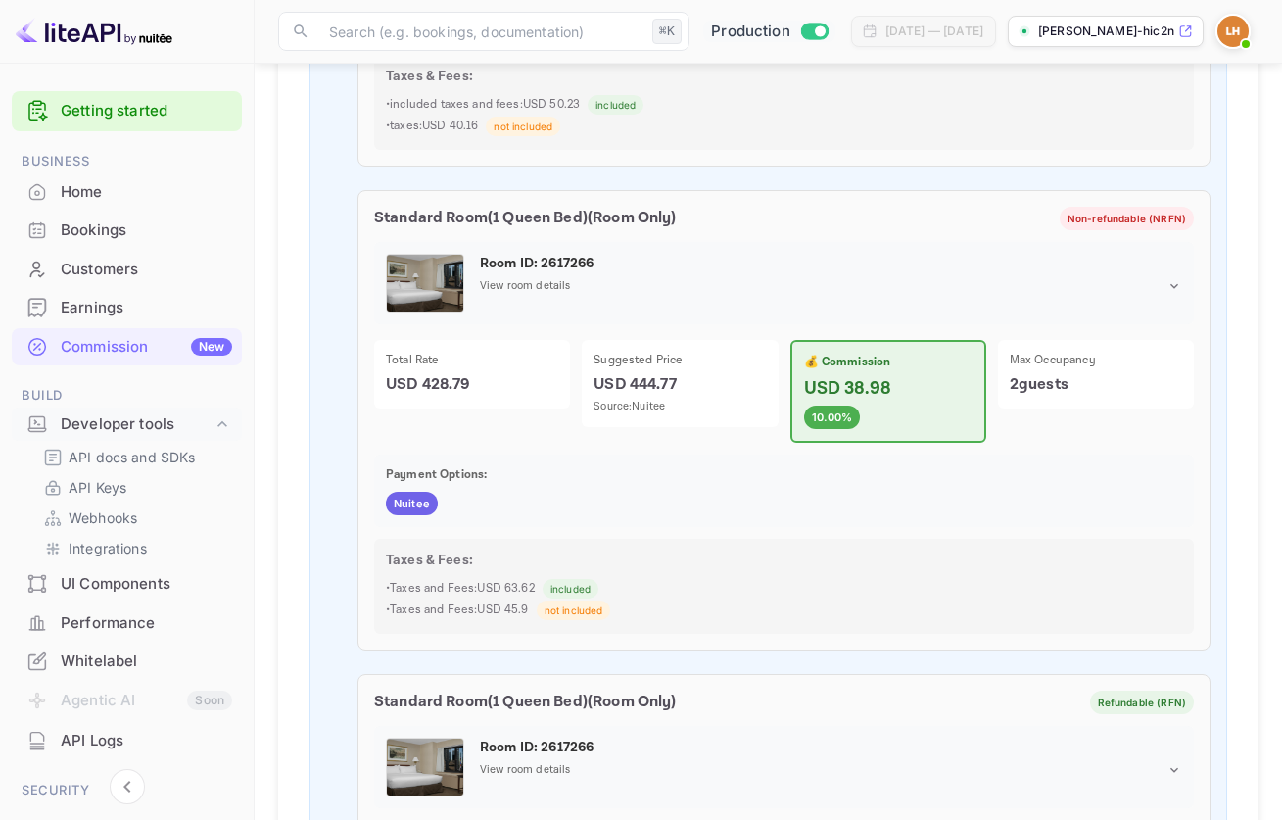
click at [122, 198] on div "Home" at bounding box center [146, 192] width 171 height 23
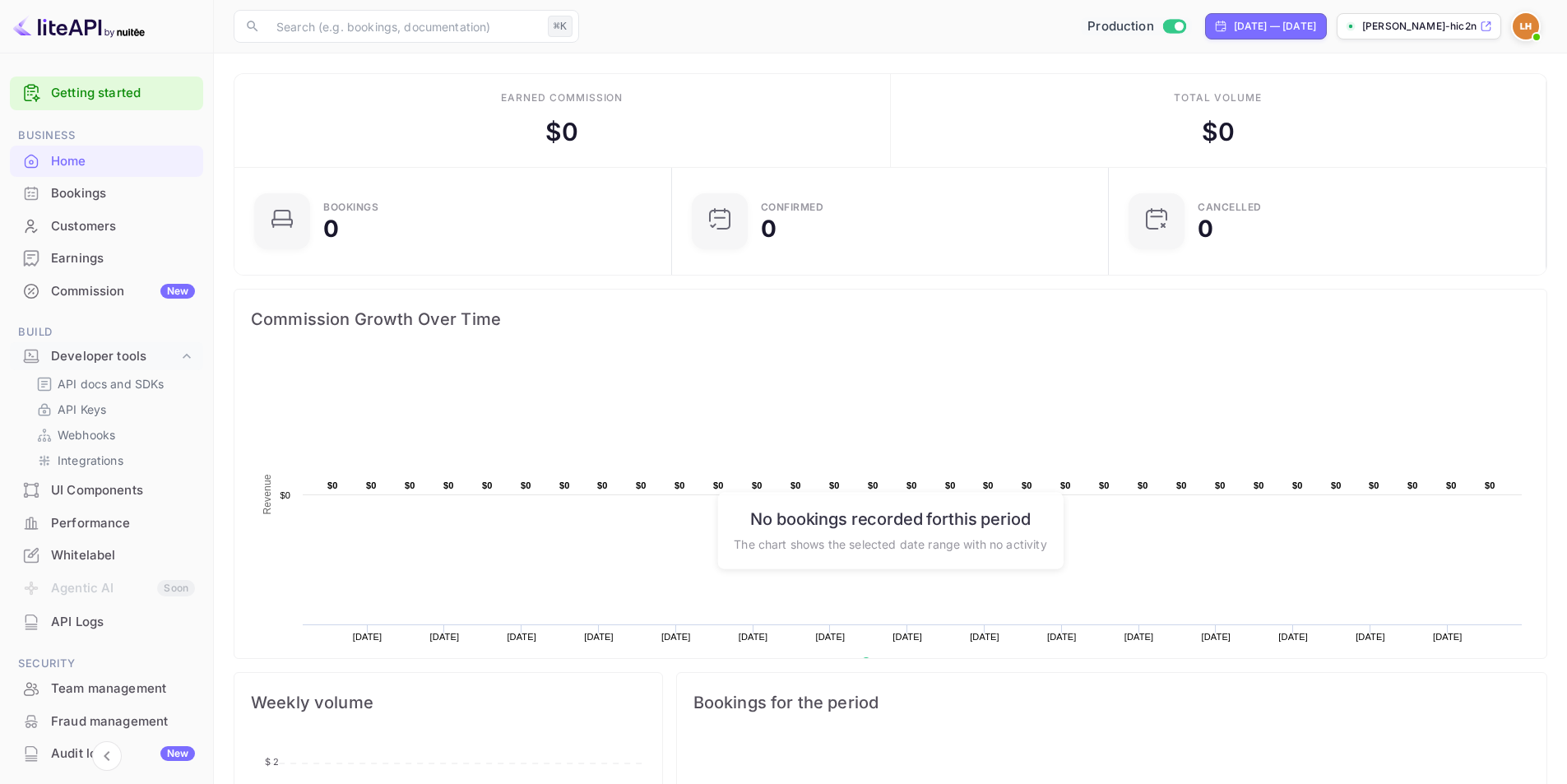
scroll to position [255, 415]
click at [424, 19] on input "text" at bounding box center [403, 26] width 275 height 33
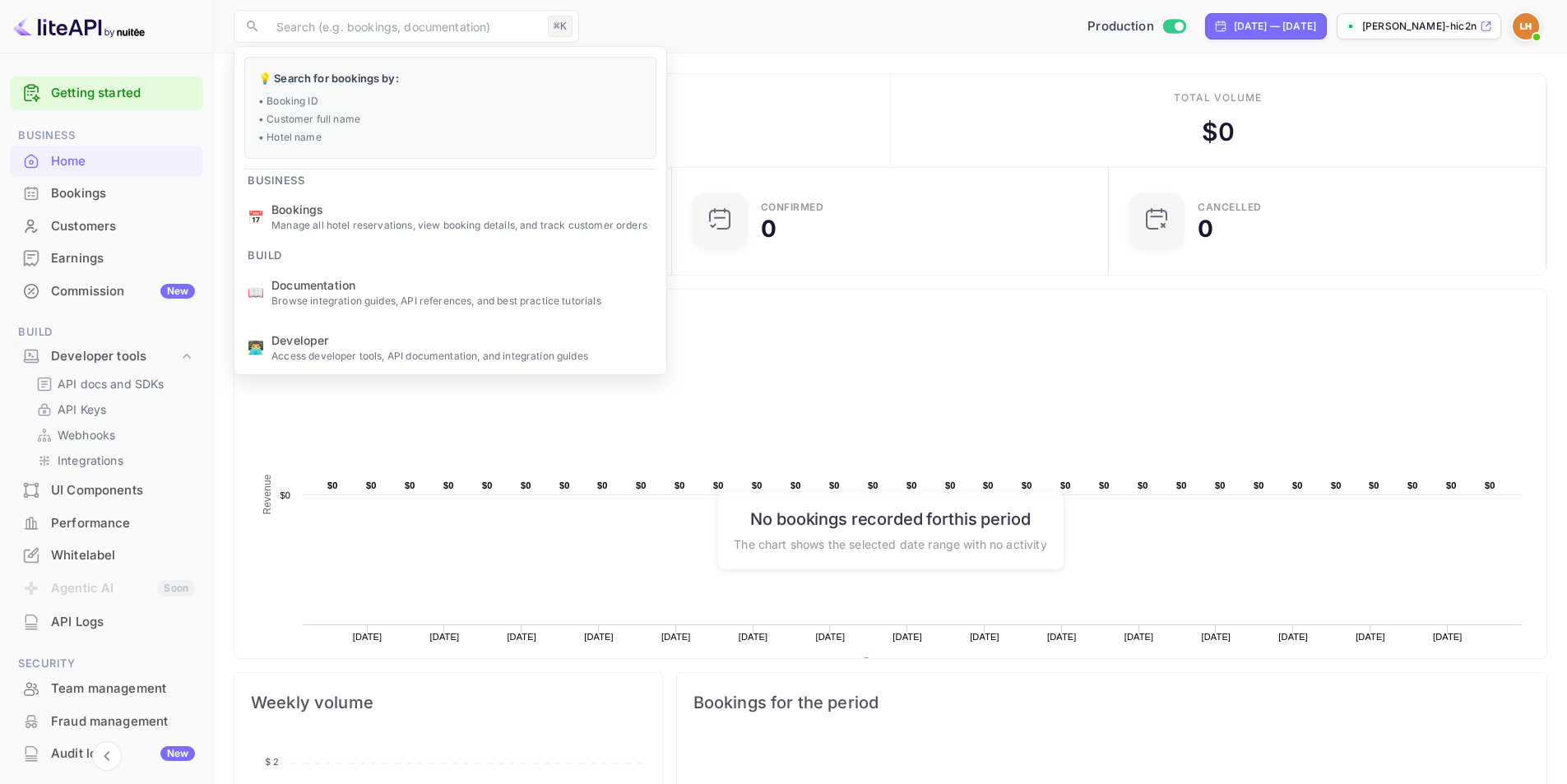
click at [913, 21] on div "Production Aug 25, 2025 — Sep 24, 2025 luis-hidalgo-hic2n.nui..." at bounding box center [1067, 26] width 962 height 29
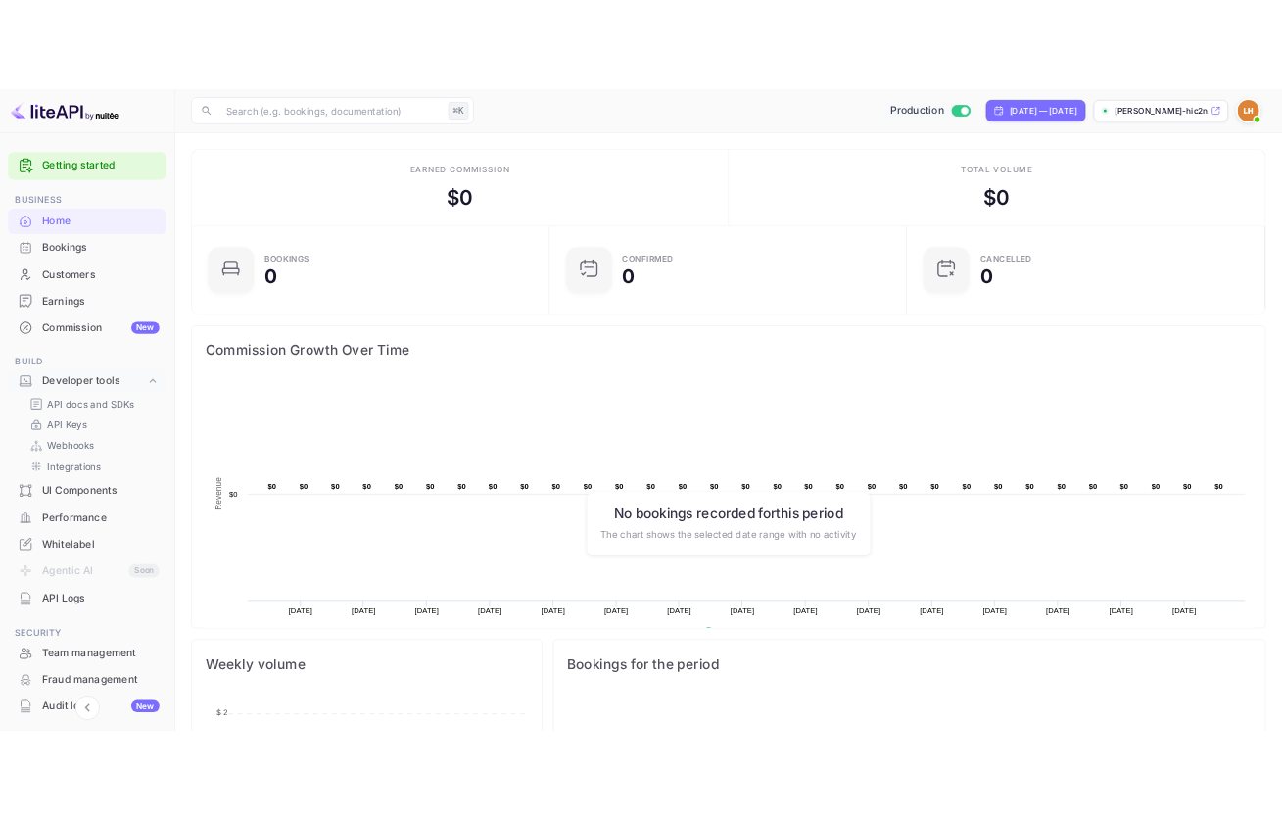
scroll to position [160, 0]
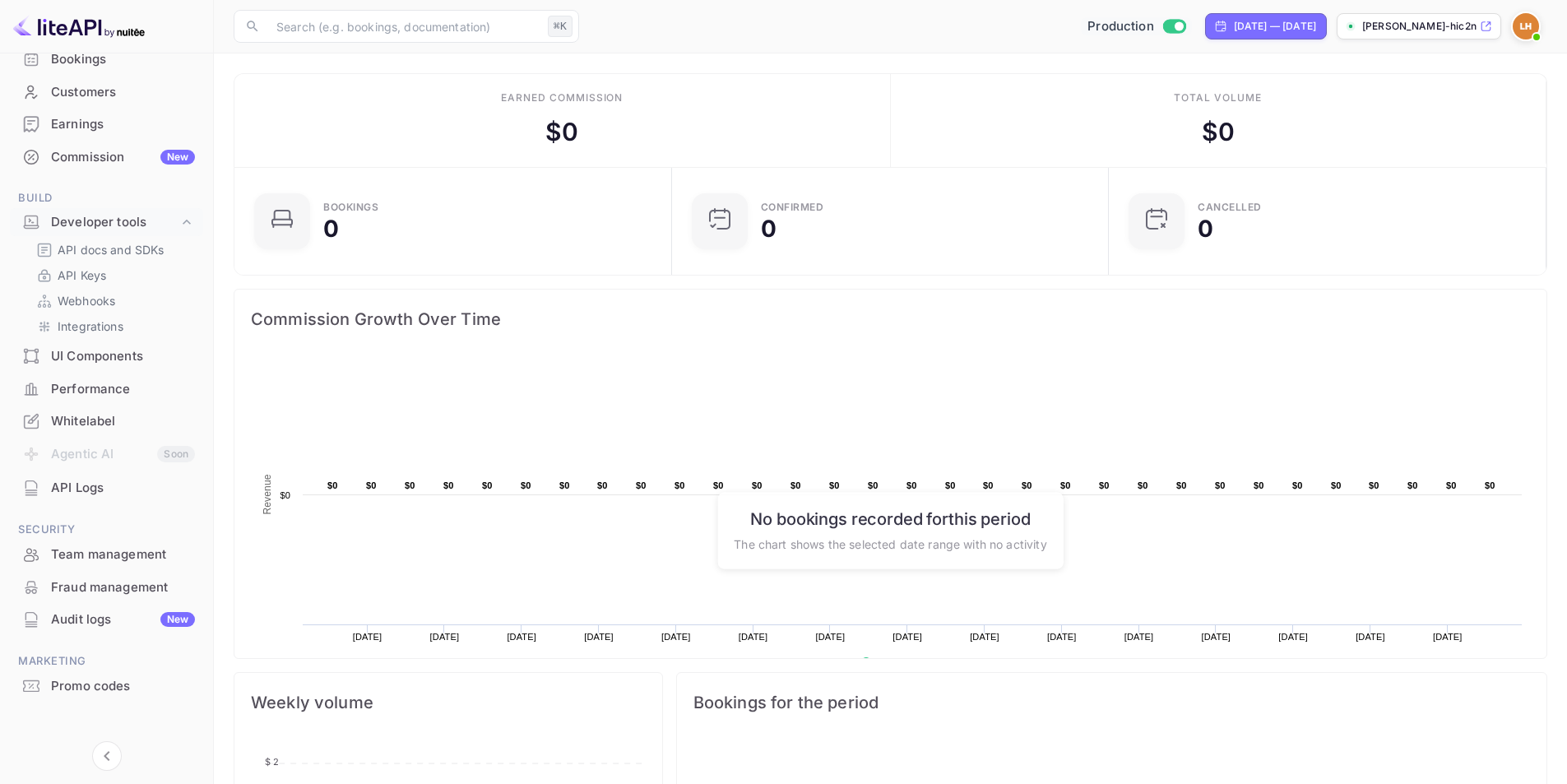
click at [122, 412] on div "Whitelabel" at bounding box center [123, 421] width 144 height 19
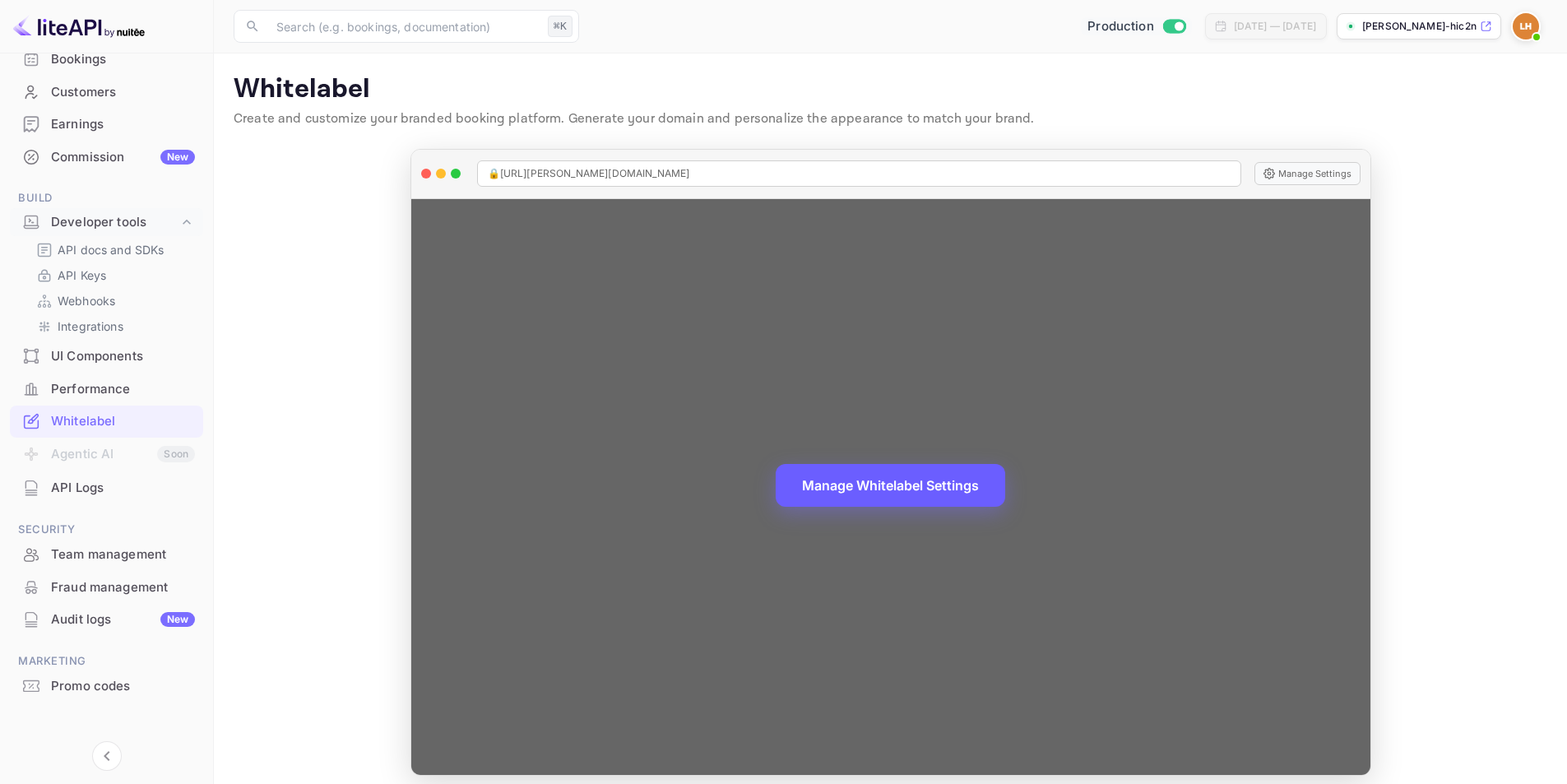
click at [857, 485] on button "Manage Whitelabel Settings" at bounding box center [890, 485] width 229 height 43
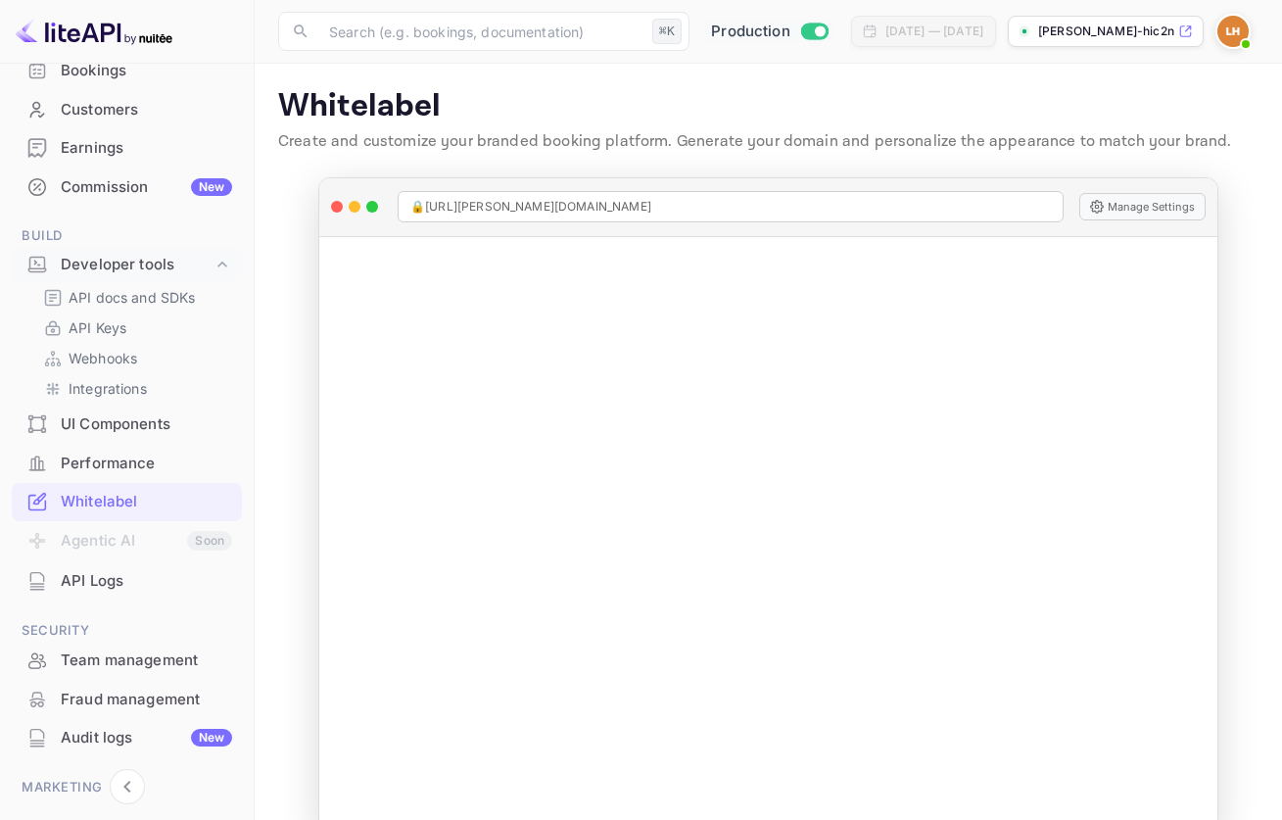
scroll to position [168, 0]
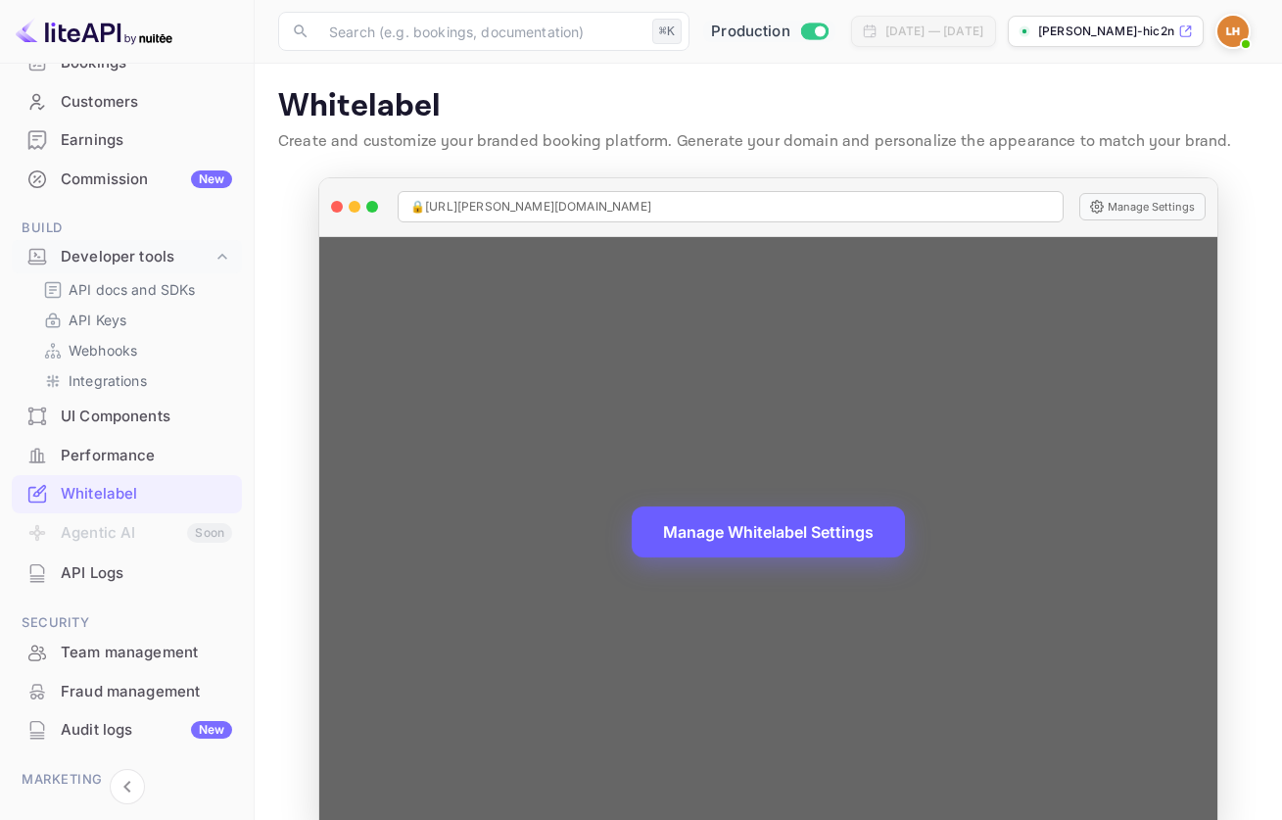
click at [754, 538] on button "Manage Whitelabel Settings" at bounding box center [768, 532] width 273 height 51
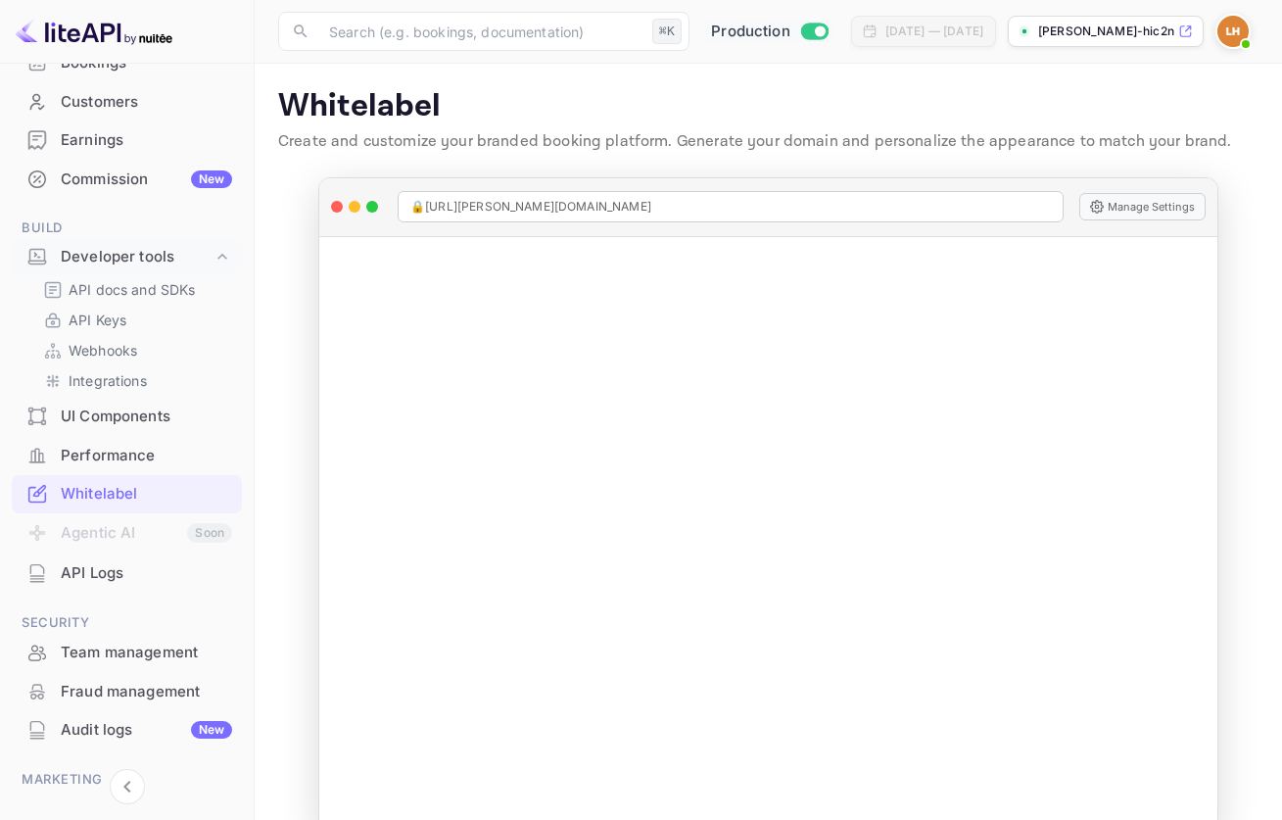
click at [1225, 41] on img at bounding box center [1233, 31] width 31 height 31
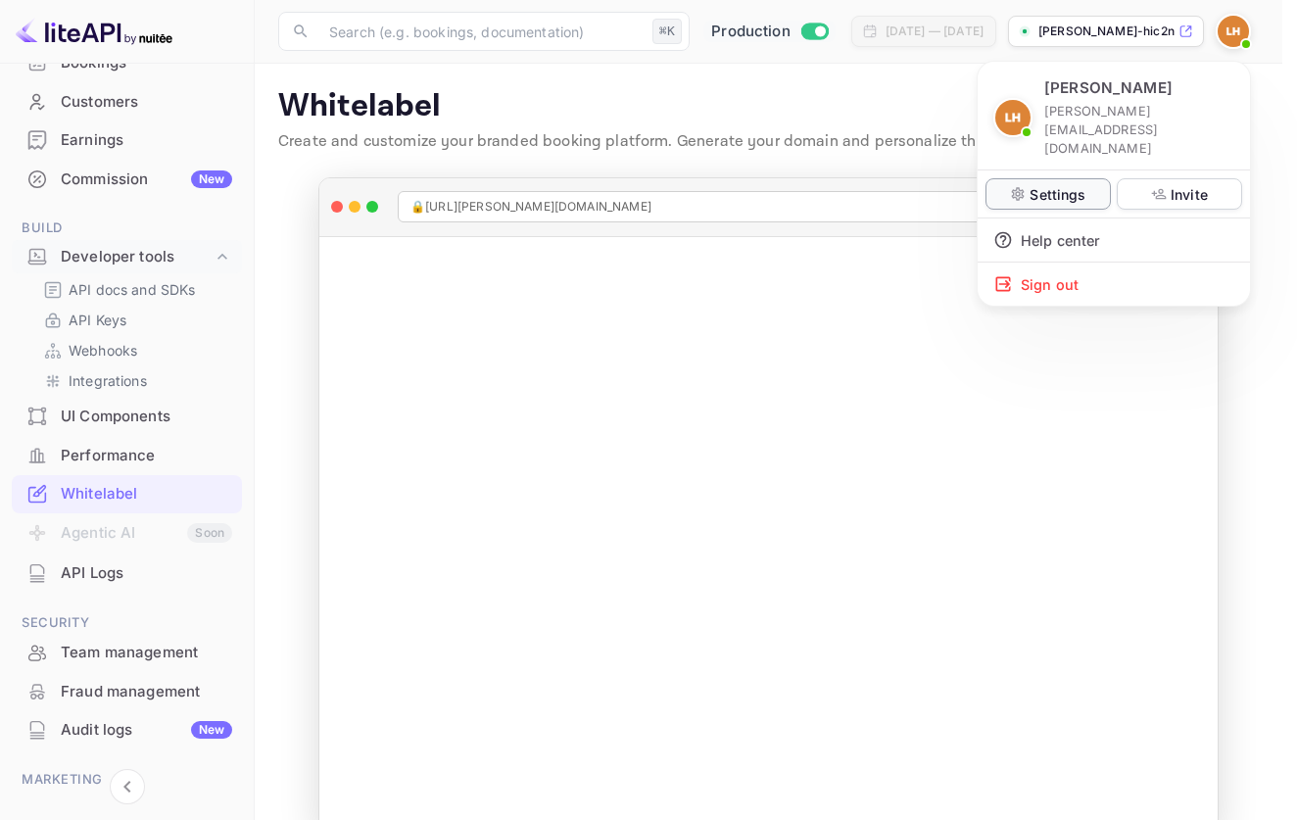
click at [1066, 184] on p "Settings" at bounding box center [1058, 194] width 56 height 21
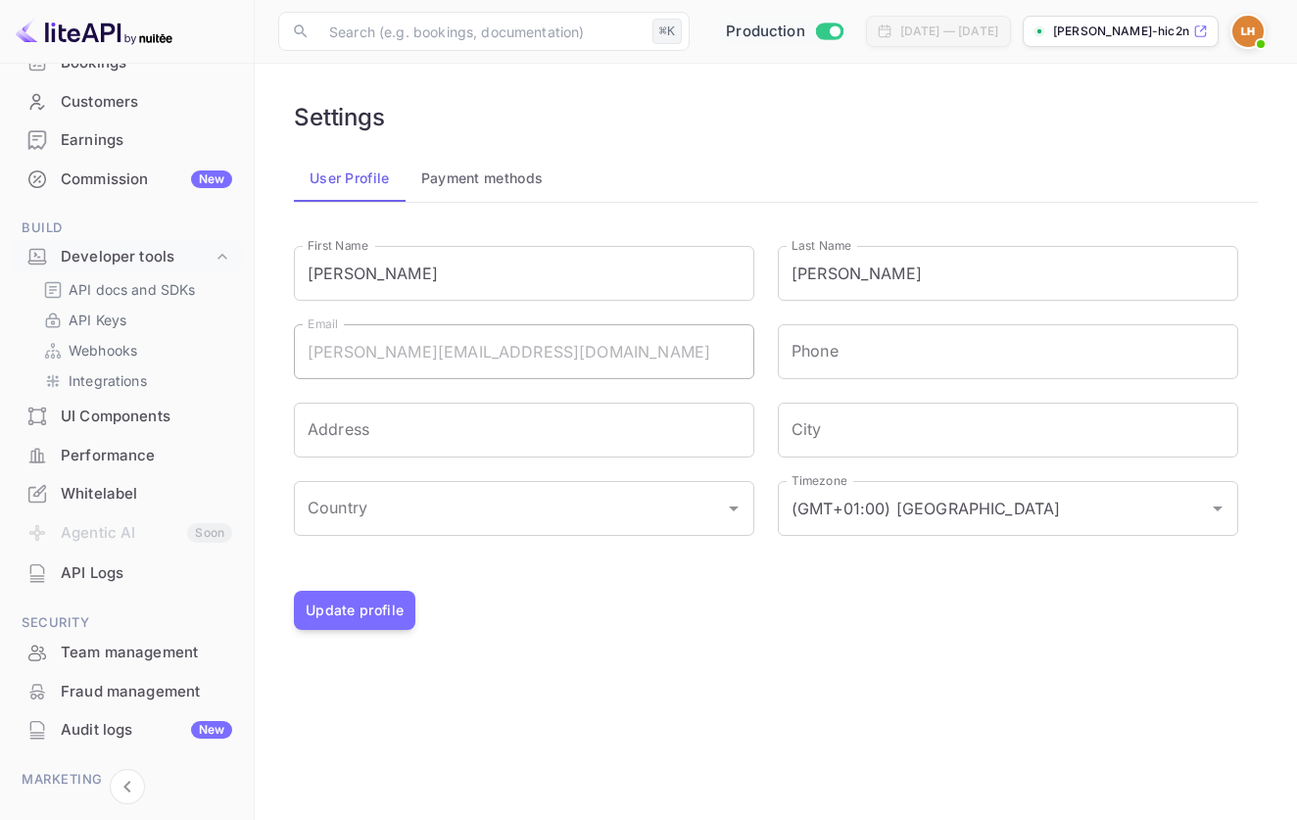
click at [474, 168] on button "Payment methods" at bounding box center [483, 178] width 154 height 47
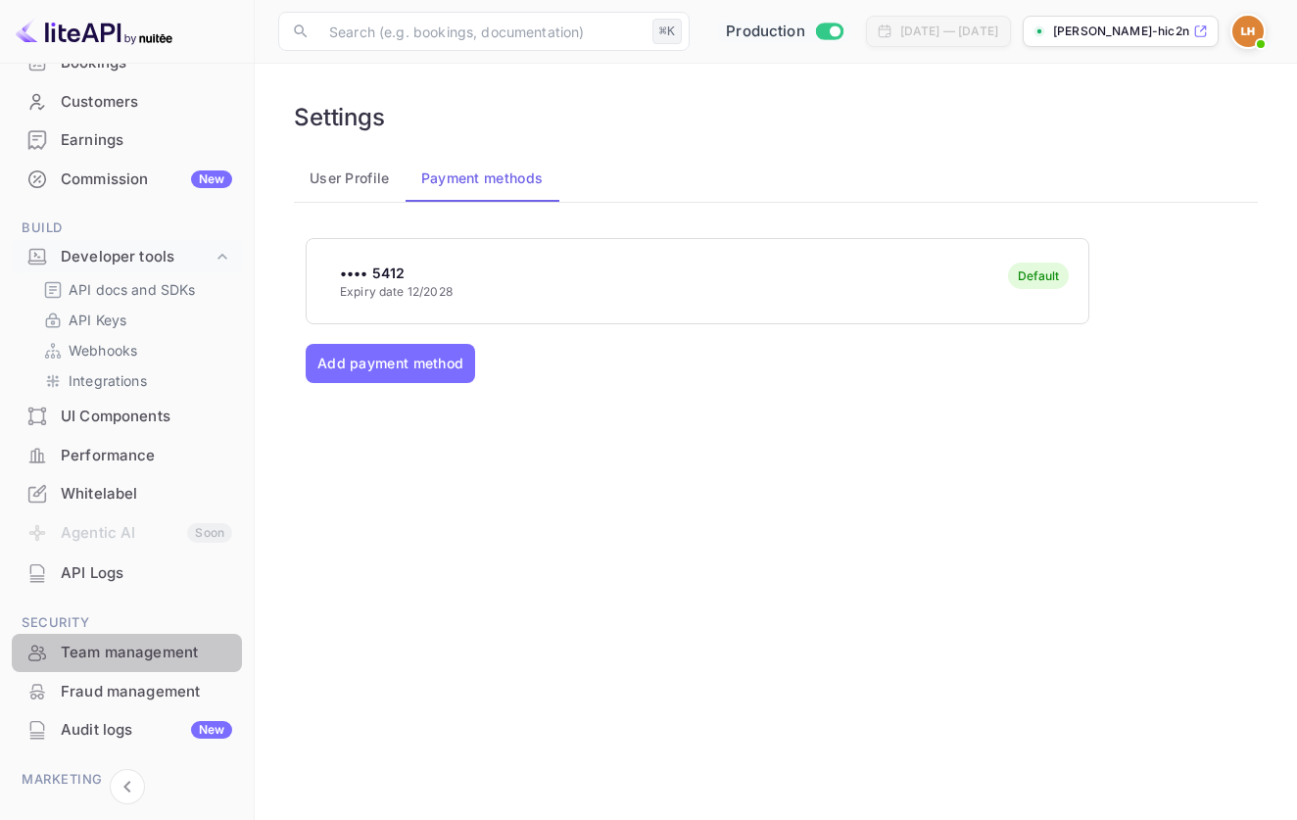
click at [126, 648] on div "Team management" at bounding box center [146, 653] width 171 height 23
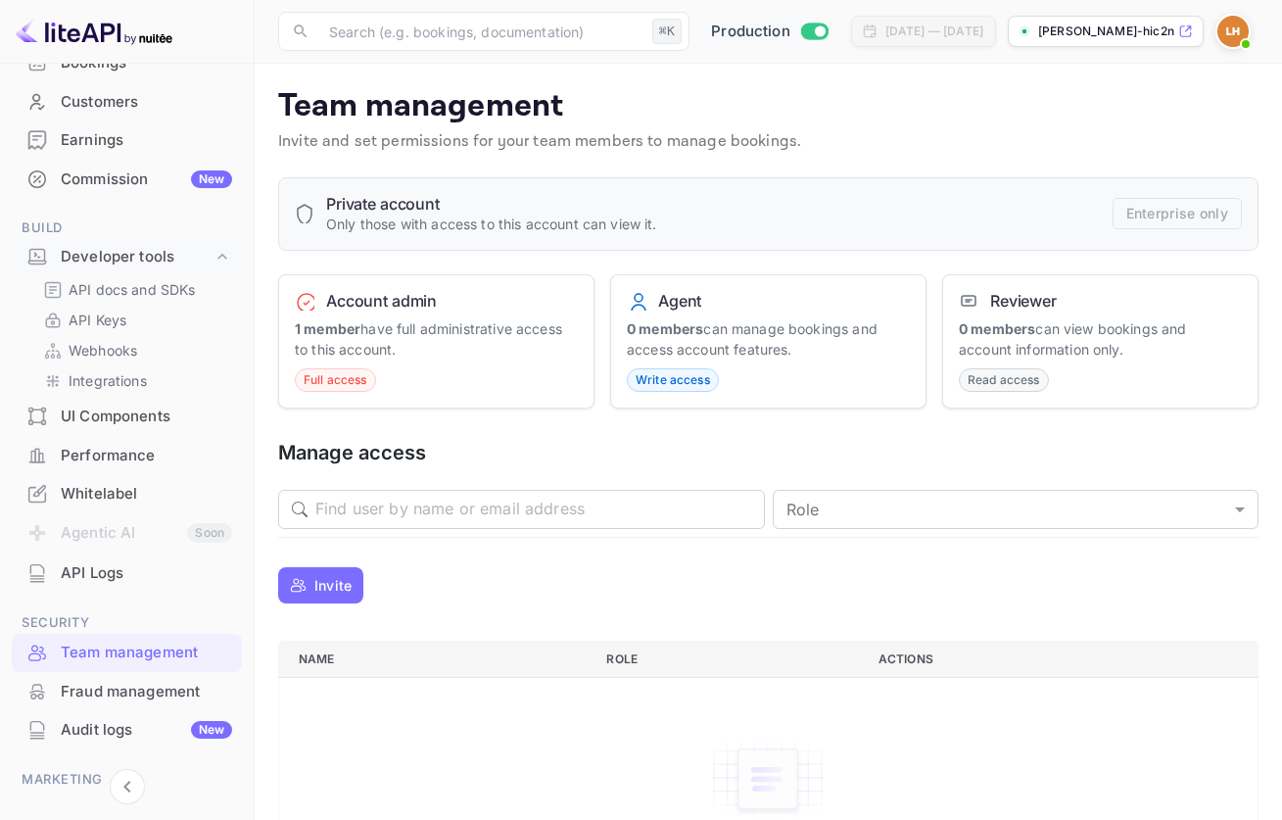
click at [80, 681] on div "Fraud management" at bounding box center [146, 692] width 171 height 23
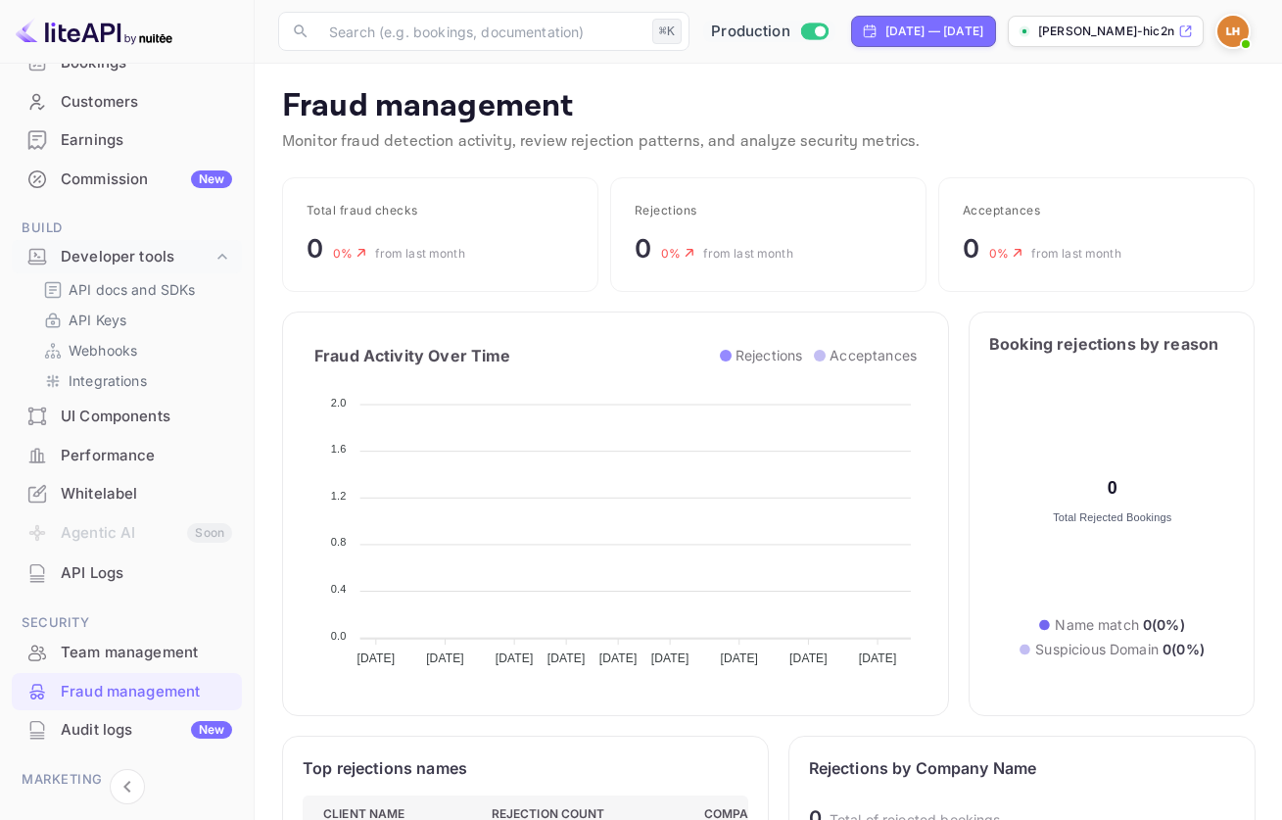
scroll to position [388, 411]
click at [130, 719] on div "Audit logs New" at bounding box center [146, 730] width 171 height 23
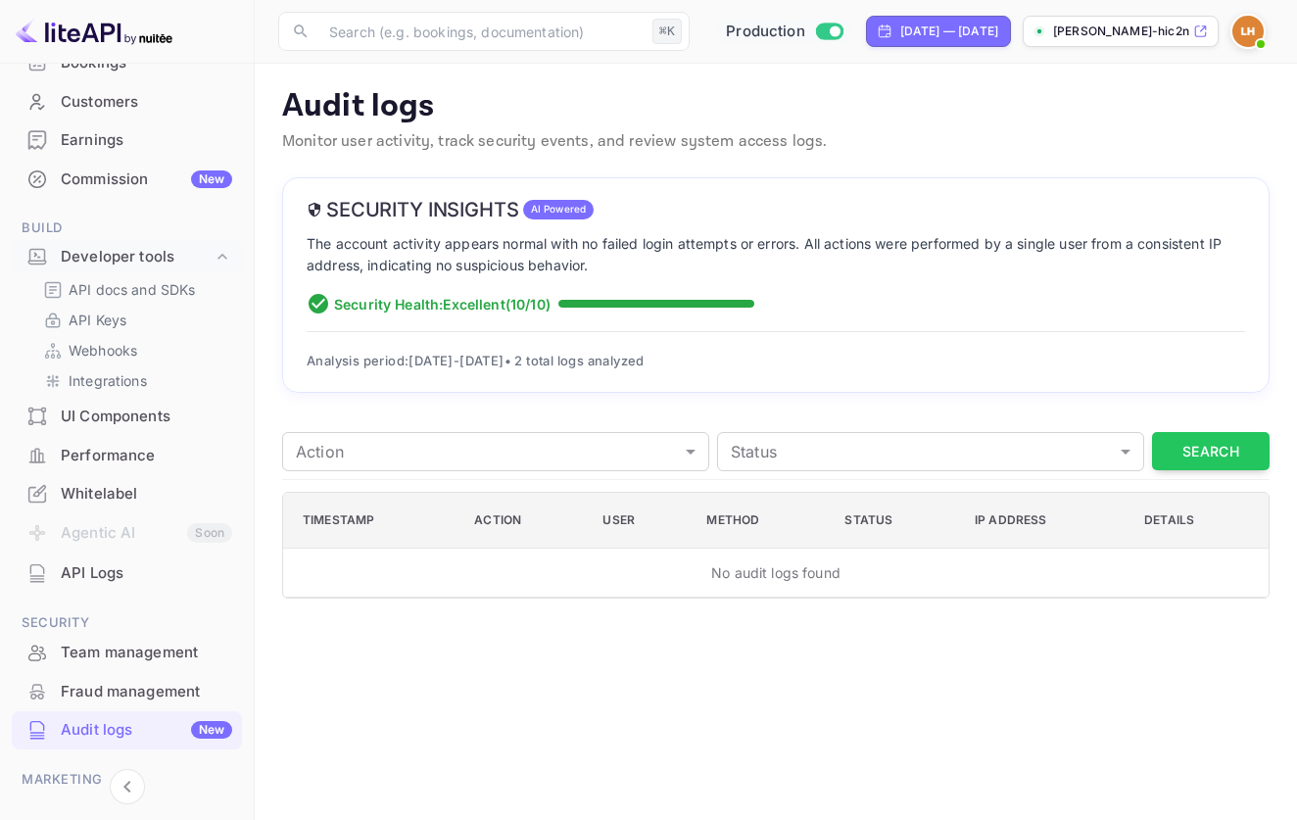
click at [114, 497] on div "Whitelabel" at bounding box center [146, 494] width 171 height 23
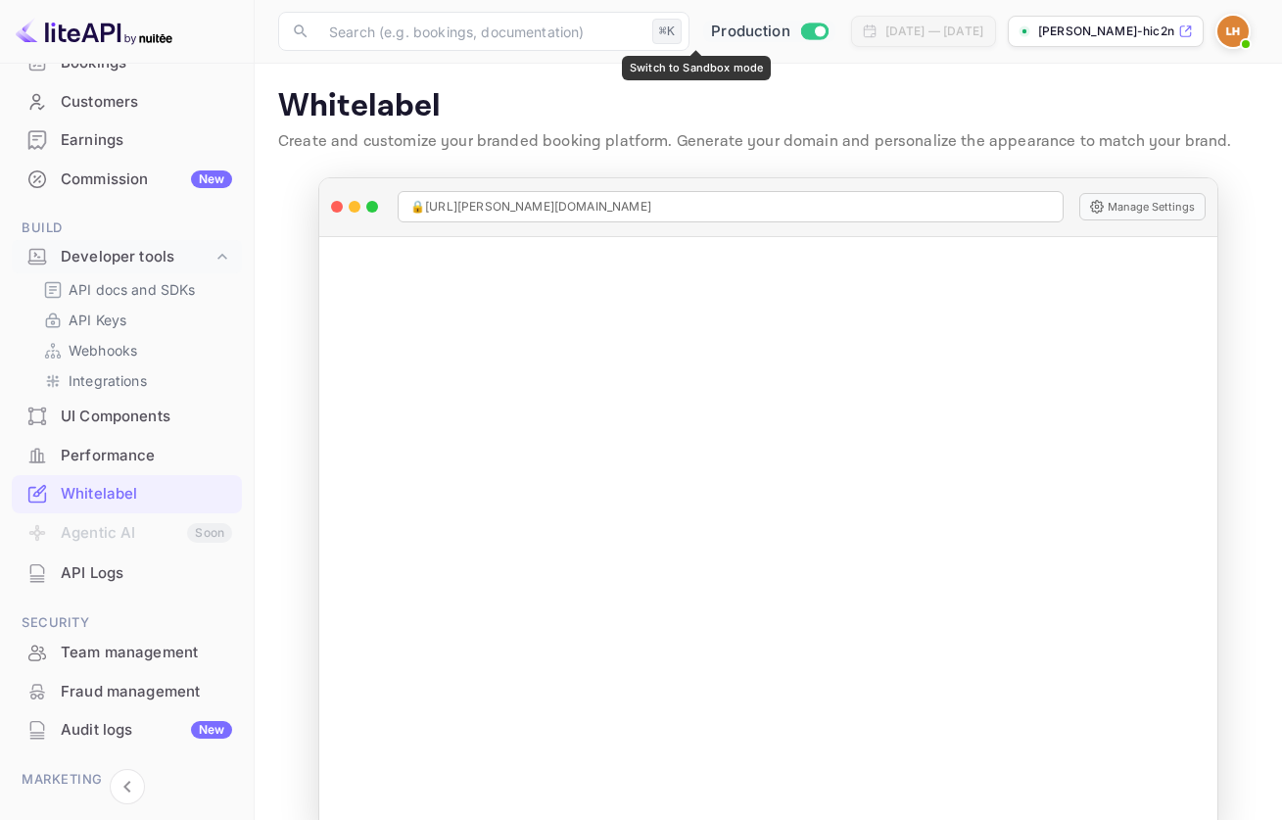
click at [800, 32] on input "Switch to Sandbox mode" at bounding box center [819, 30] width 39 height 13
checkbox input "false"
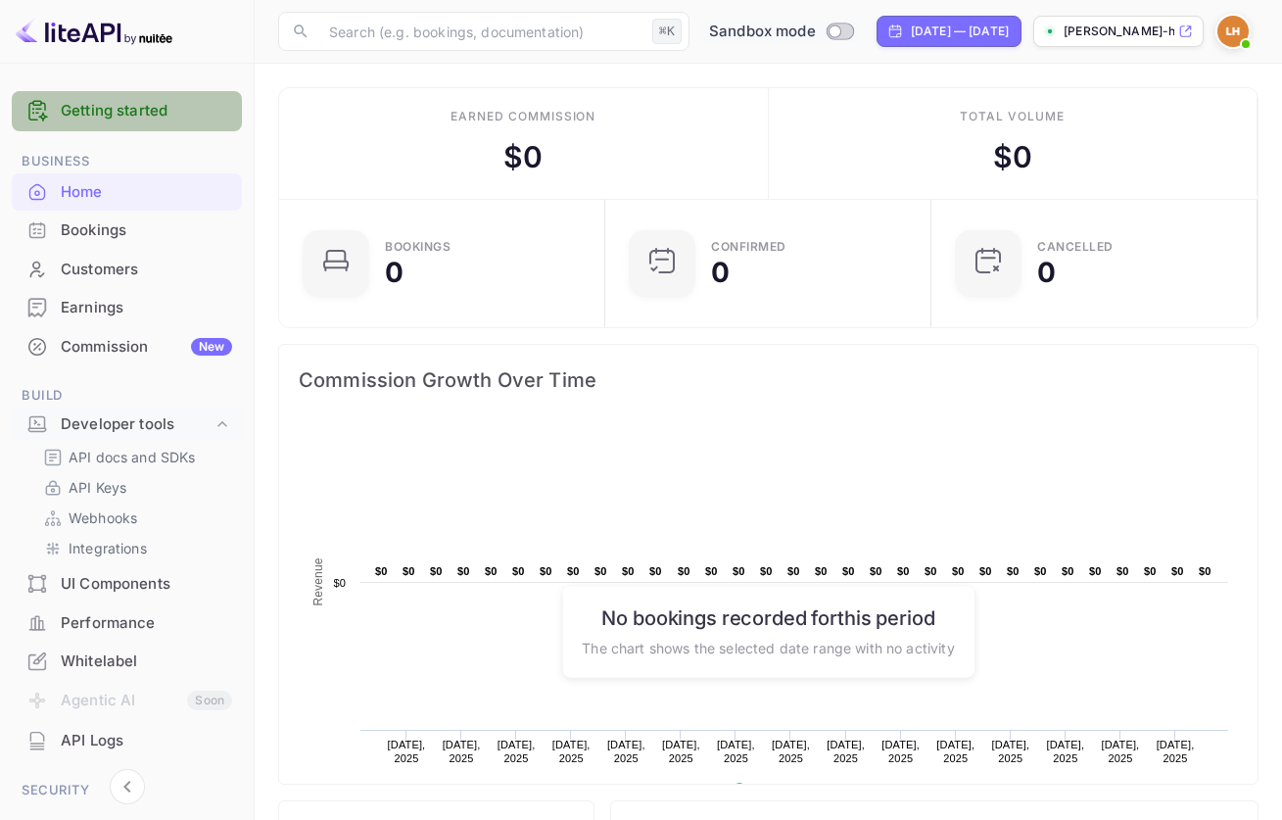
click at [103, 111] on link "Getting started" at bounding box center [146, 111] width 171 height 23
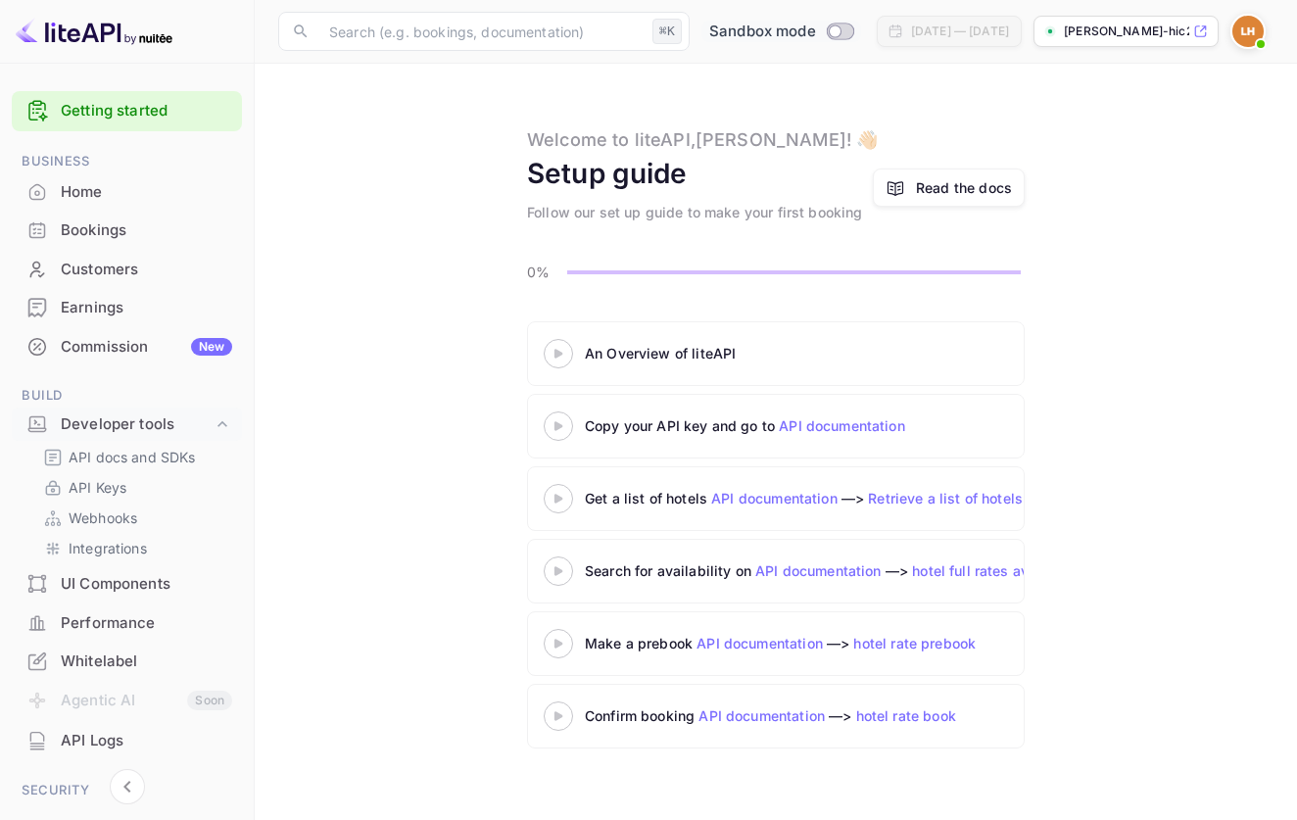
click at [558, 362] on div at bounding box center [558, 353] width 69 height 24
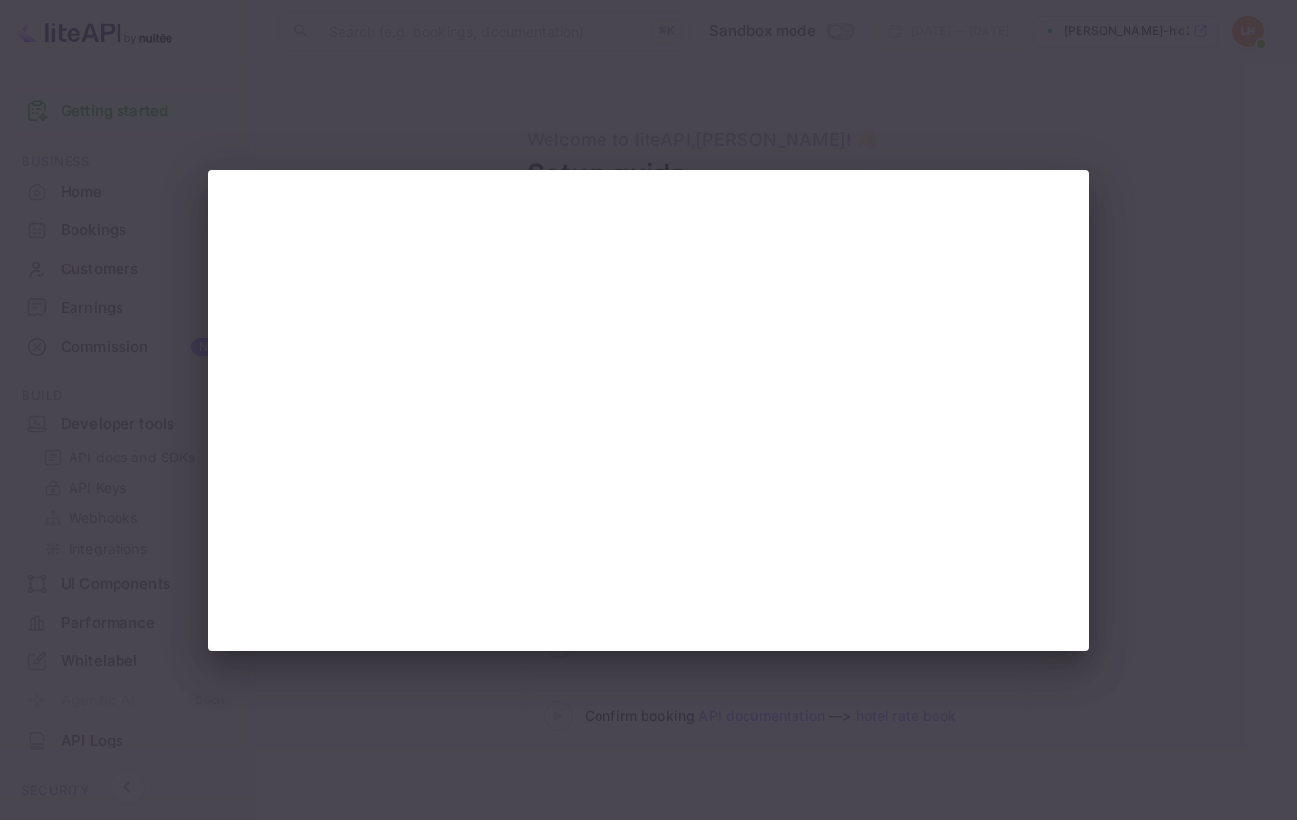
click at [1143, 287] on div at bounding box center [648, 410] width 1297 height 820
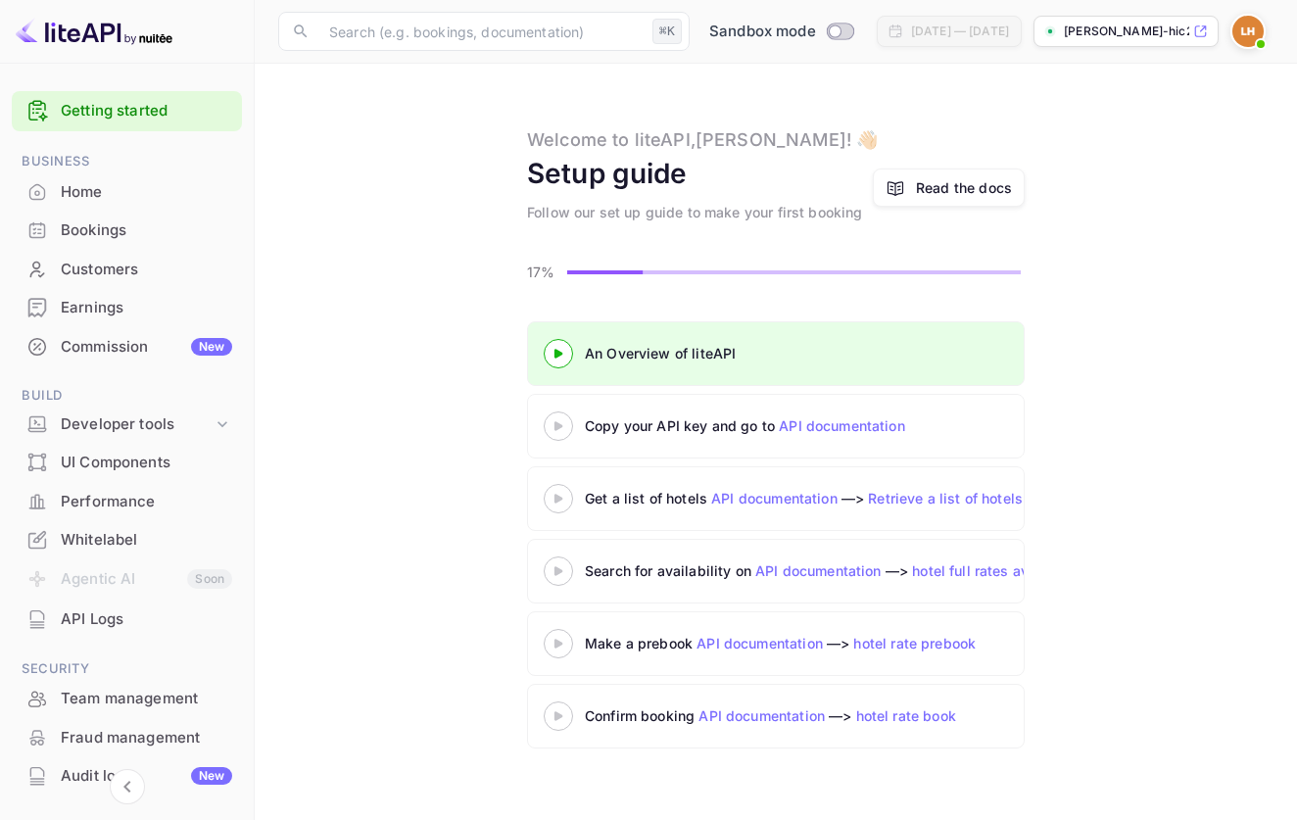
click at [554, 425] on icon at bounding box center [558, 426] width 69 height 10
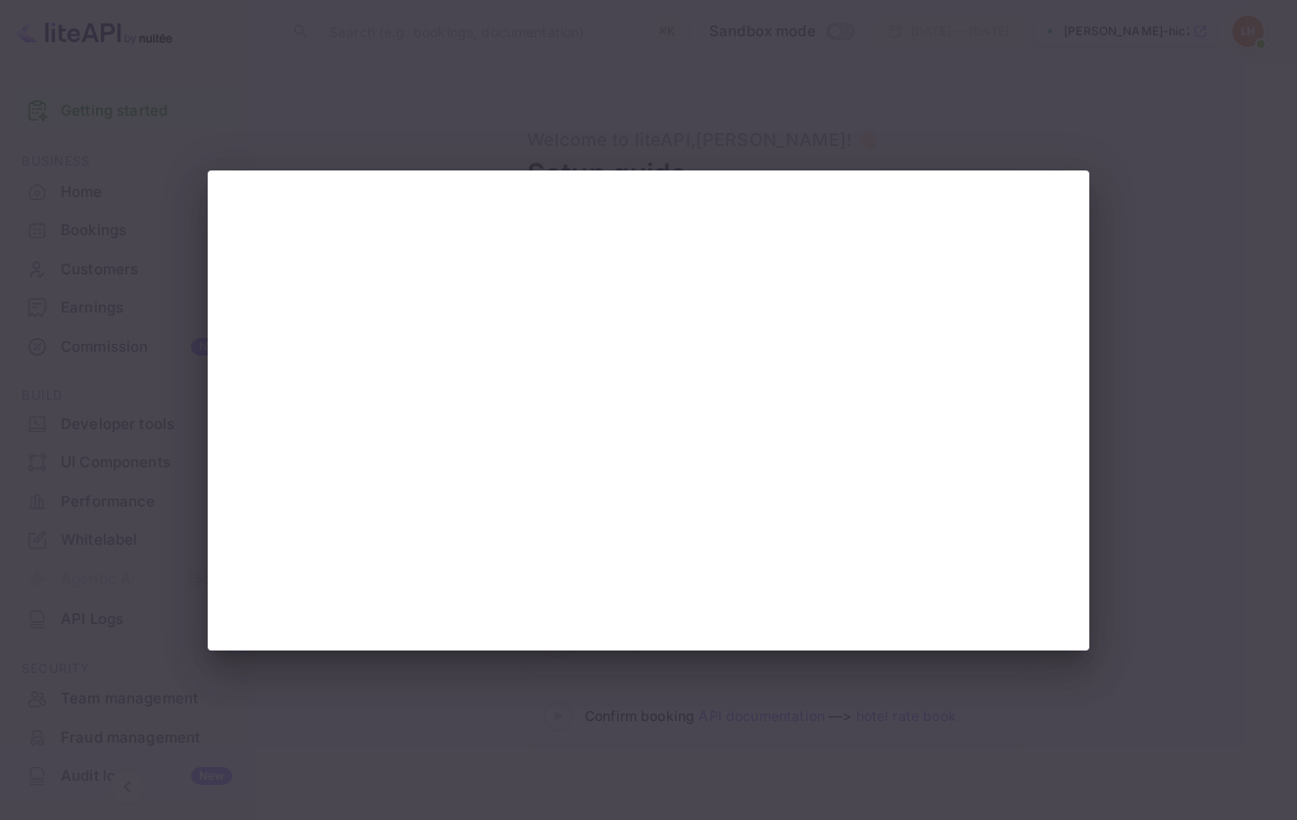
click at [355, 76] on div at bounding box center [648, 410] width 1297 height 820
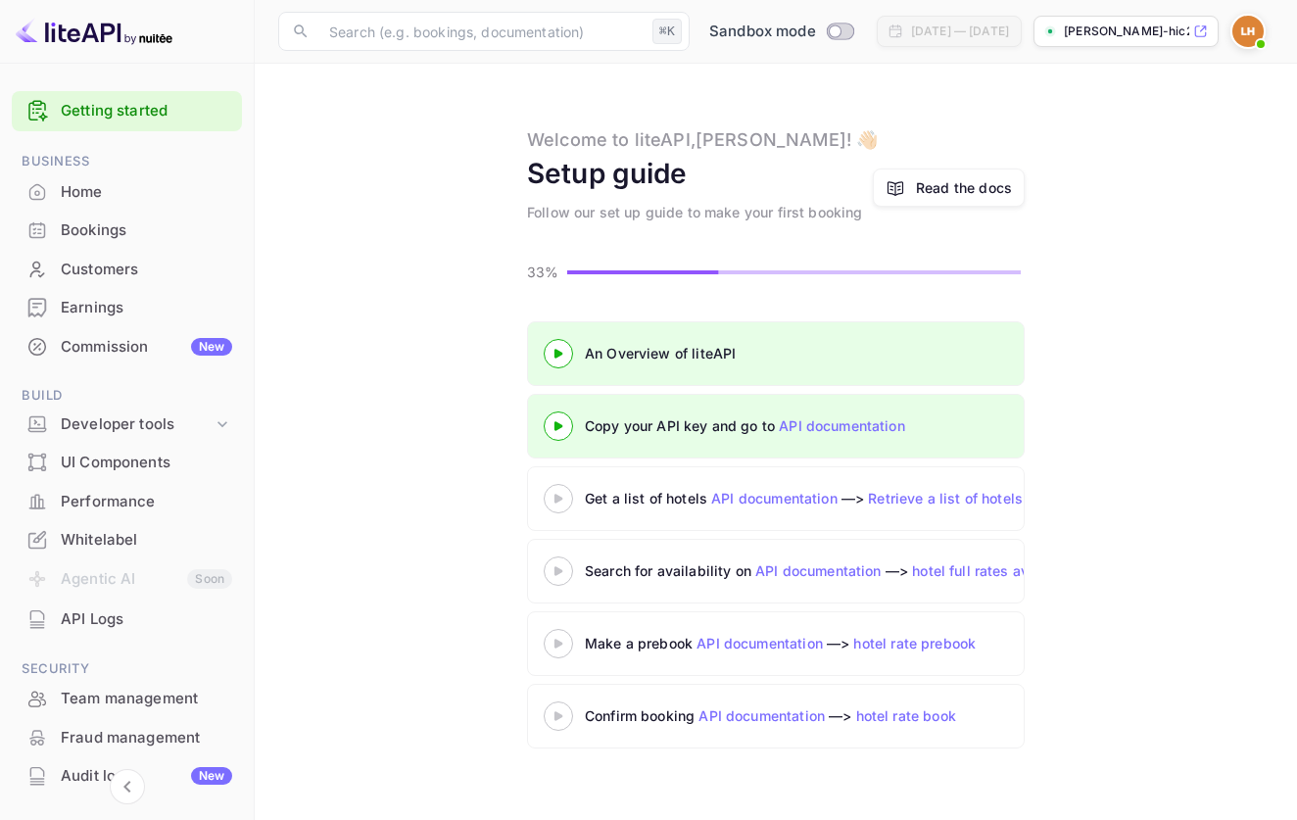
click at [556, 501] on 3 at bounding box center [559, 498] width 8 height 9
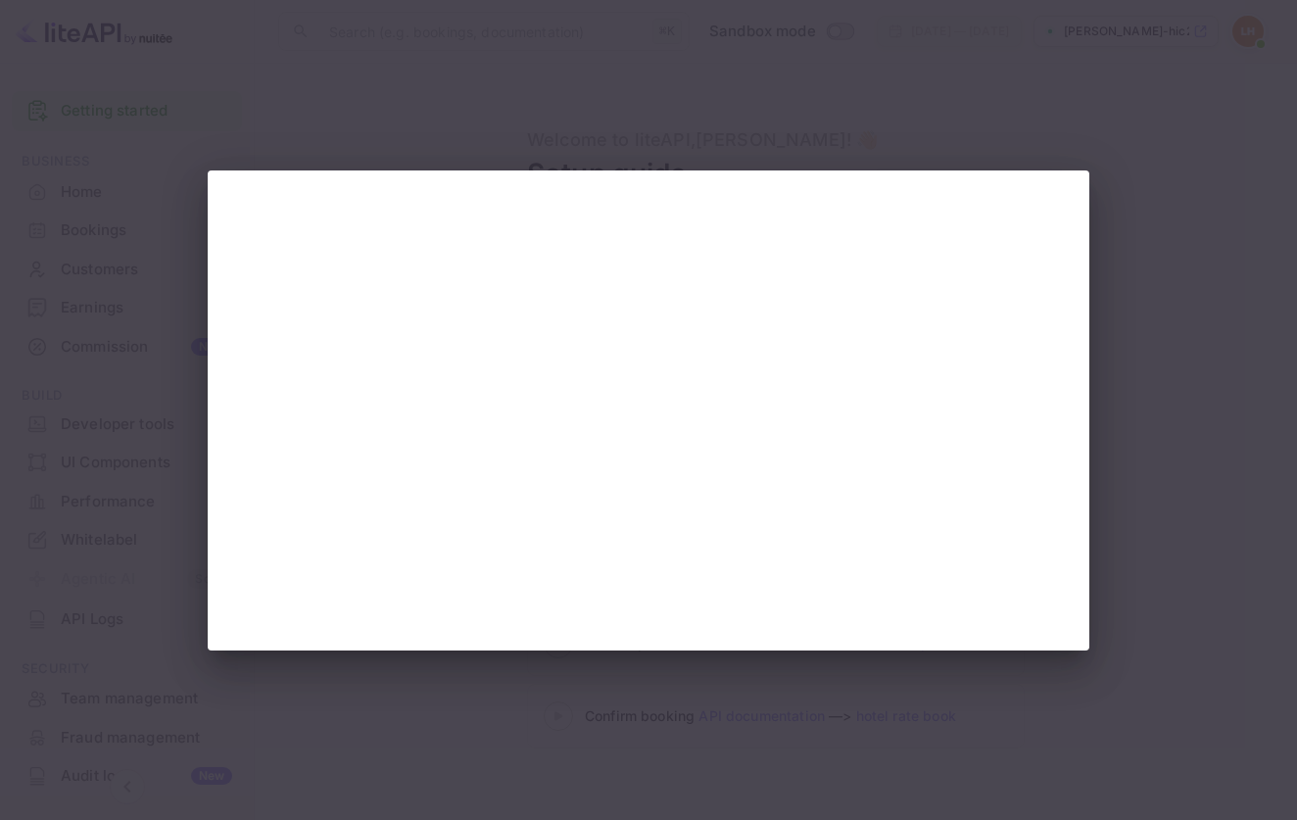
click at [460, 97] on div at bounding box center [648, 410] width 1297 height 820
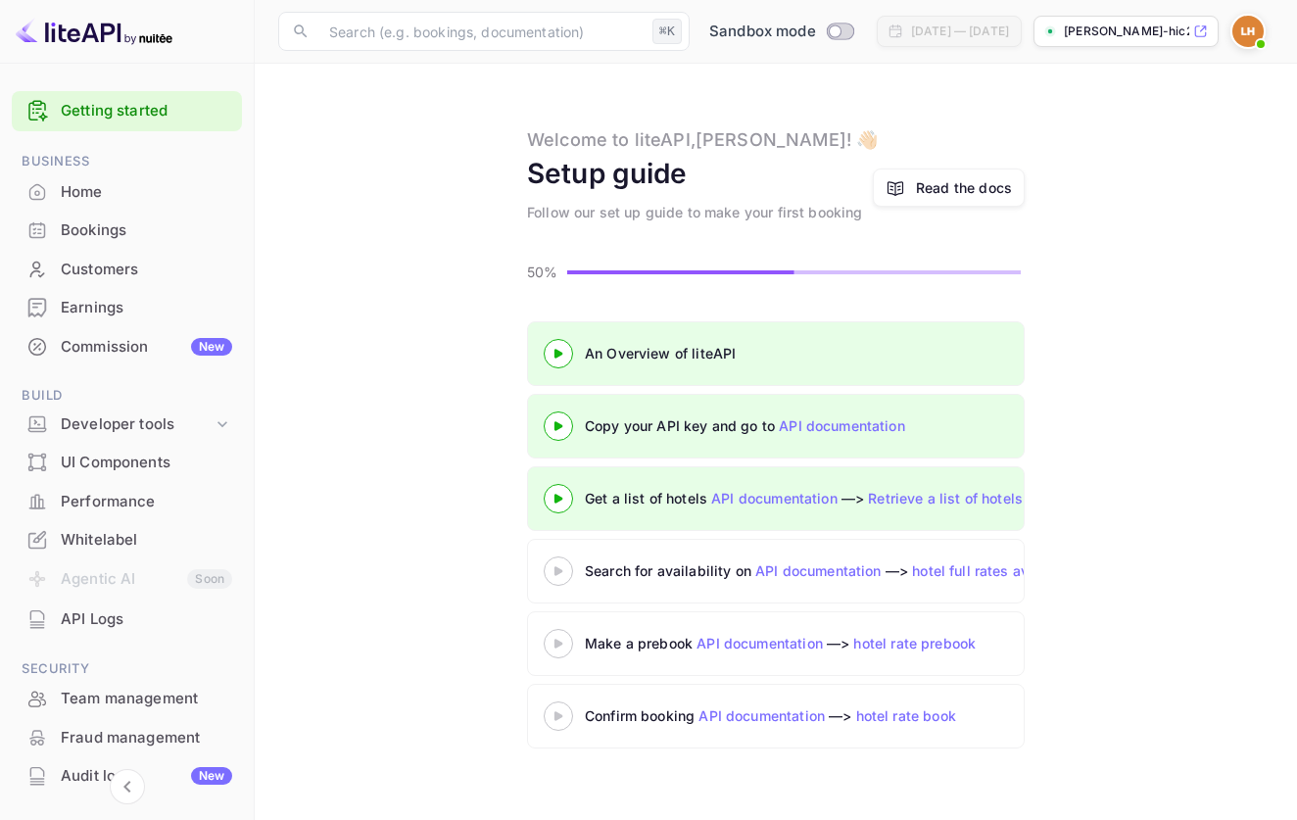
click at [1153, 230] on main "Welcome to liteAPI, [PERSON_NAME] ! 👋🏻 Setup guide Follow our set up guide to m…" at bounding box center [776, 442] width 1042 height 756
click at [80, 521] on div "Whitelabel" at bounding box center [127, 540] width 230 height 38
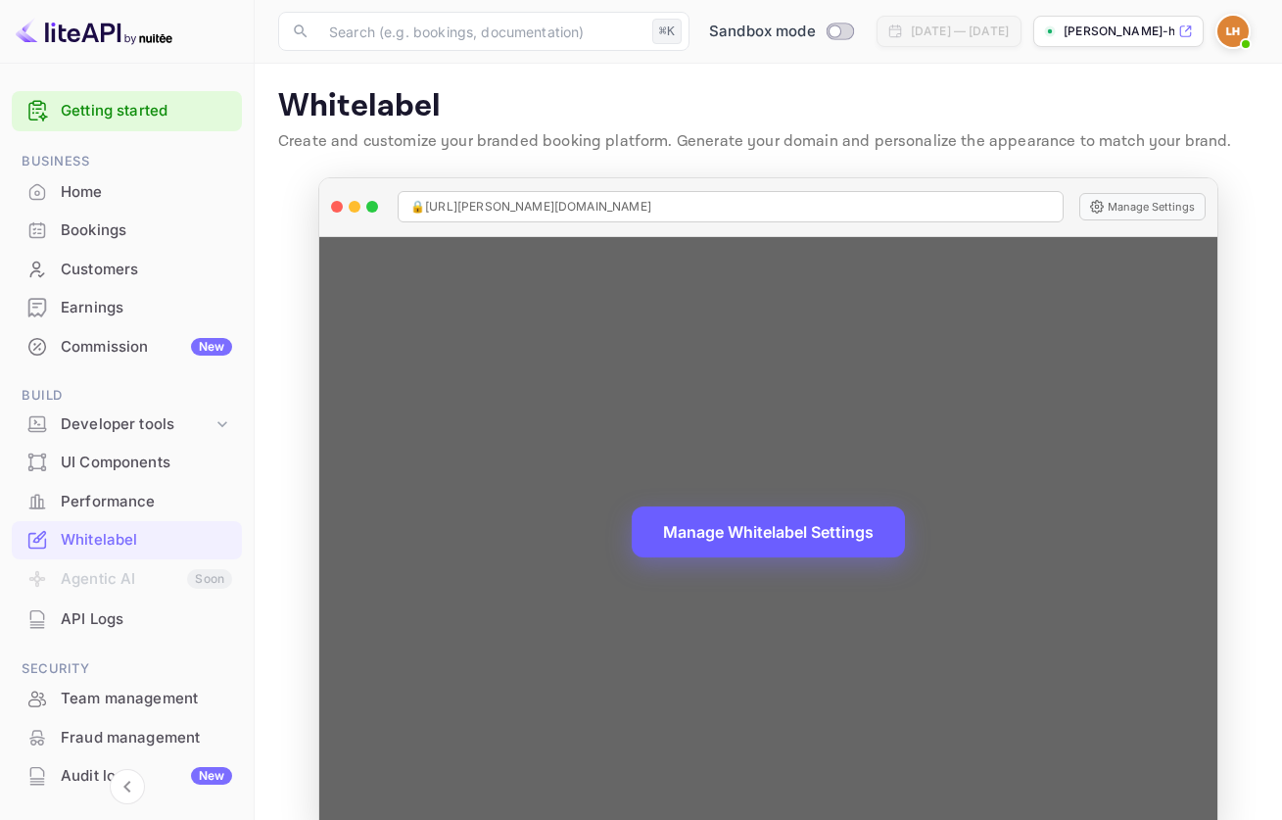
click at [848, 538] on button "Manage Whitelabel Settings" at bounding box center [768, 532] width 273 height 51
